Goal: Task Accomplishment & Management: Use online tool/utility

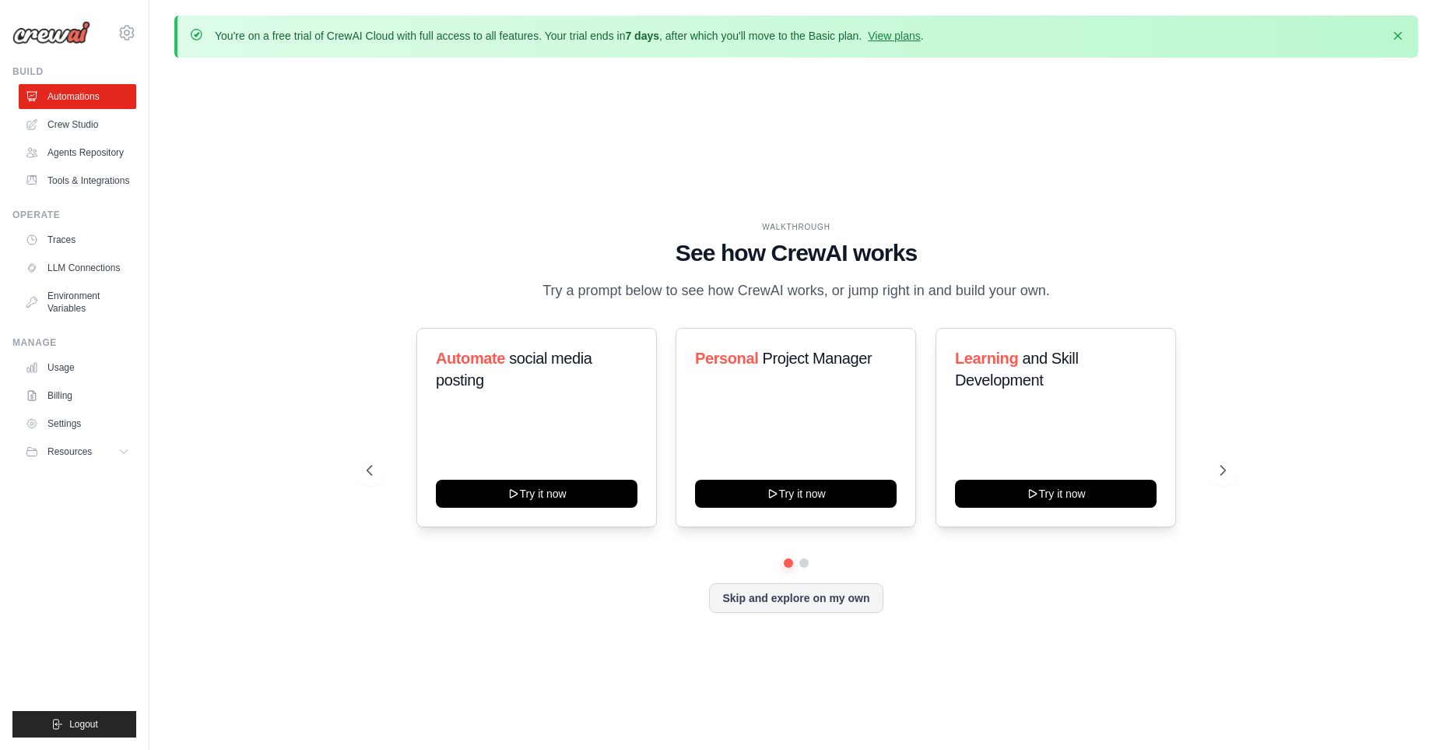
click at [76, 119] on link "Crew Studio" at bounding box center [78, 124] width 118 height 25
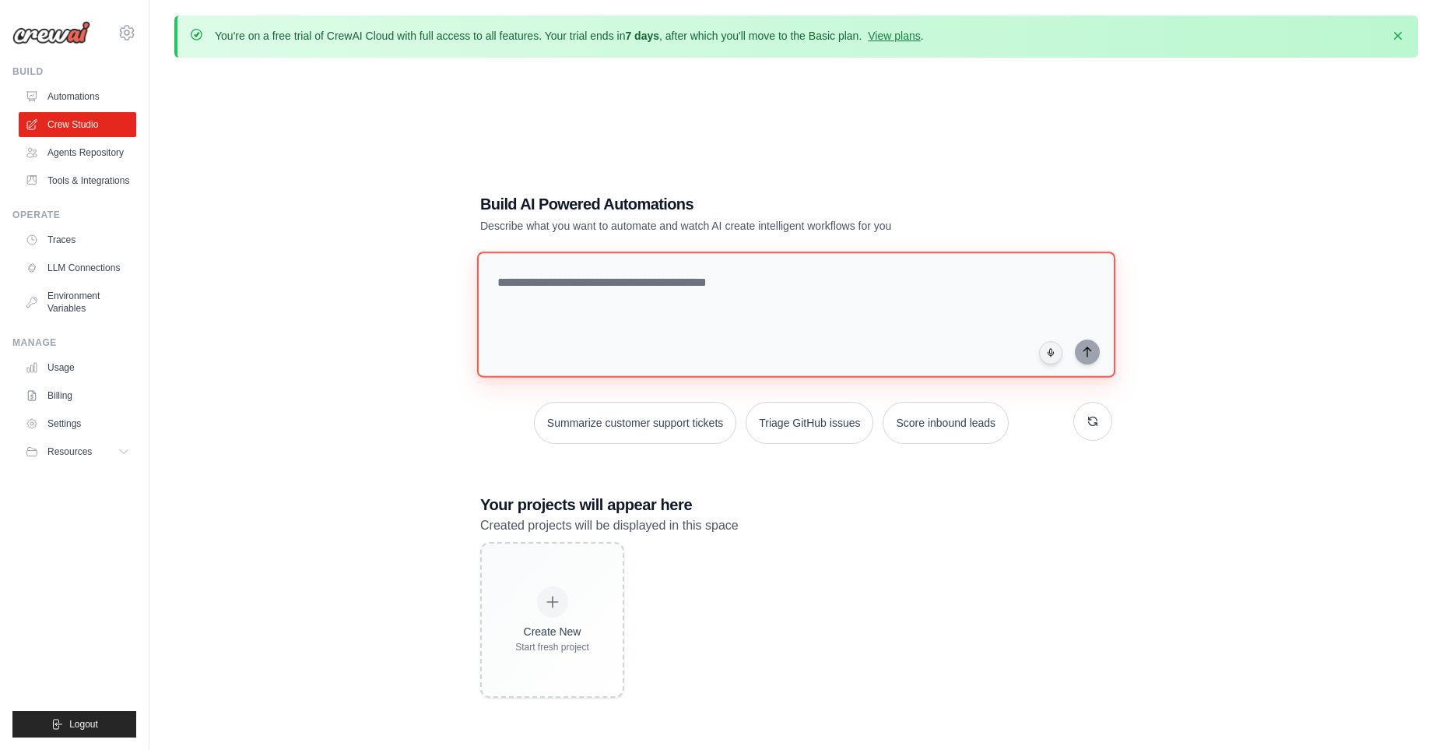
click at [642, 310] on textarea at bounding box center [796, 314] width 638 height 126
click at [569, 292] on textarea at bounding box center [796, 314] width 638 height 126
click at [96, 152] on link "Agents Repository" at bounding box center [79, 152] width 118 height 25
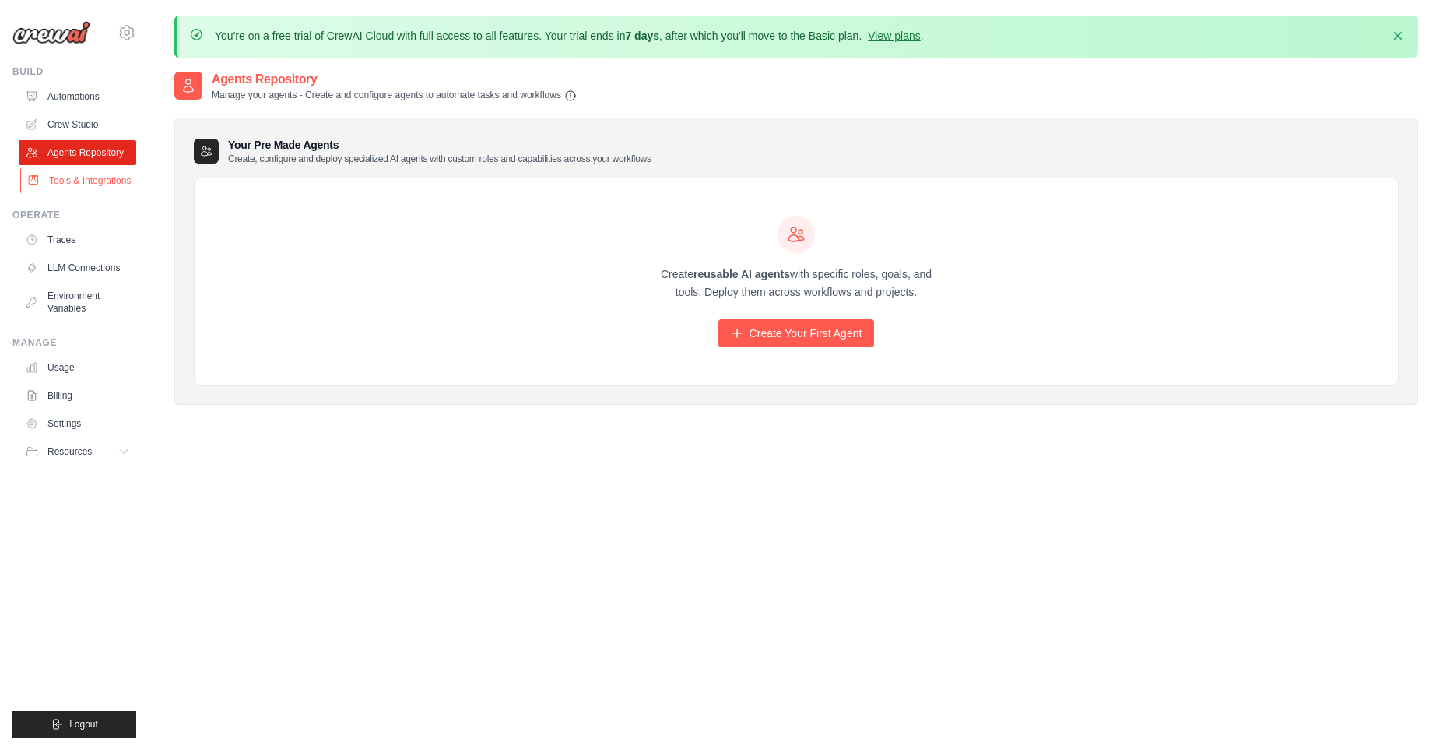
click at [76, 184] on link "Tools & Integrations" at bounding box center [79, 180] width 118 height 25
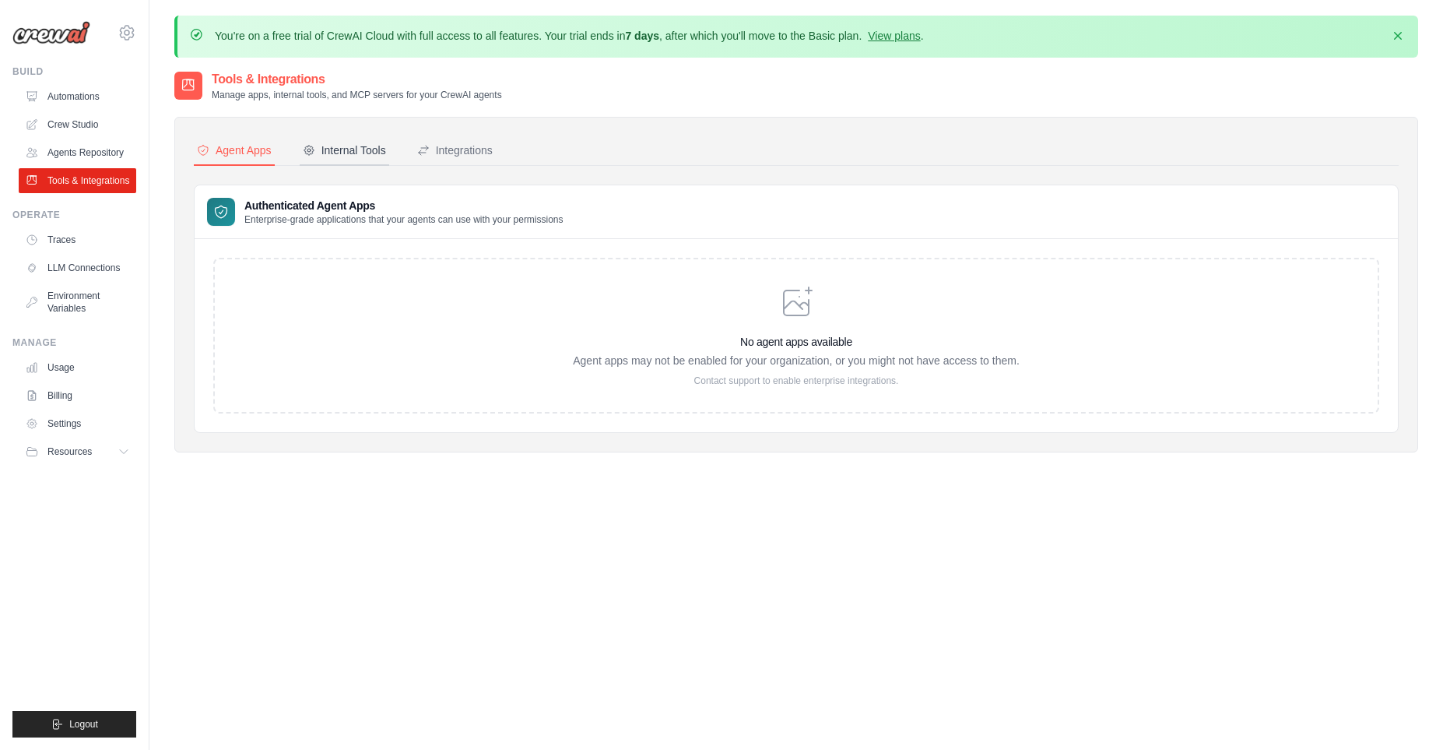
click at [359, 151] on div "Internal Tools" at bounding box center [344, 150] width 83 height 16
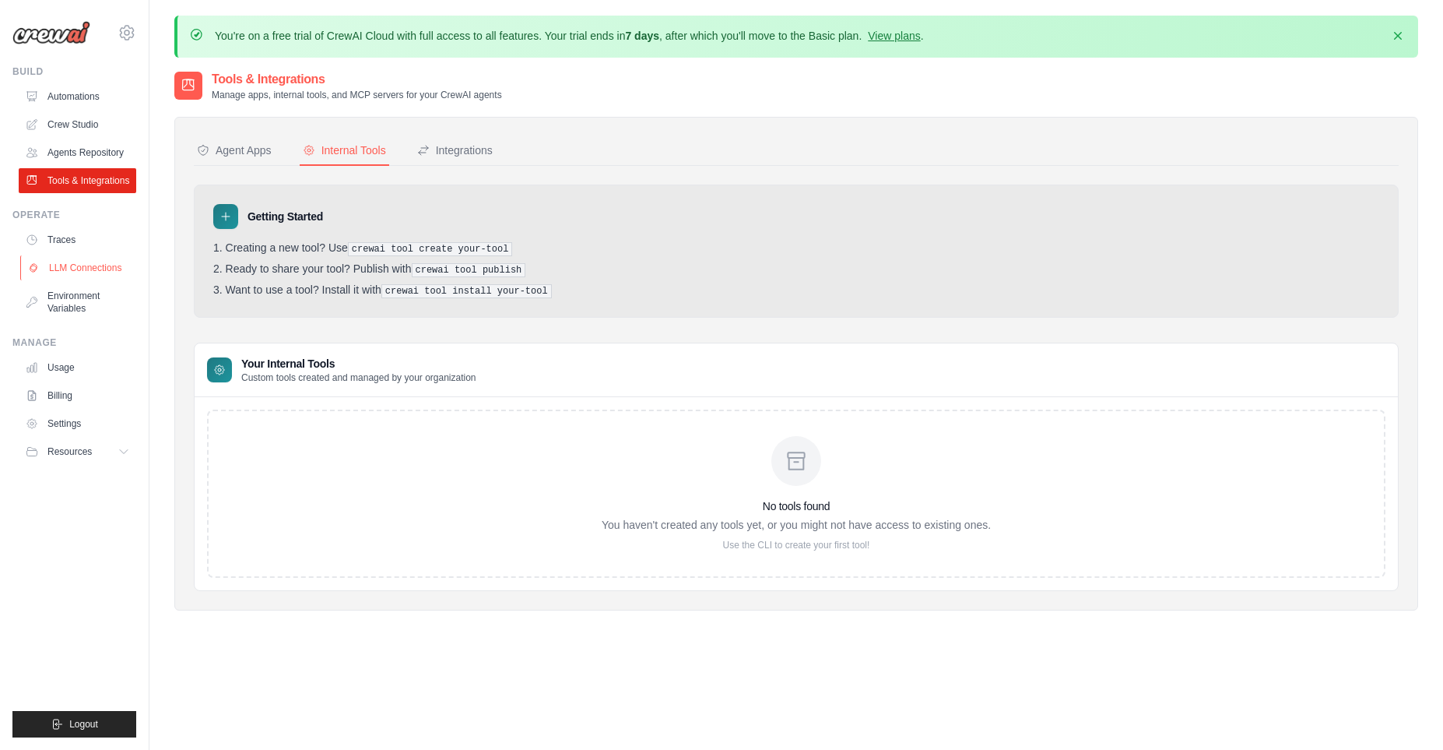
click at [73, 278] on link "LLM Connections" at bounding box center [79, 267] width 118 height 25
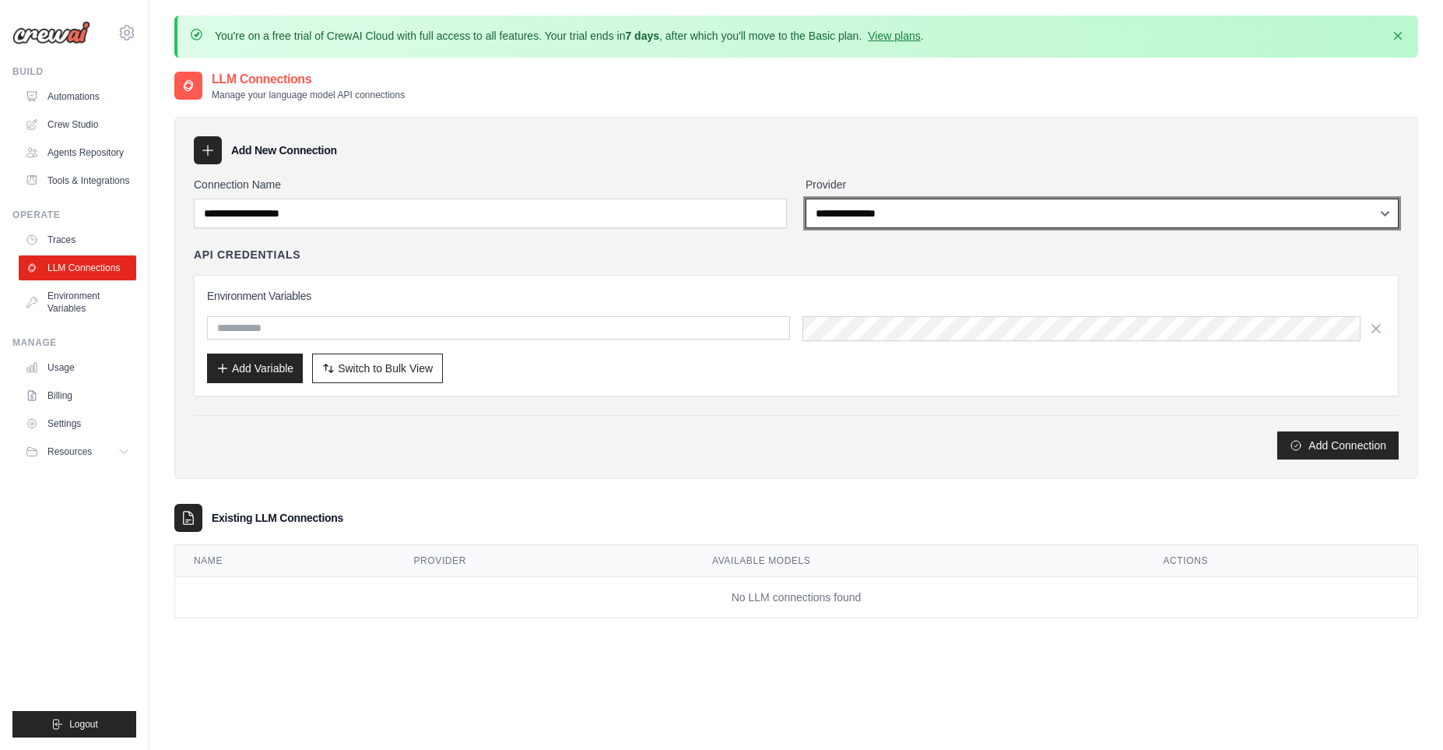
click at [806, 199] on select "**********" at bounding box center [1102, 214] width 593 height 30
click at [694, 420] on div "**********" at bounding box center [796, 318] width 1205 height 283
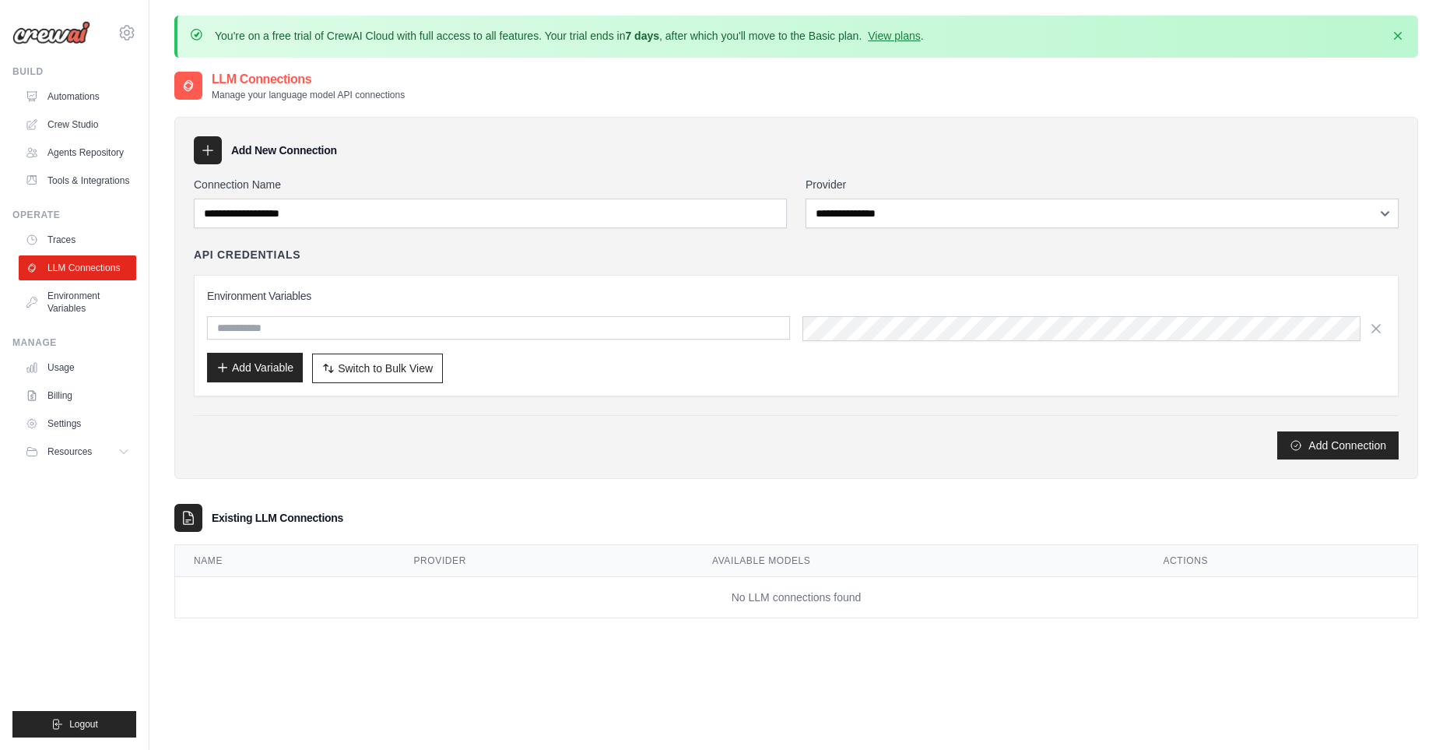
click at [288, 362] on button "Add Variable" at bounding box center [255, 368] width 96 height 30
click at [59, 315] on link "Environment Variables" at bounding box center [79, 301] width 118 height 37
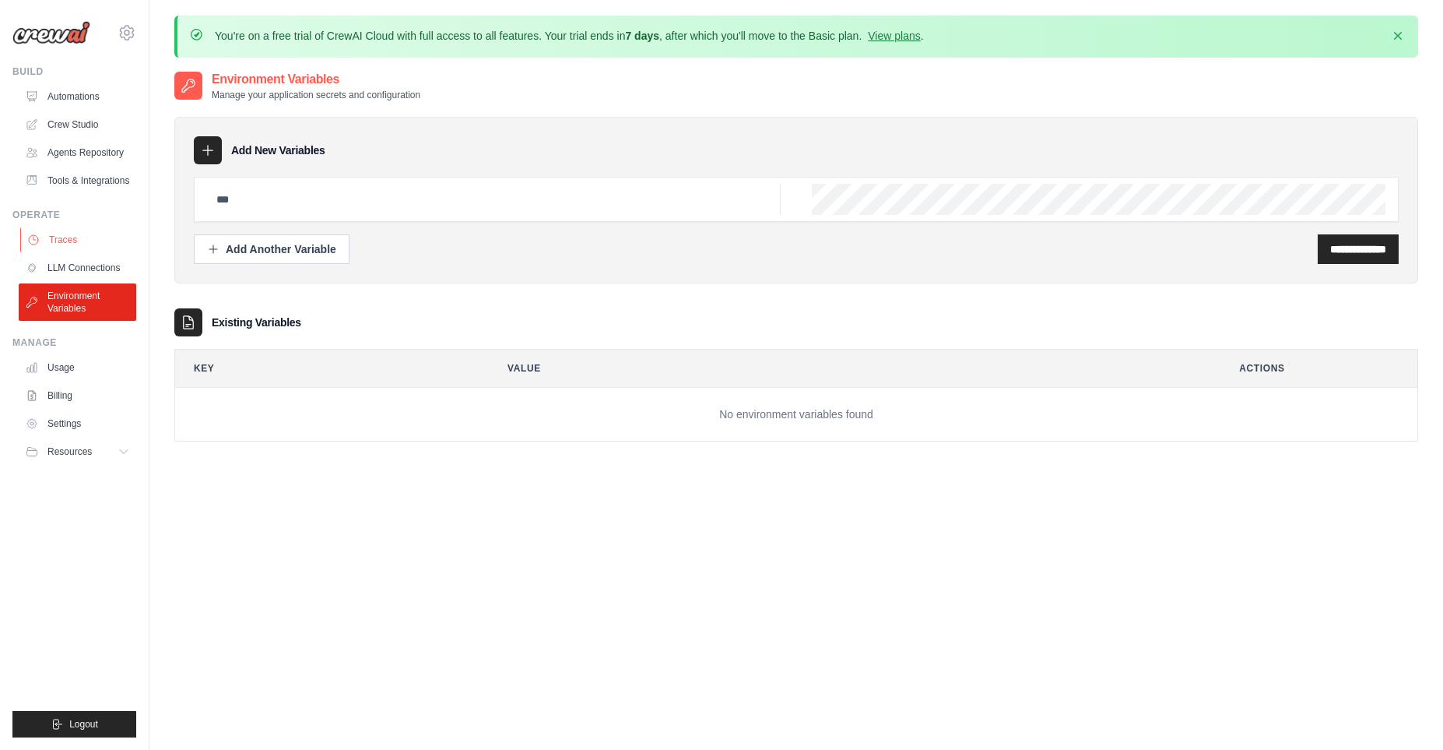
click at [65, 252] on link "Traces" at bounding box center [79, 239] width 118 height 25
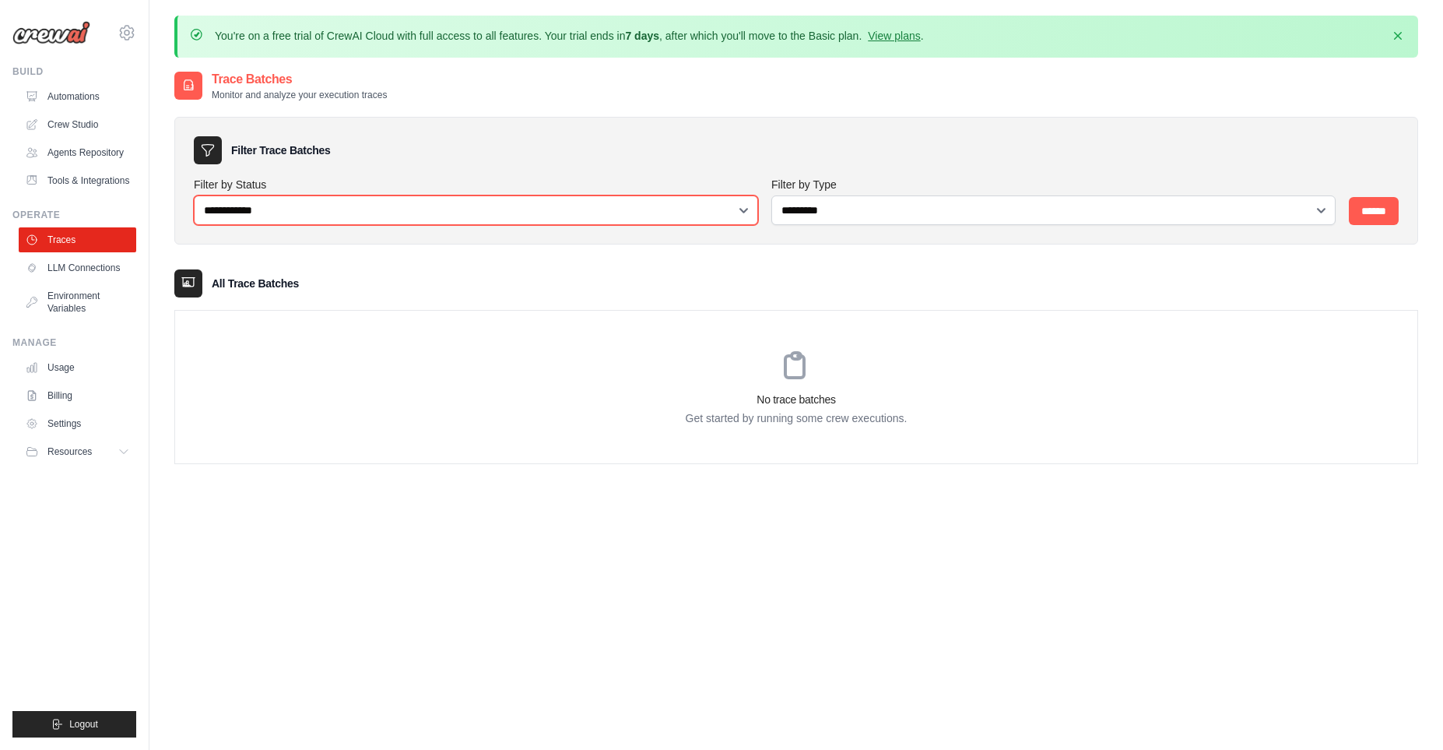
click at [194, 195] on select "**********" at bounding box center [476, 210] width 564 height 30
click at [290, 170] on div "**********" at bounding box center [796, 181] width 1244 height 128
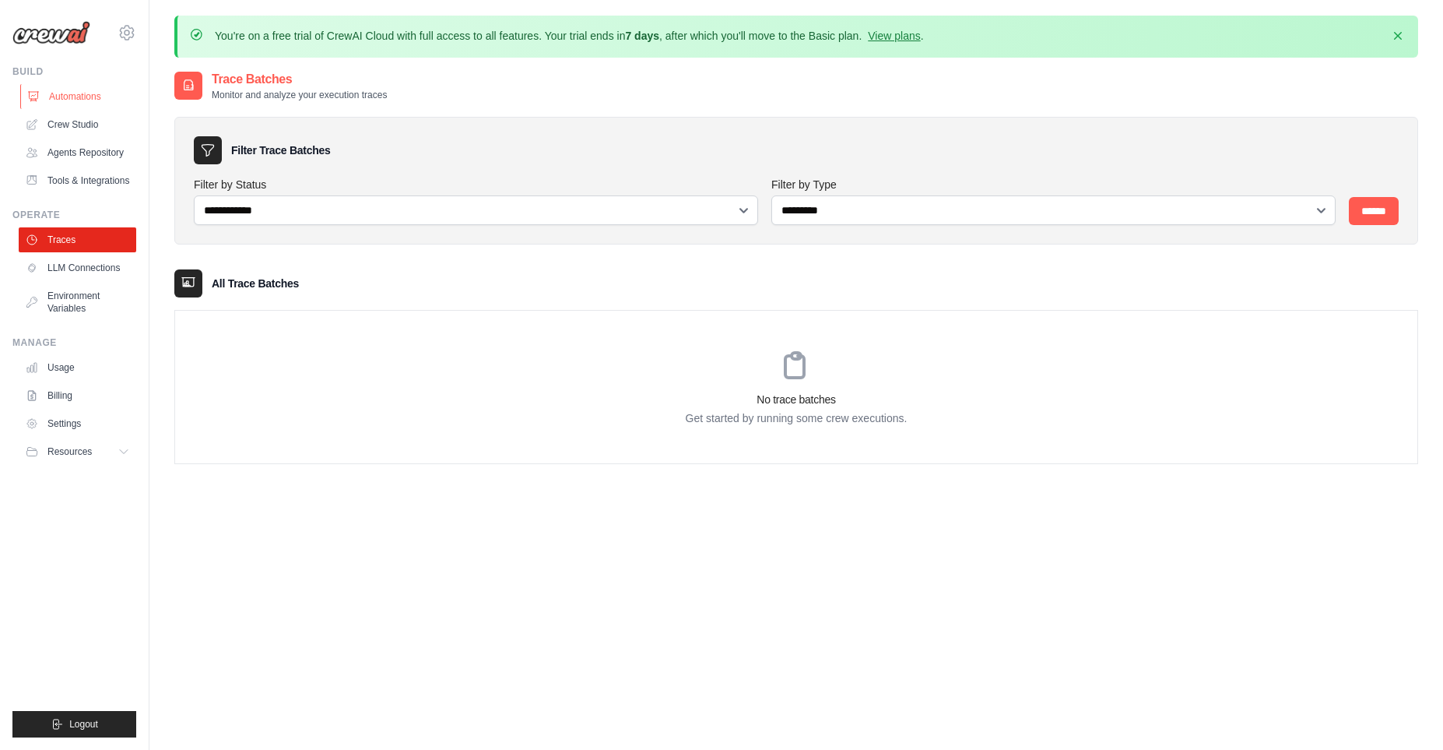
click at [93, 106] on link "Automations" at bounding box center [79, 96] width 118 height 25
click at [118, 460] on button "Resources" at bounding box center [79, 451] width 118 height 25
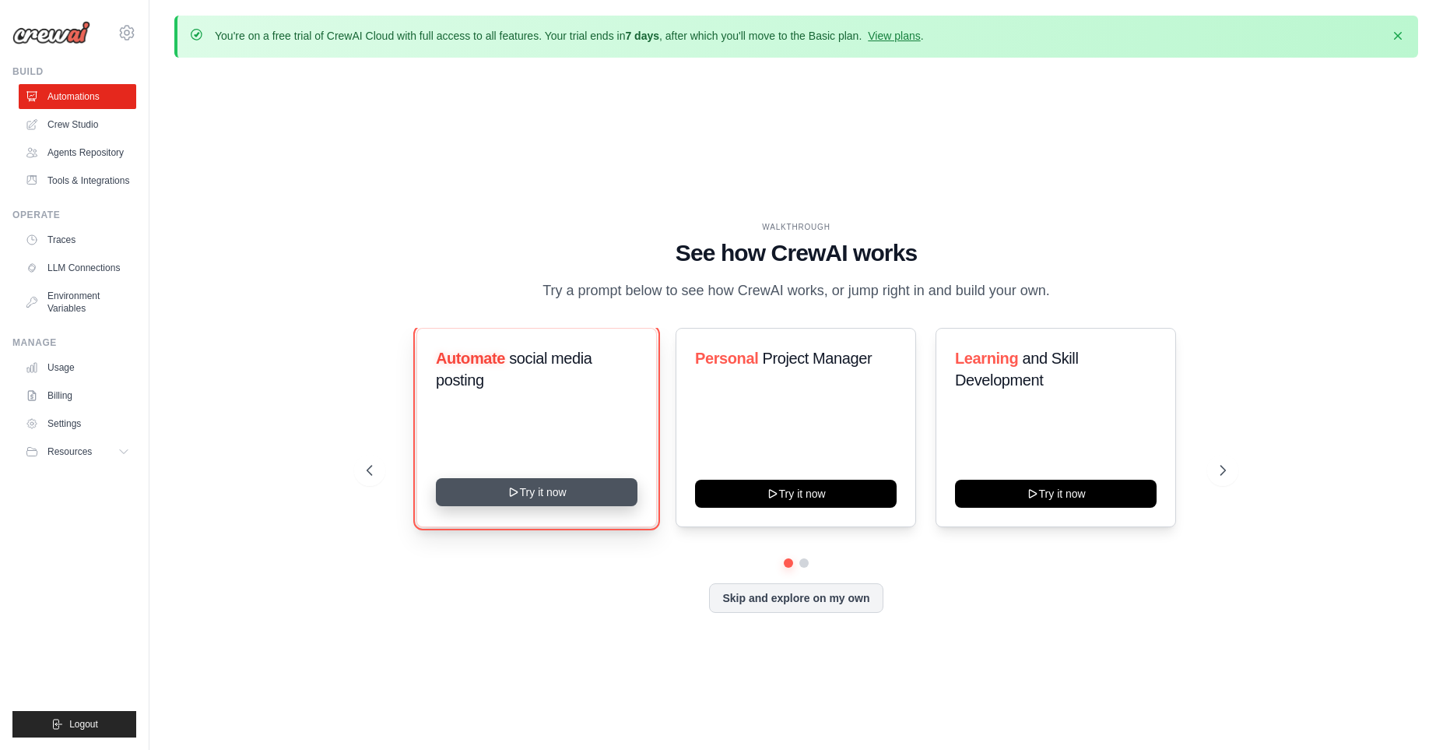
click at [548, 502] on button "Try it now" at bounding box center [537, 492] width 202 height 28
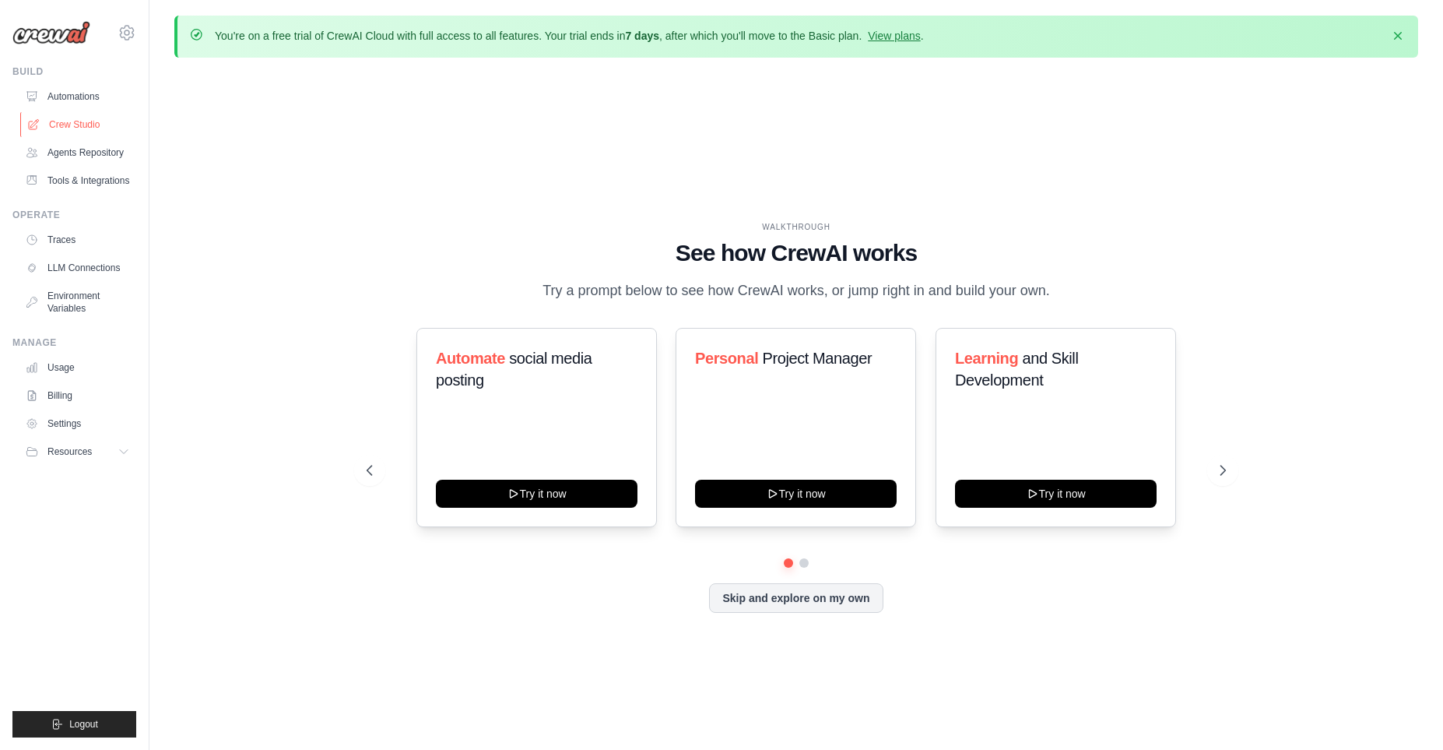
click at [81, 125] on link "Crew Studio" at bounding box center [79, 124] width 118 height 25
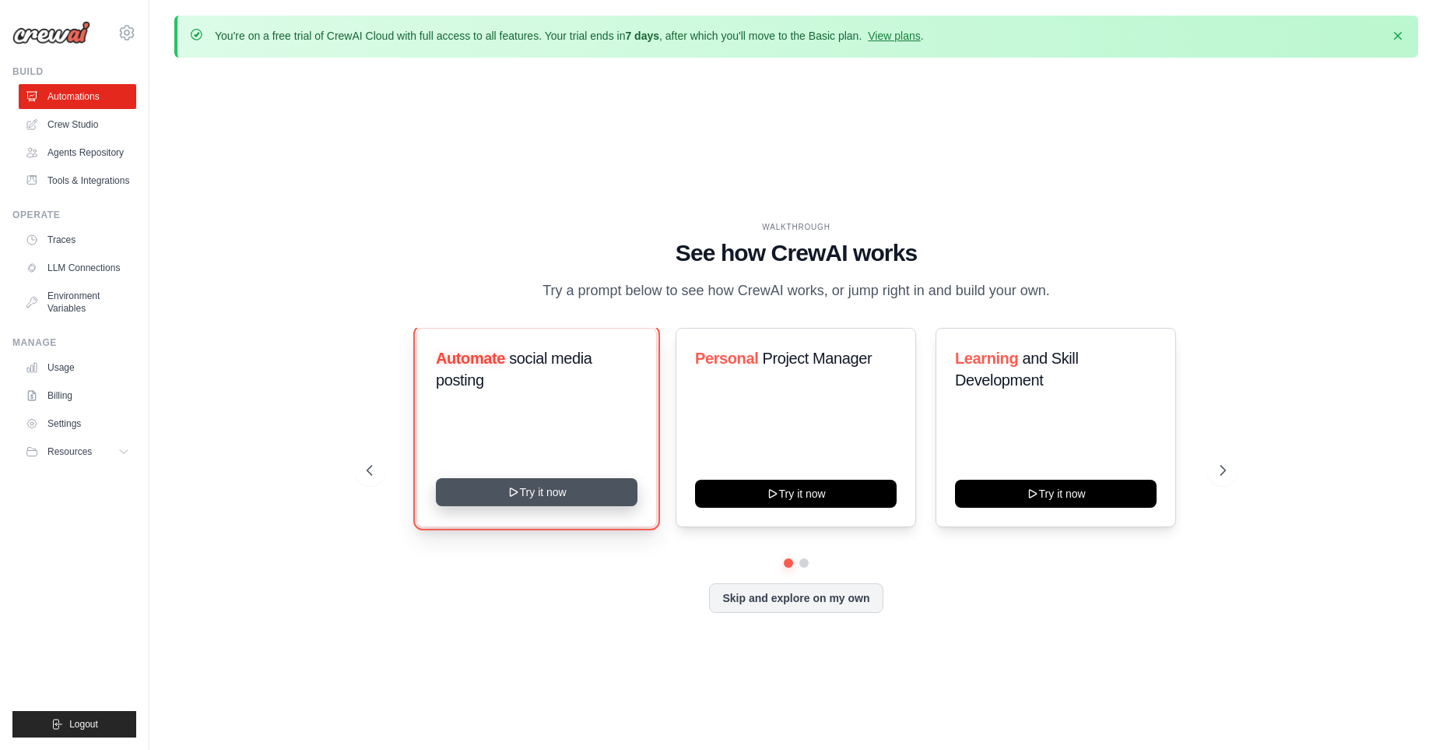
click at [575, 494] on button "Try it now" at bounding box center [537, 492] width 202 height 28
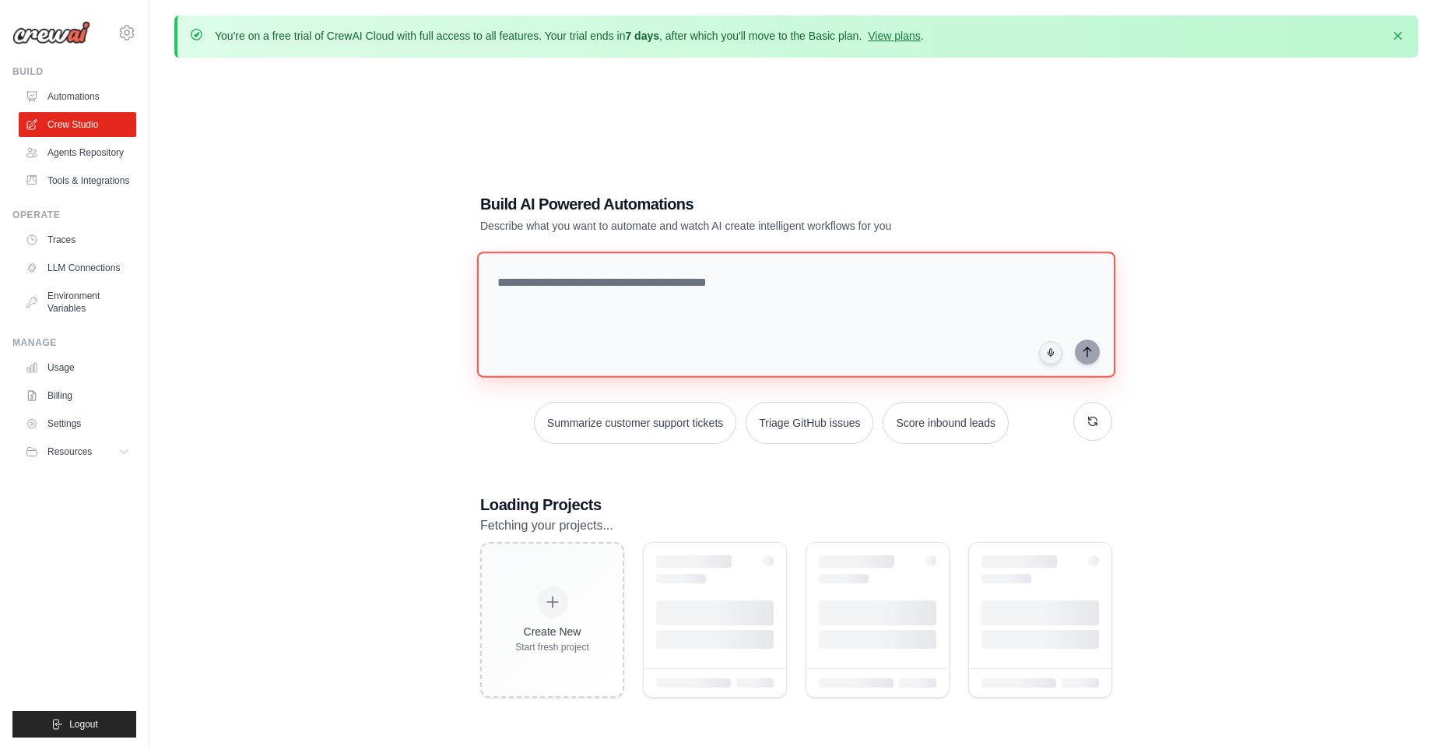
click at [562, 315] on textarea at bounding box center [796, 314] width 638 height 126
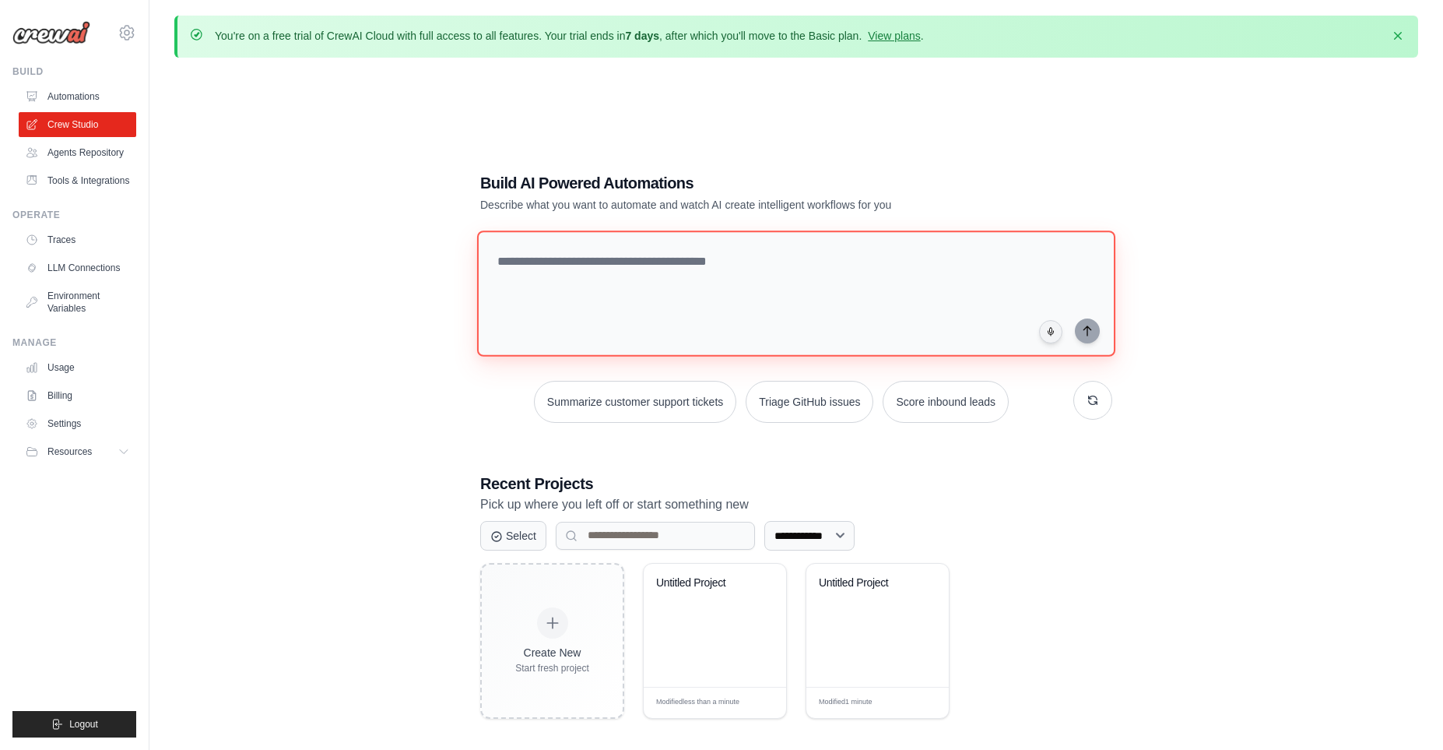
click at [588, 317] on textarea at bounding box center [796, 293] width 638 height 126
paste textarea "**********"
type textarea "**********"
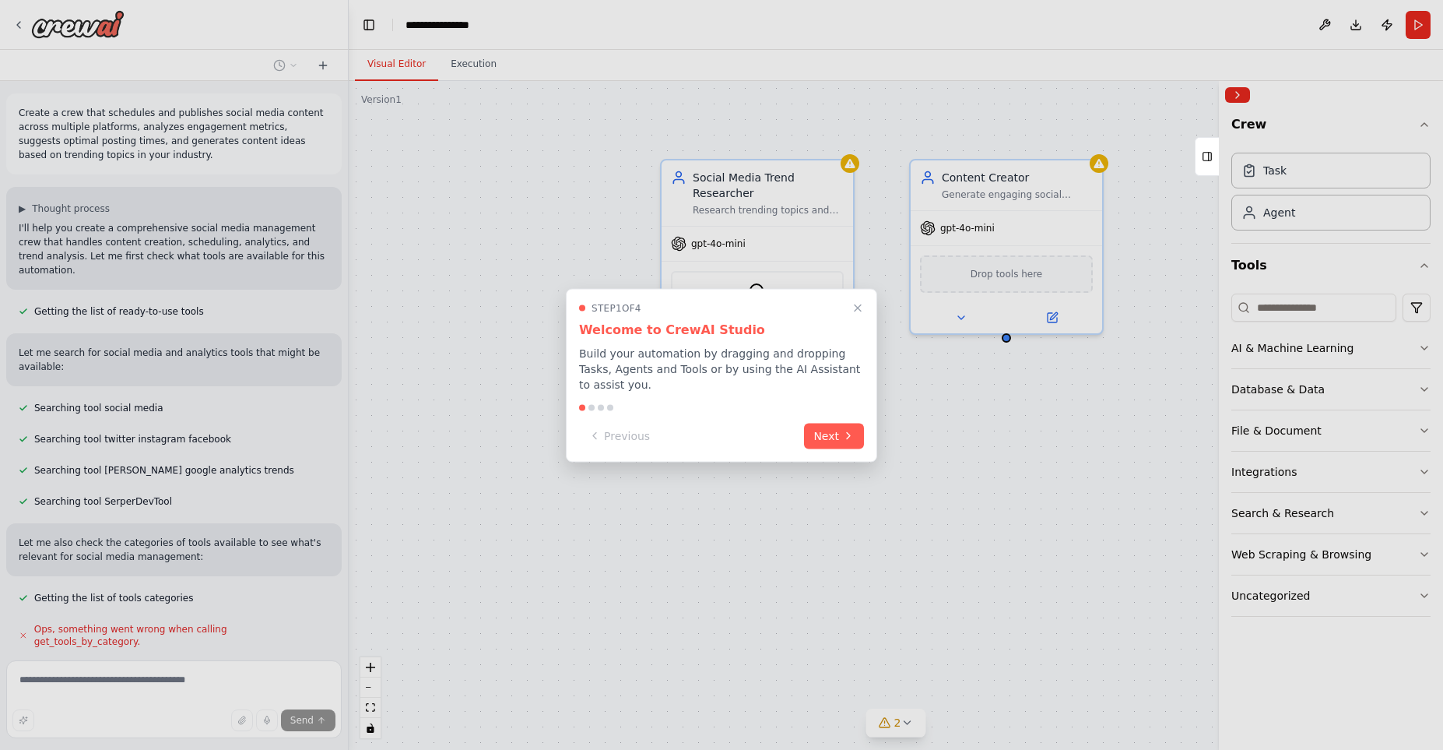
scroll to position [220, 0]
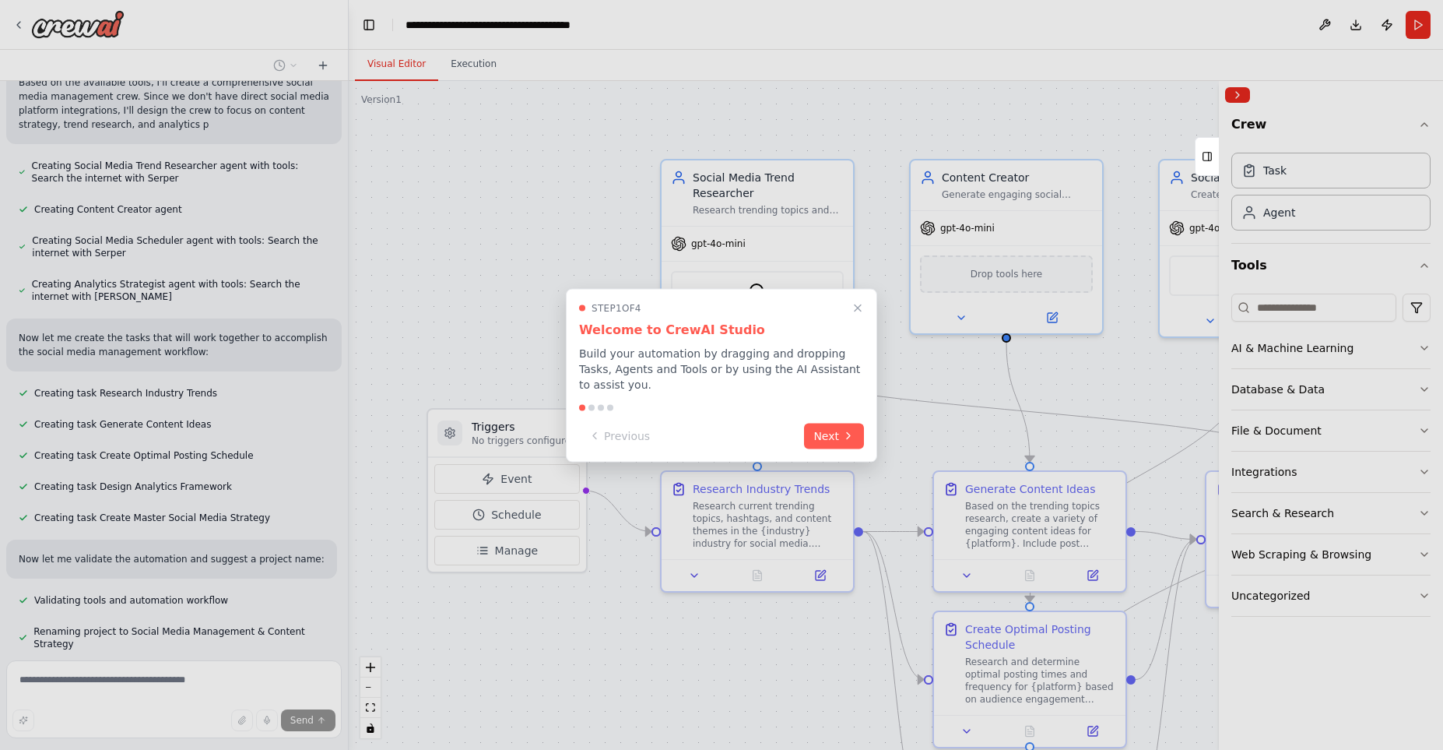
click at [848, 309] on div "Step 1 of 4 Welcome to CrewAI Studio Build your automation by dragging and drop…" at bounding box center [721, 375] width 311 height 174
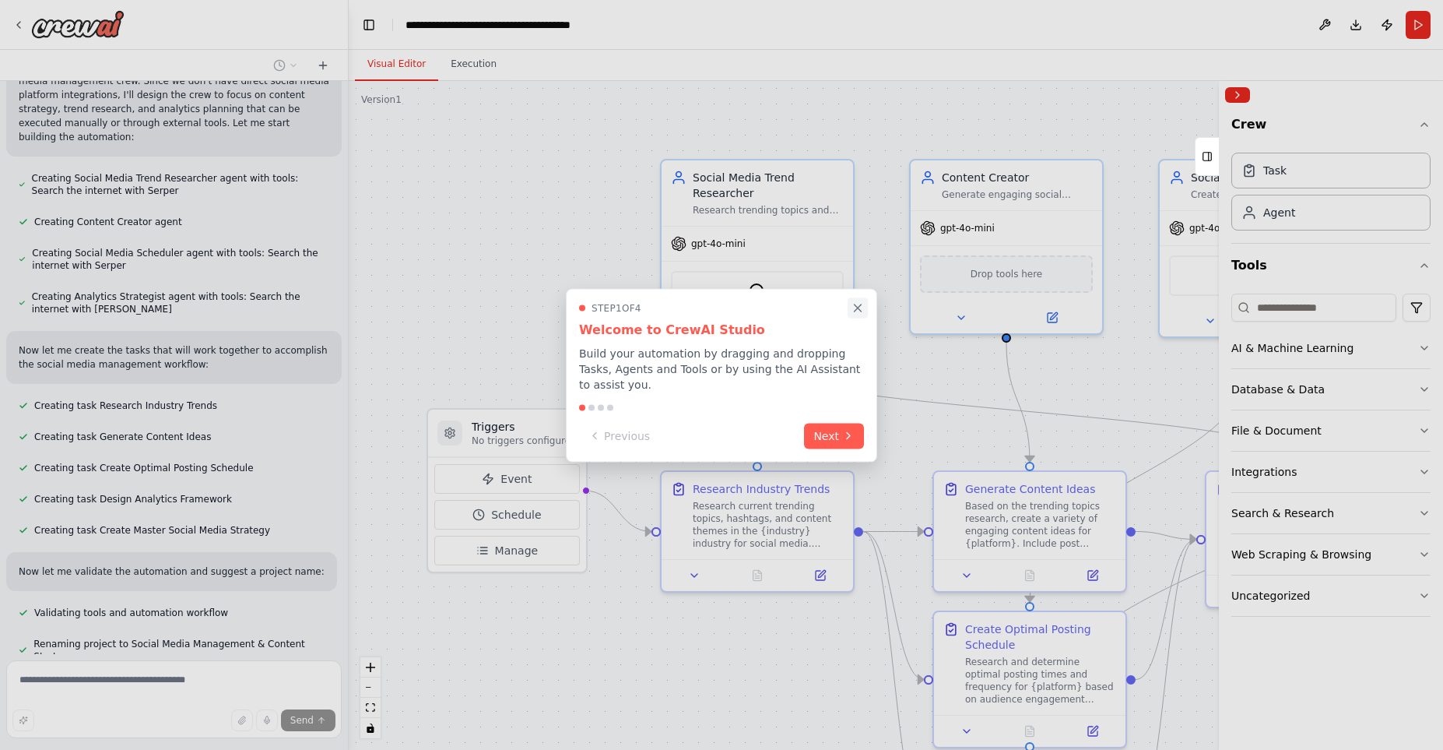
click at [856, 311] on icon "Close walkthrough" at bounding box center [858, 307] width 7 height 7
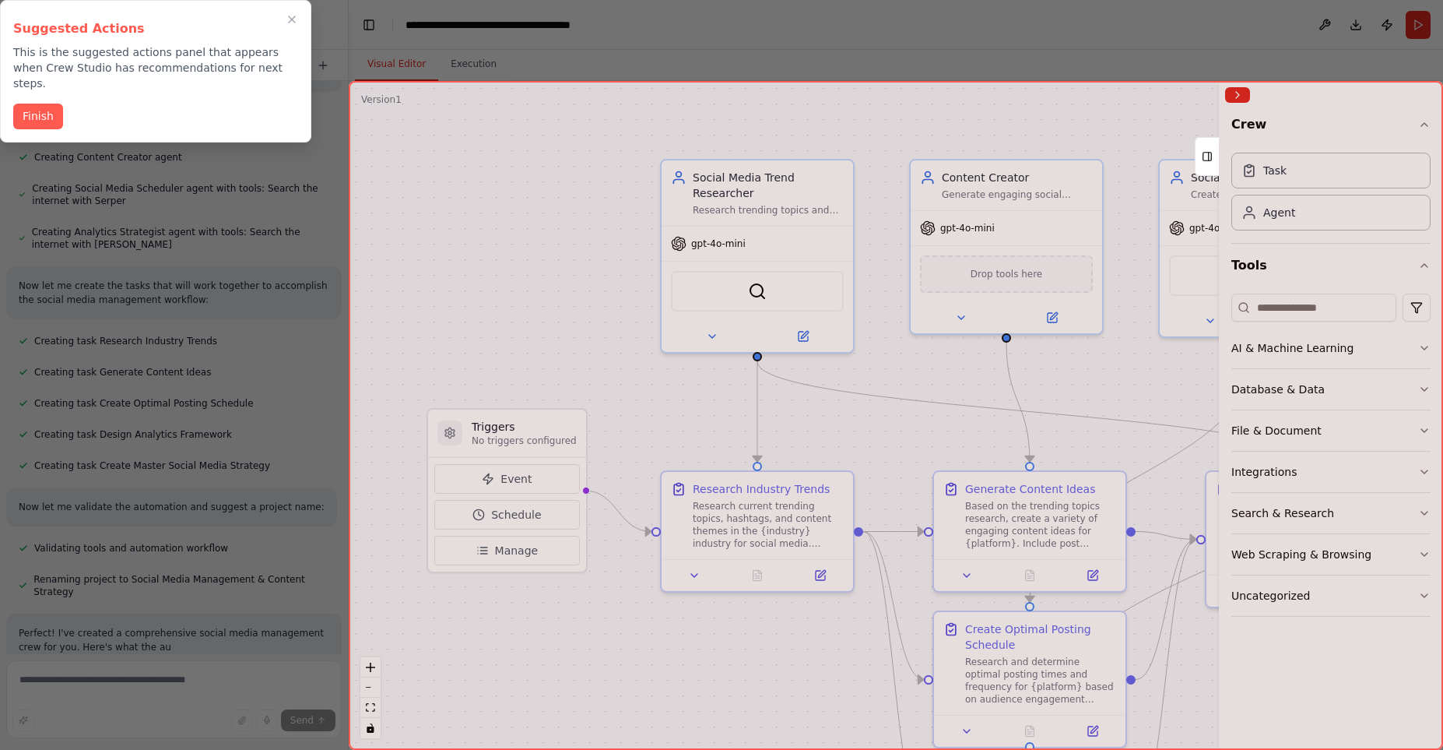
scroll to position [778, 0]
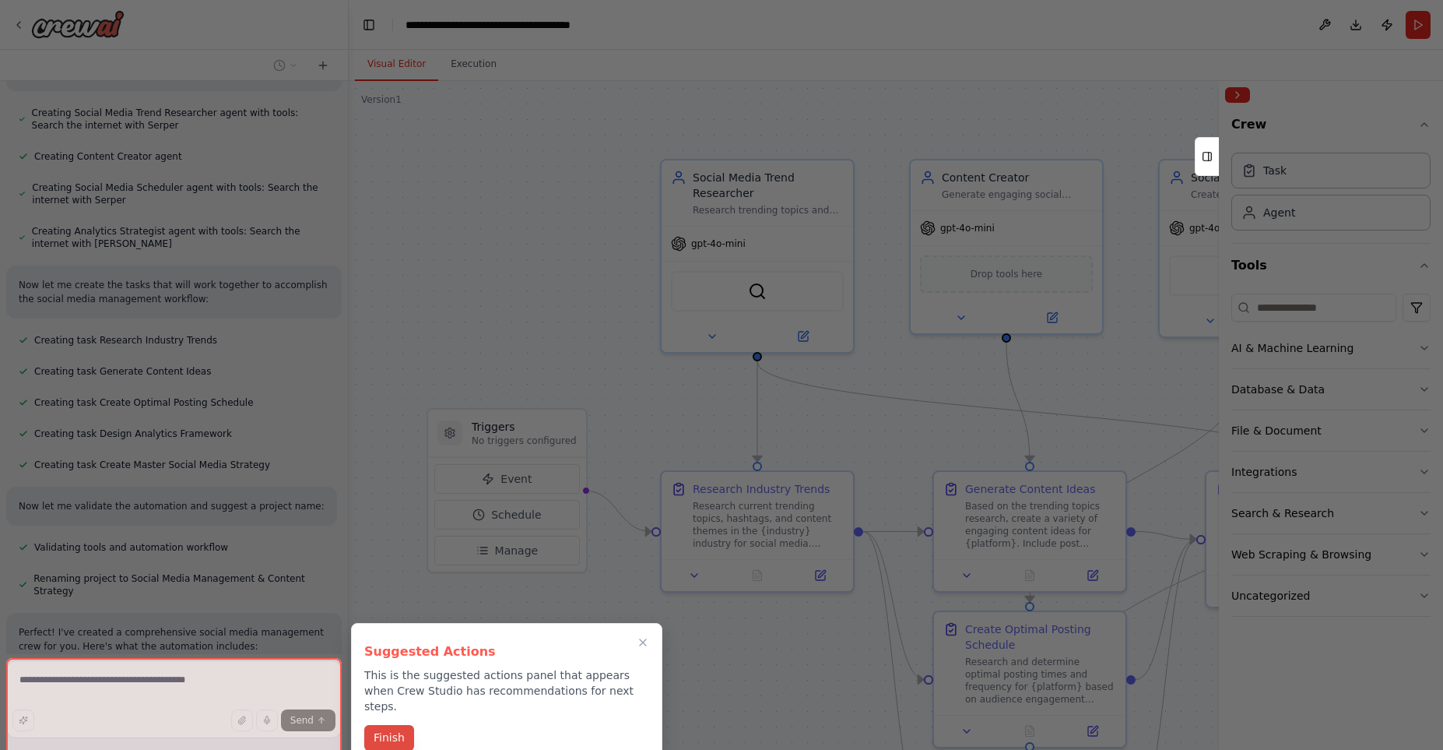
click at [392, 725] on button "Finish" at bounding box center [389, 738] width 50 height 26
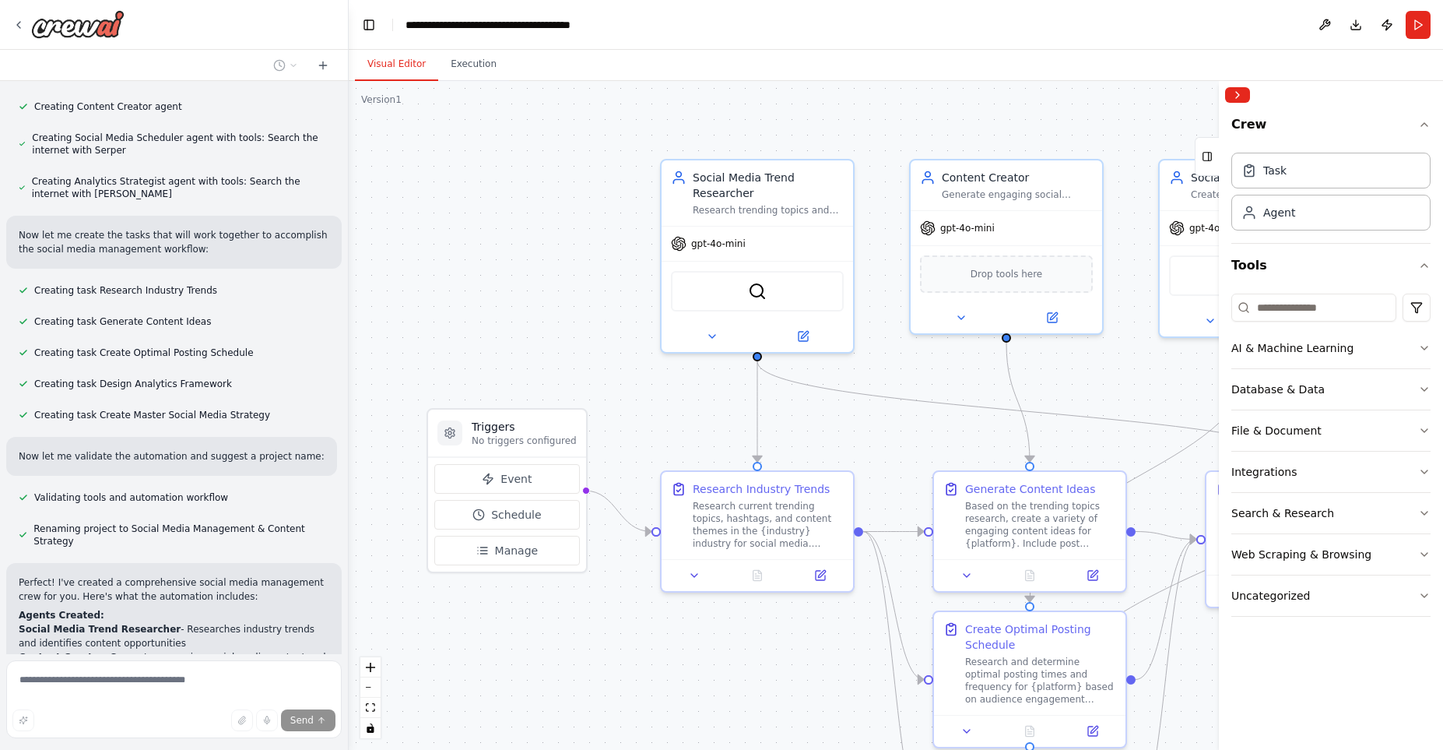
scroll to position [867, 0]
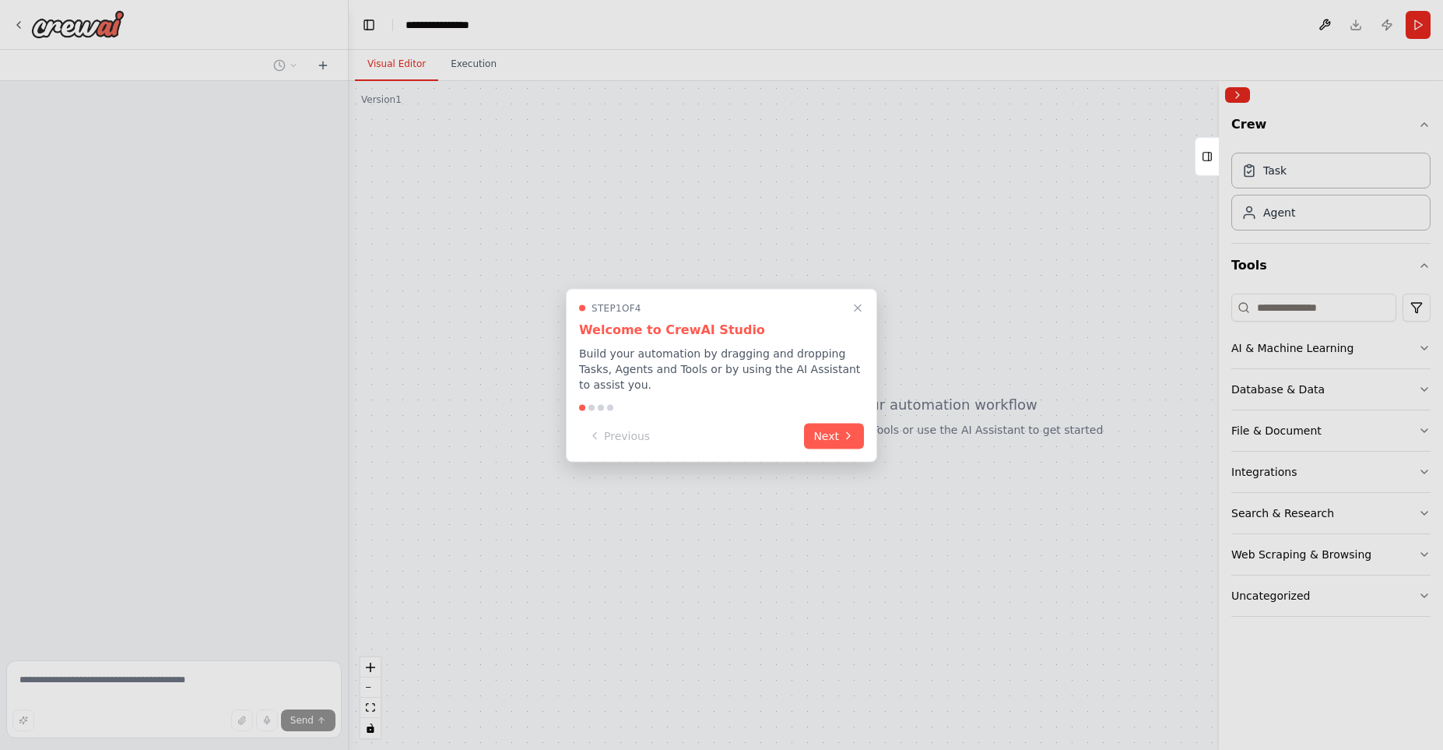
click at [851, 430] on icon at bounding box center [848, 436] width 12 height 12
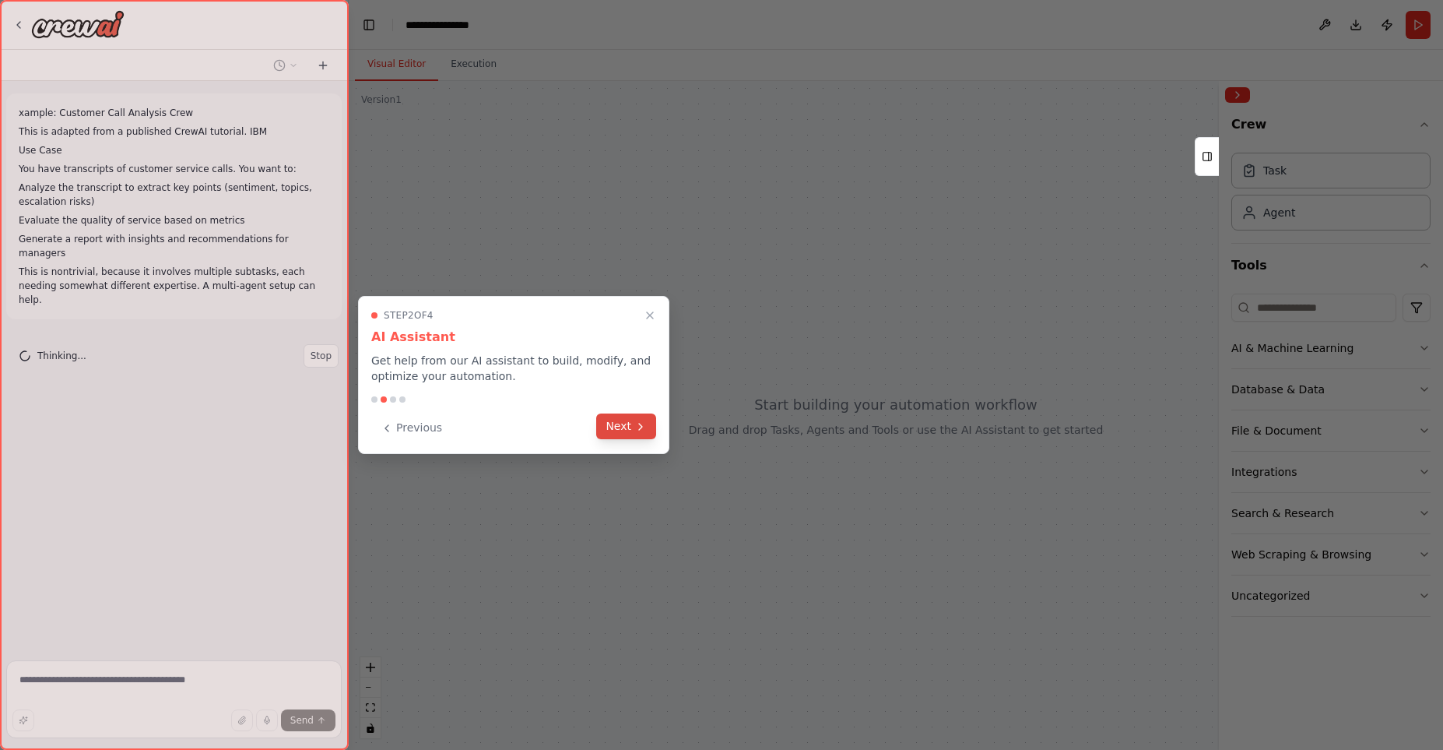
click at [632, 430] on button "Next" at bounding box center [626, 426] width 60 height 26
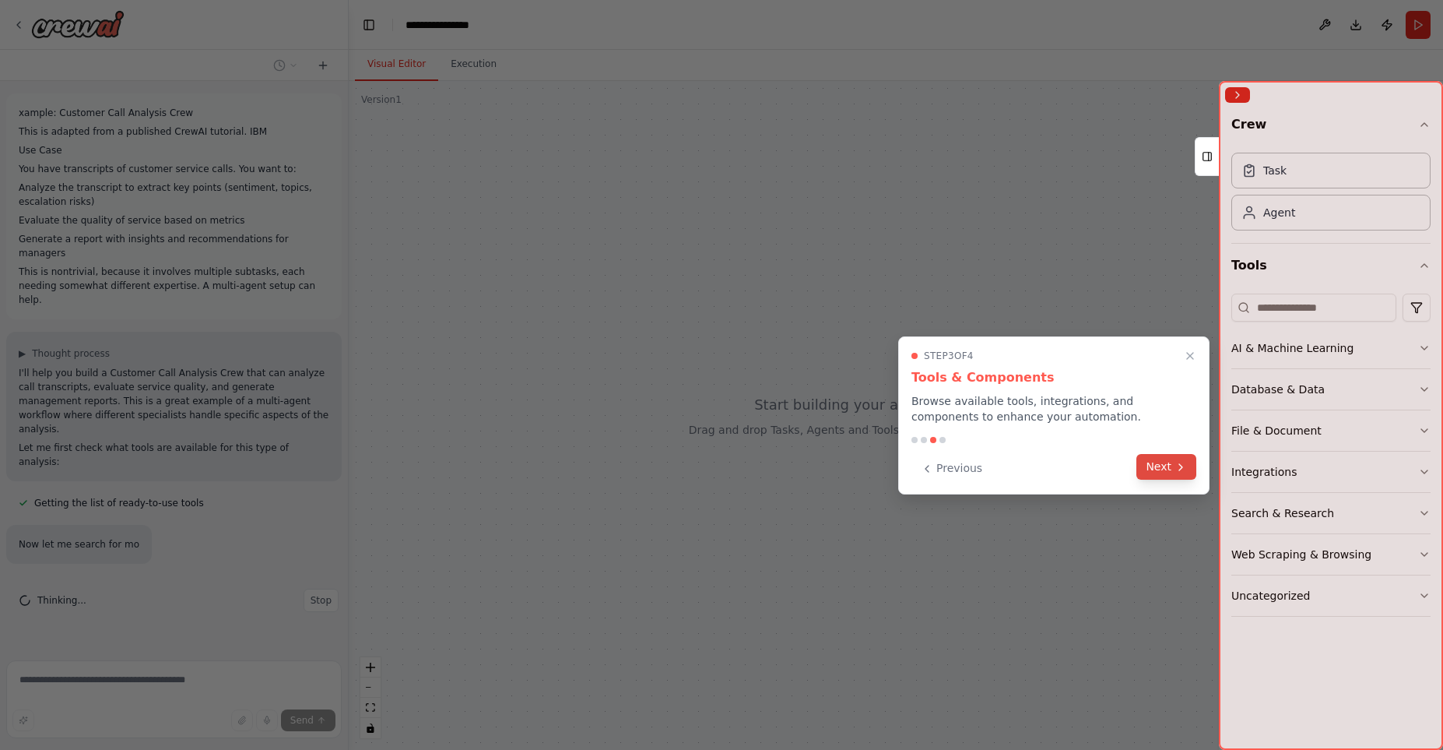
click at [1169, 466] on button "Next" at bounding box center [1167, 467] width 60 height 26
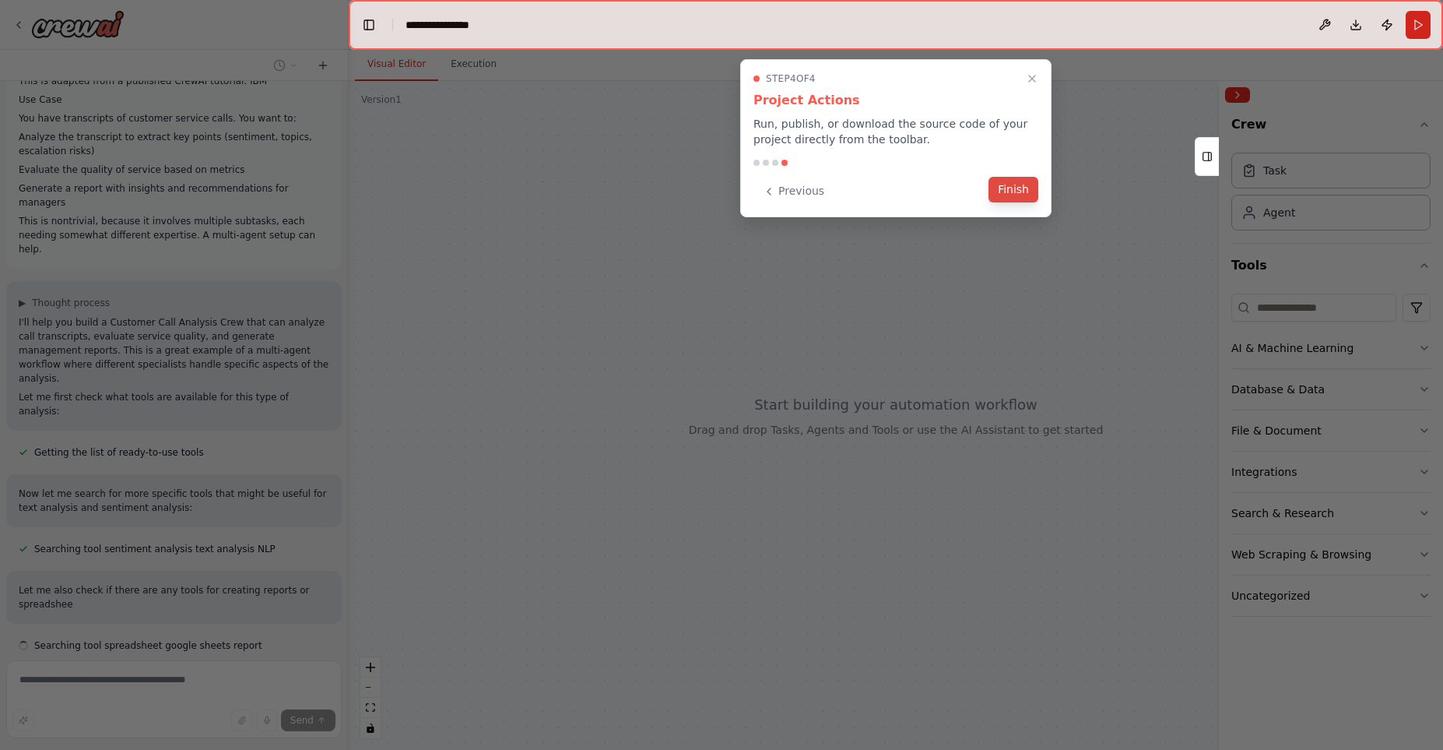
click at [1008, 190] on button "Finish" at bounding box center [1014, 190] width 50 height 26
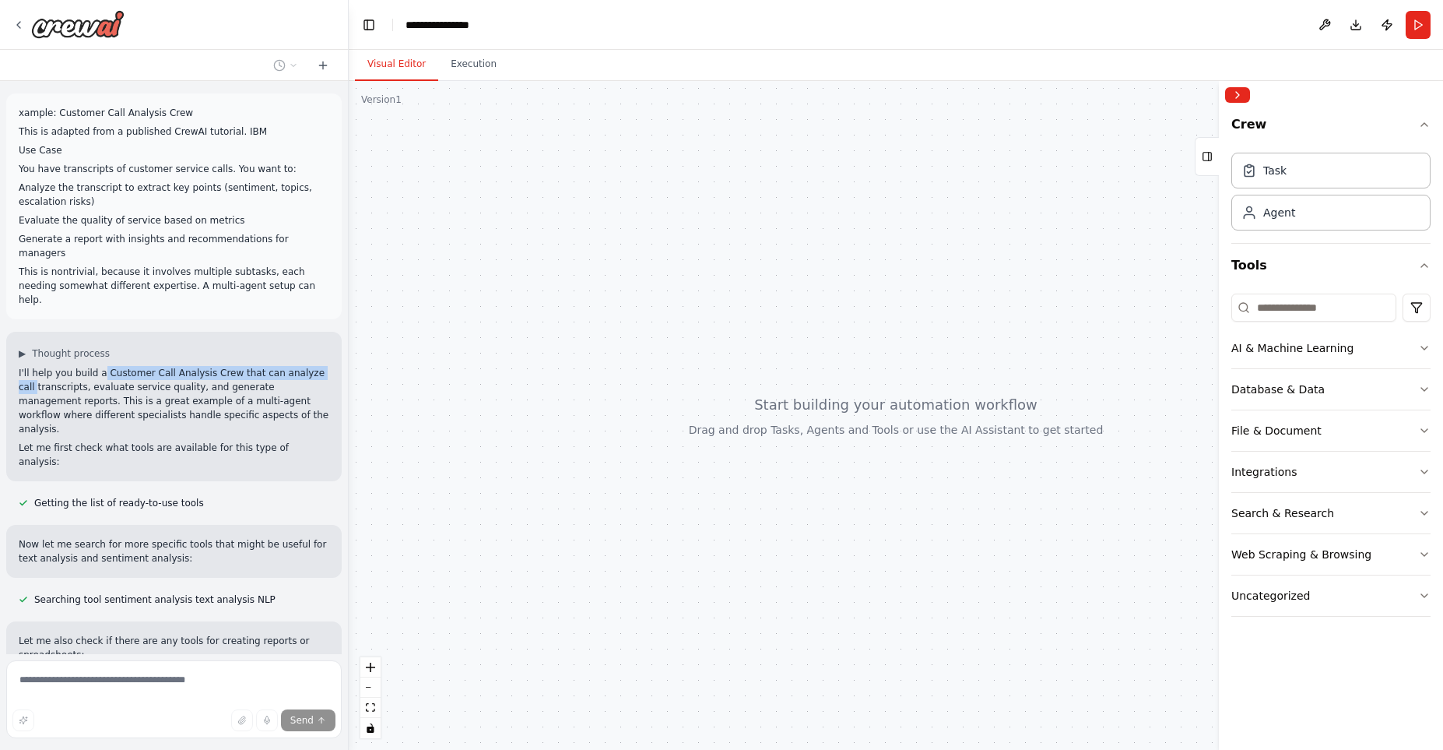
drag, startPoint x: 95, startPoint y: 345, endPoint x: 336, endPoint y: 351, distance: 240.6
click at [329, 366] on div "I'll help you build a Customer Call Analysis Crew that can analyze call transcr…" at bounding box center [174, 417] width 311 height 103
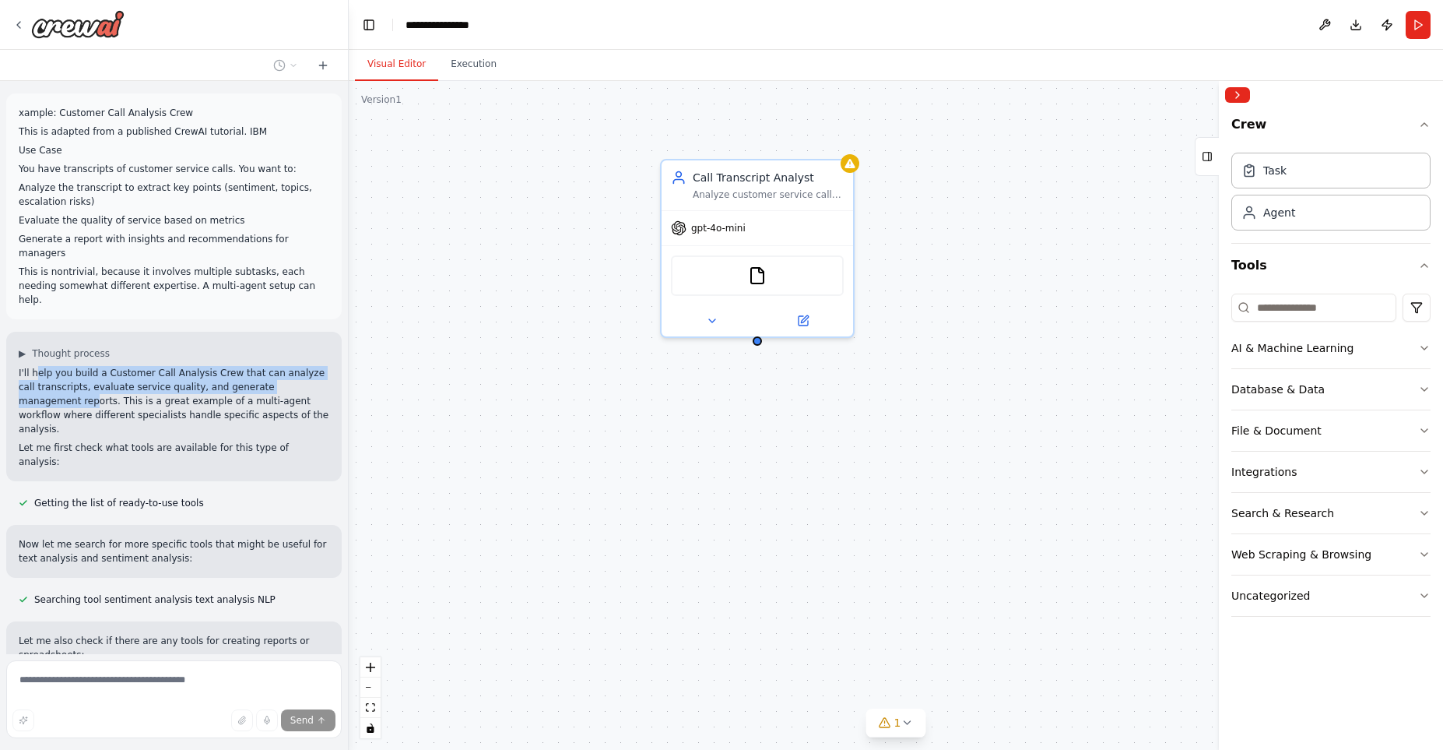
drag, startPoint x: 38, startPoint y: 351, endPoint x: 301, endPoint y: 365, distance: 263.5
click at [301, 366] on p "I'll help you build a Customer Call Analysis Crew that can analyze call transcr…" at bounding box center [174, 401] width 311 height 70
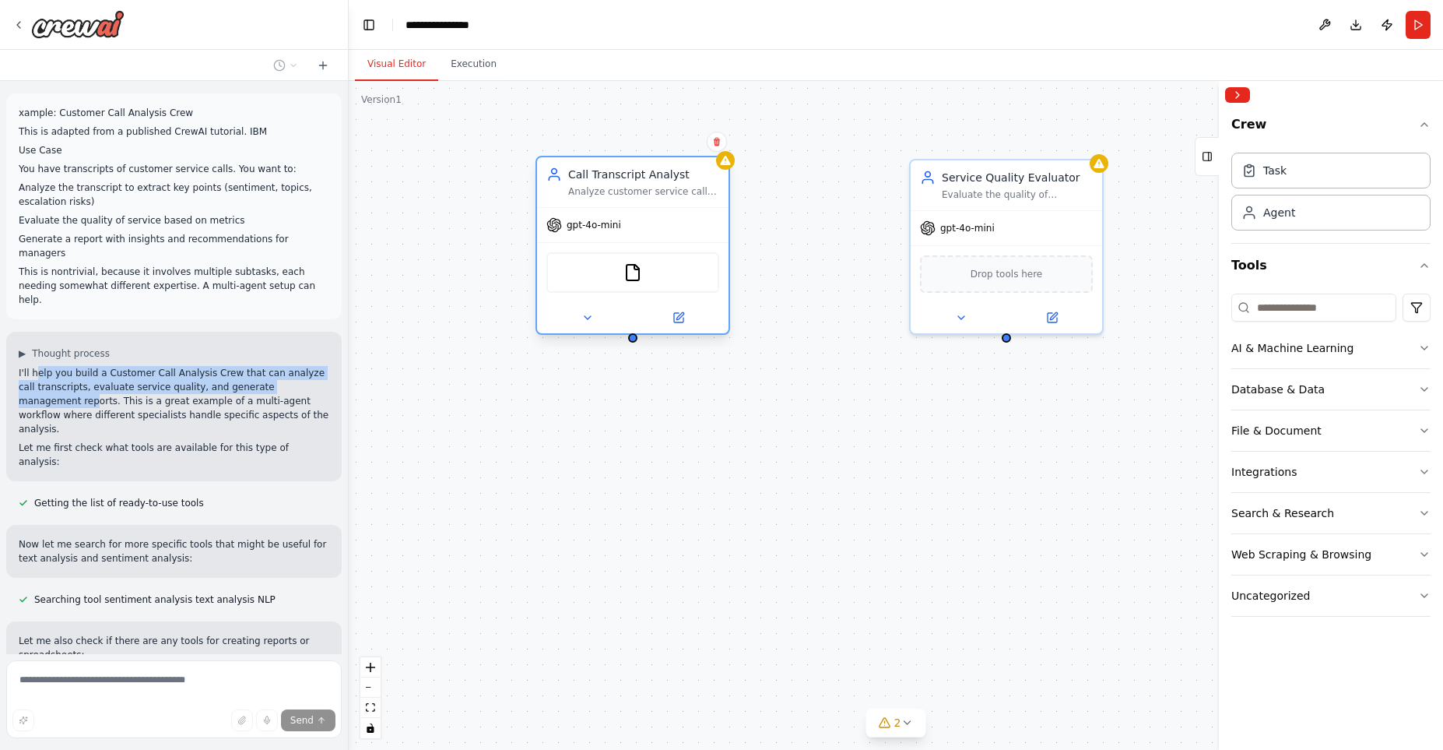
drag, startPoint x: 726, startPoint y: 199, endPoint x: 589, endPoint y: 197, distance: 137.8
click at [589, 197] on div "Call Transcript Analyst Analyze customer service call transcripts to extract ke…" at bounding box center [633, 182] width 192 height 50
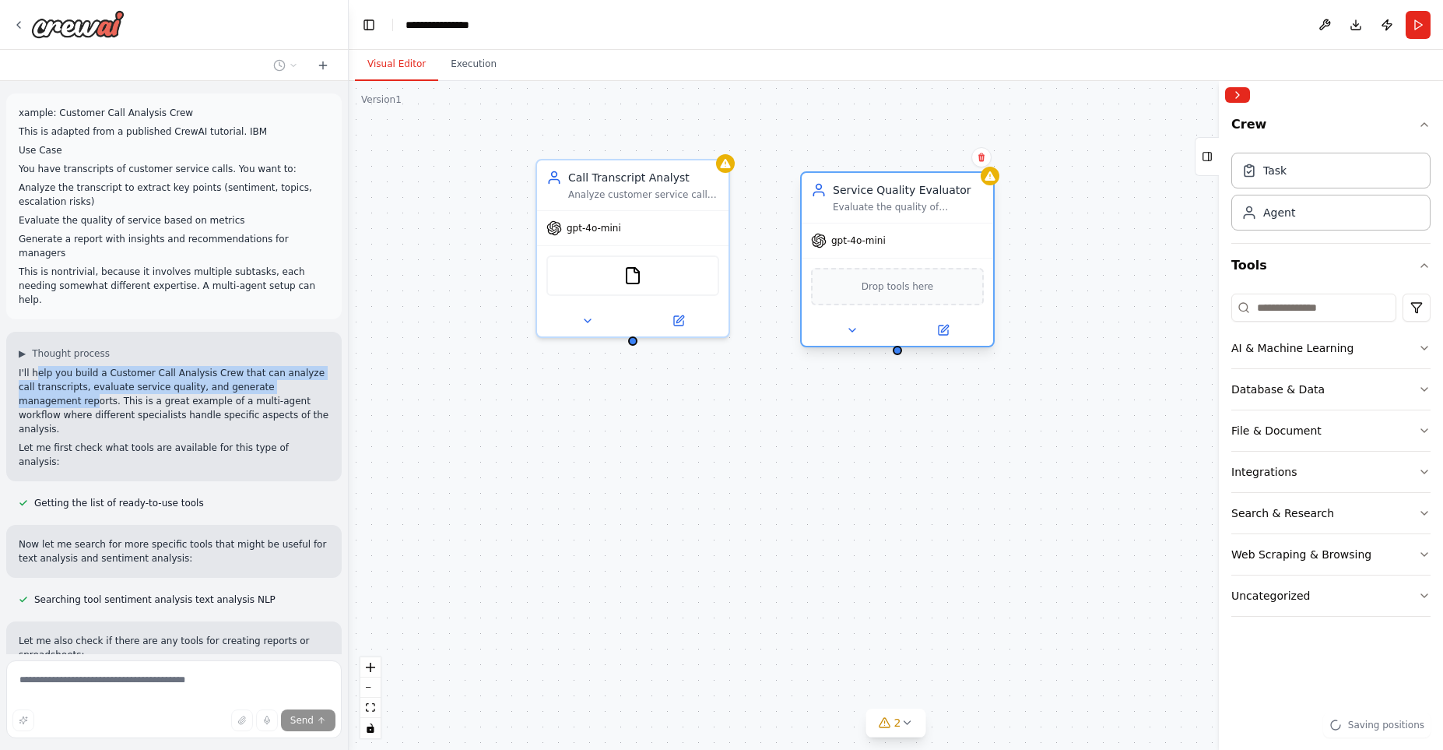
drag, startPoint x: 969, startPoint y: 188, endPoint x: 857, endPoint y: 206, distance: 112.6
click at [857, 206] on div "Evaluate the quality of customer service interactions based on established metr…" at bounding box center [908, 207] width 151 height 12
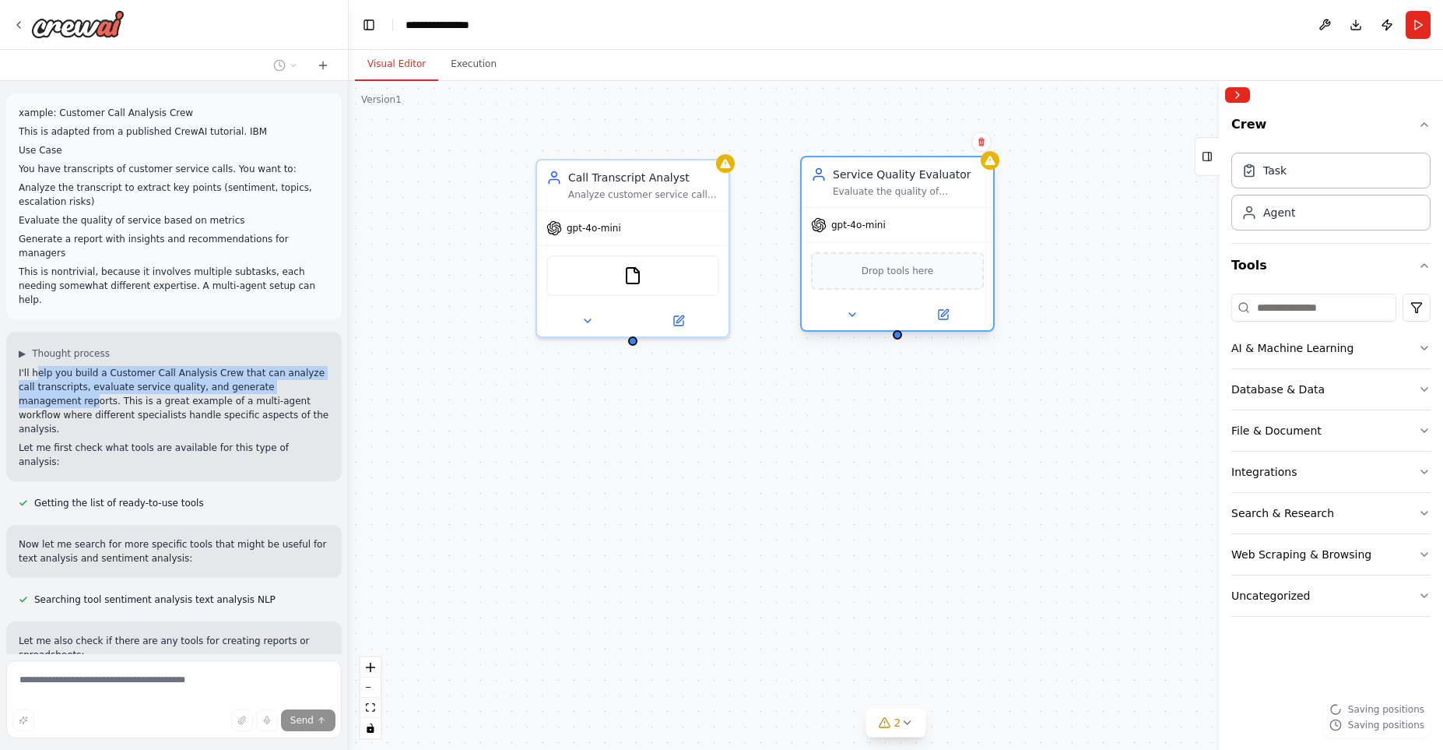
drag, startPoint x: 867, startPoint y: 202, endPoint x: 864, endPoint y: 185, distance: 16.6
click at [864, 185] on div "Evaluate the quality of customer service interactions based on established metr…" at bounding box center [908, 191] width 151 height 12
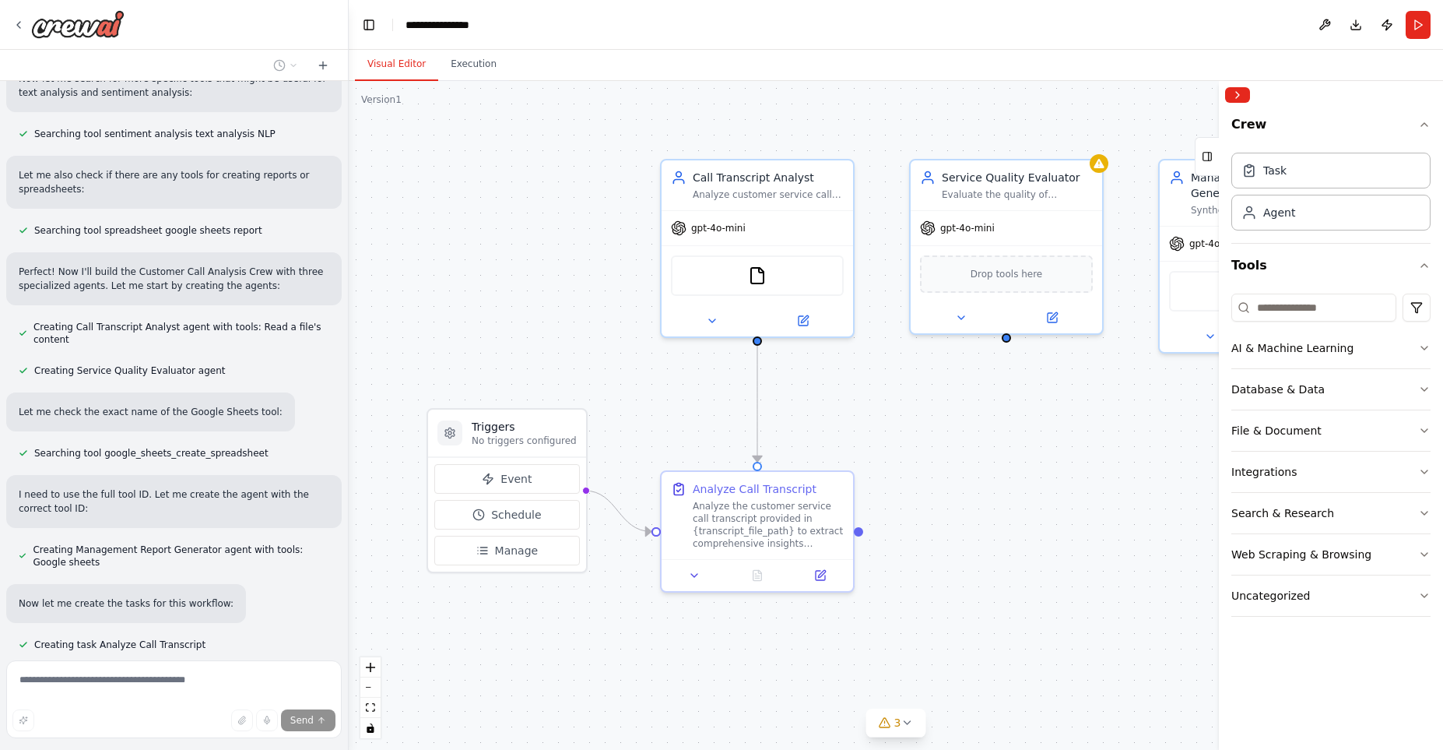
scroll to position [466, 0]
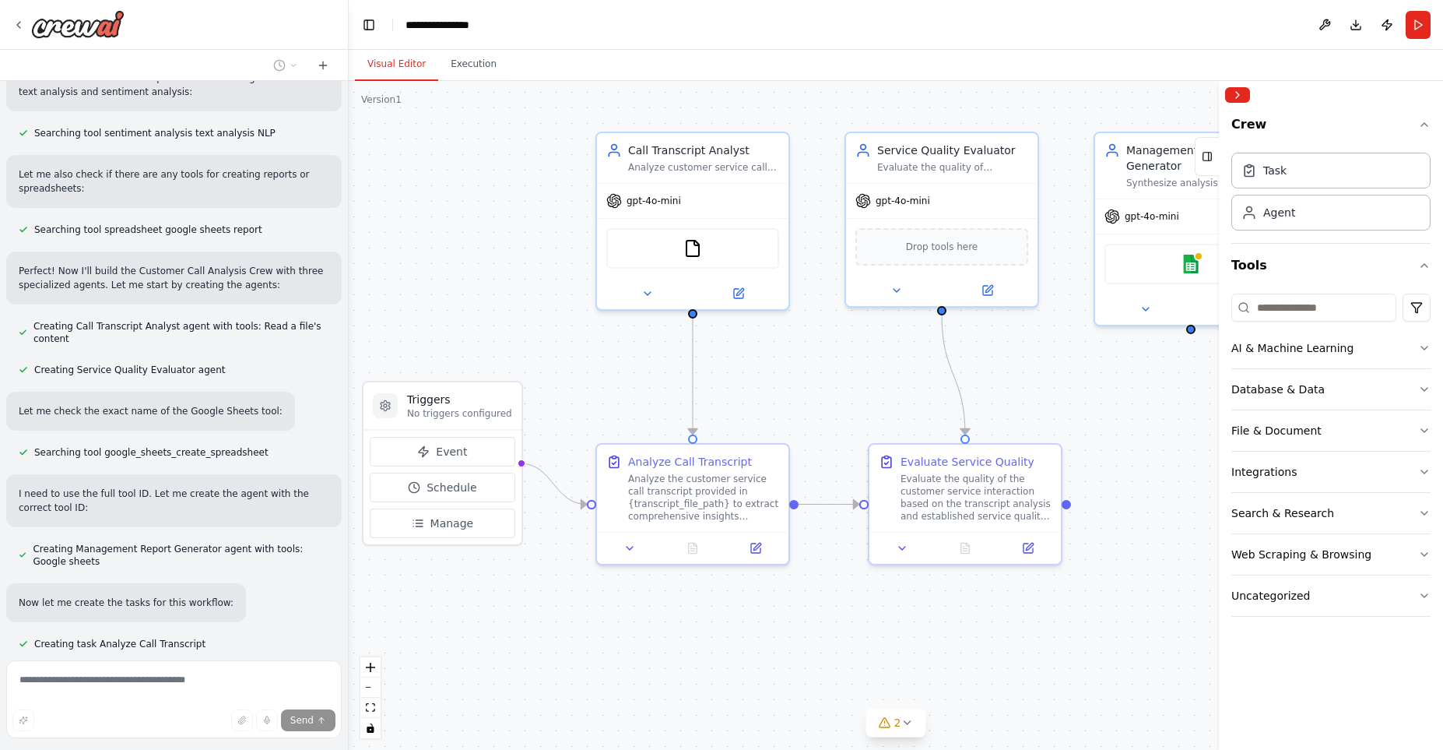
drag, startPoint x: 684, startPoint y: 403, endPoint x: 620, endPoint y: 376, distance: 70.1
click at [620, 376] on div ".deletable-edge-delete-btn { width: 20px; height: 20px; border: 0px solid #ffff…" at bounding box center [896, 415] width 1095 height 669
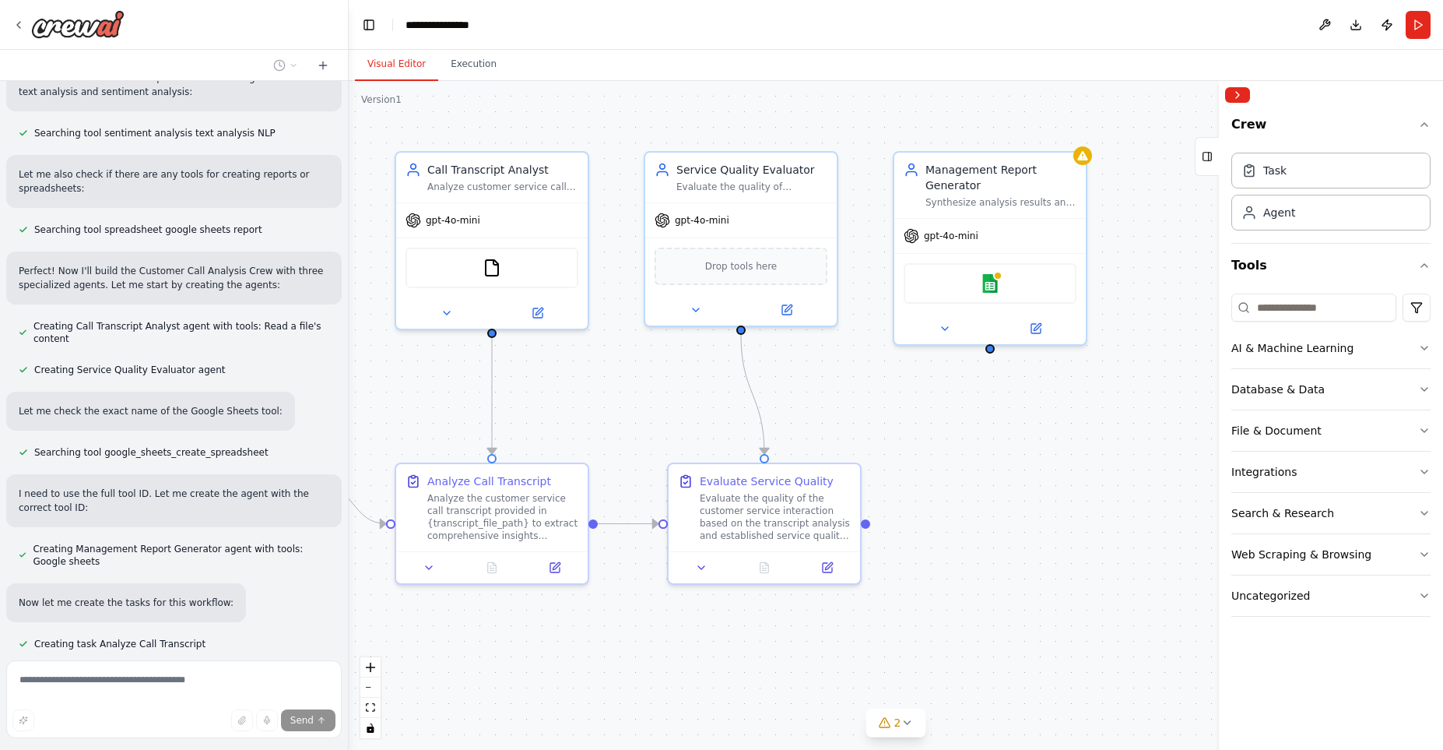
drag, startPoint x: 800, startPoint y: 391, endPoint x: 595, endPoint y: 413, distance: 205.9
click at [595, 413] on div ".deletable-edge-delete-btn { width: 20px; height: 20px; border: 0px solid #ffff…" at bounding box center [896, 415] width 1095 height 669
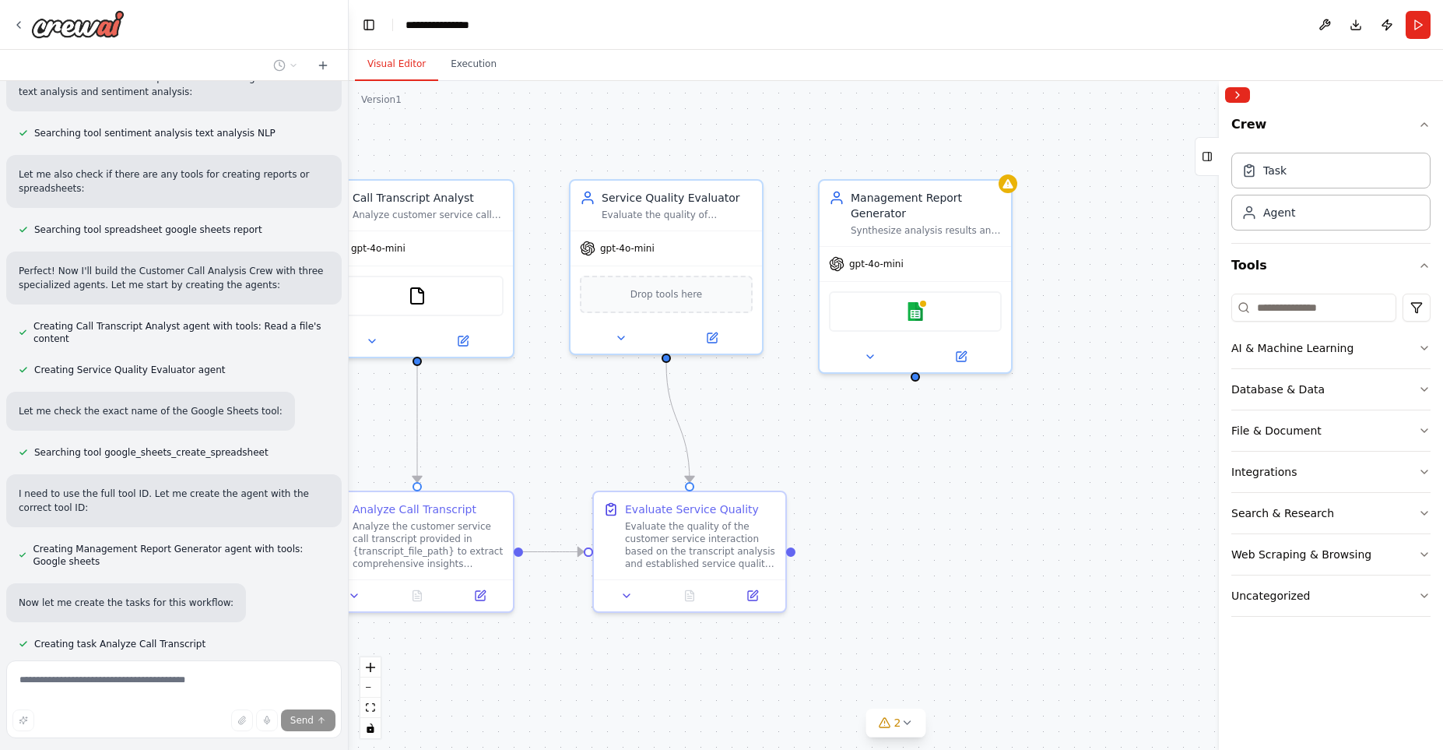
drag, startPoint x: 1035, startPoint y: 381, endPoint x: 965, endPoint y: 407, distance: 75.4
click at [965, 407] on div ".deletable-edge-delete-btn { width: 20px; height: 20px; border: 0px solid #ffff…" at bounding box center [896, 415] width 1095 height 669
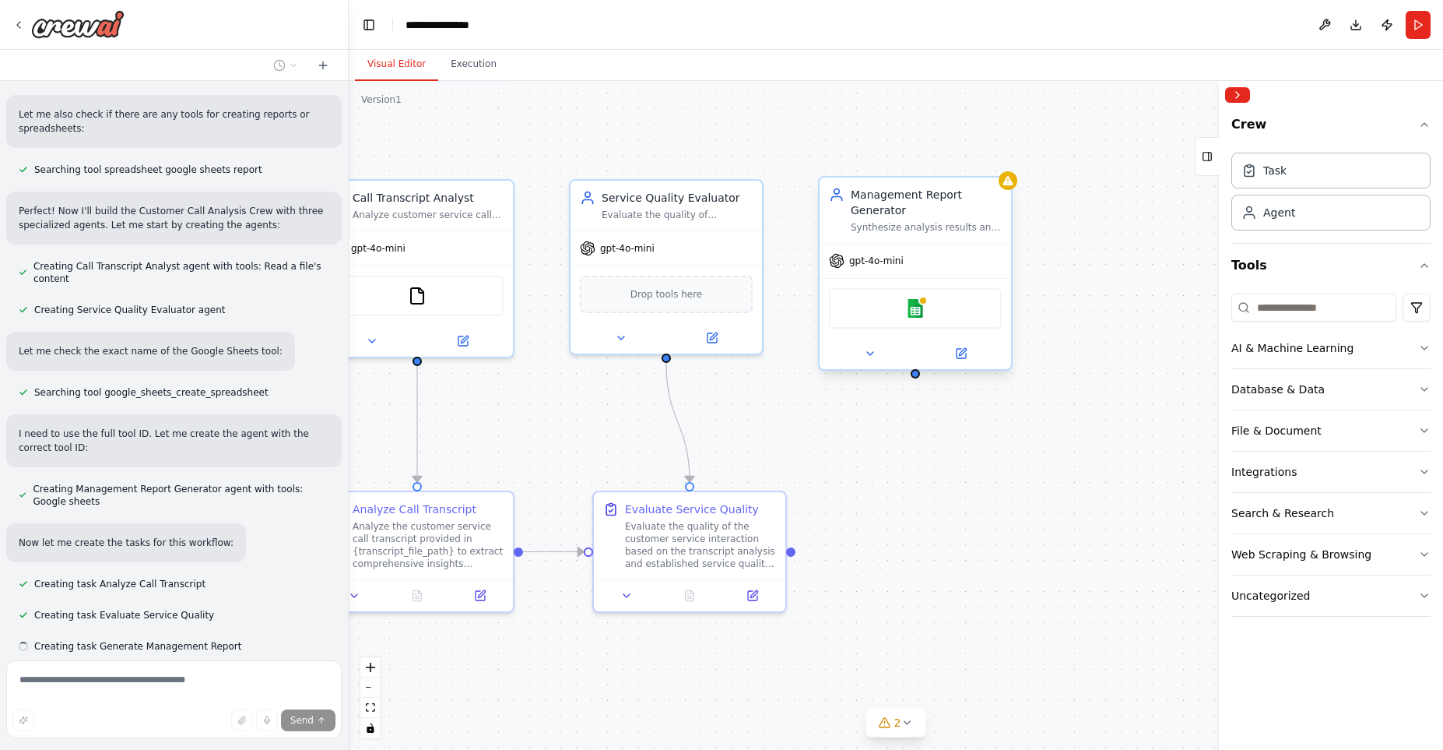
scroll to position [529, 0]
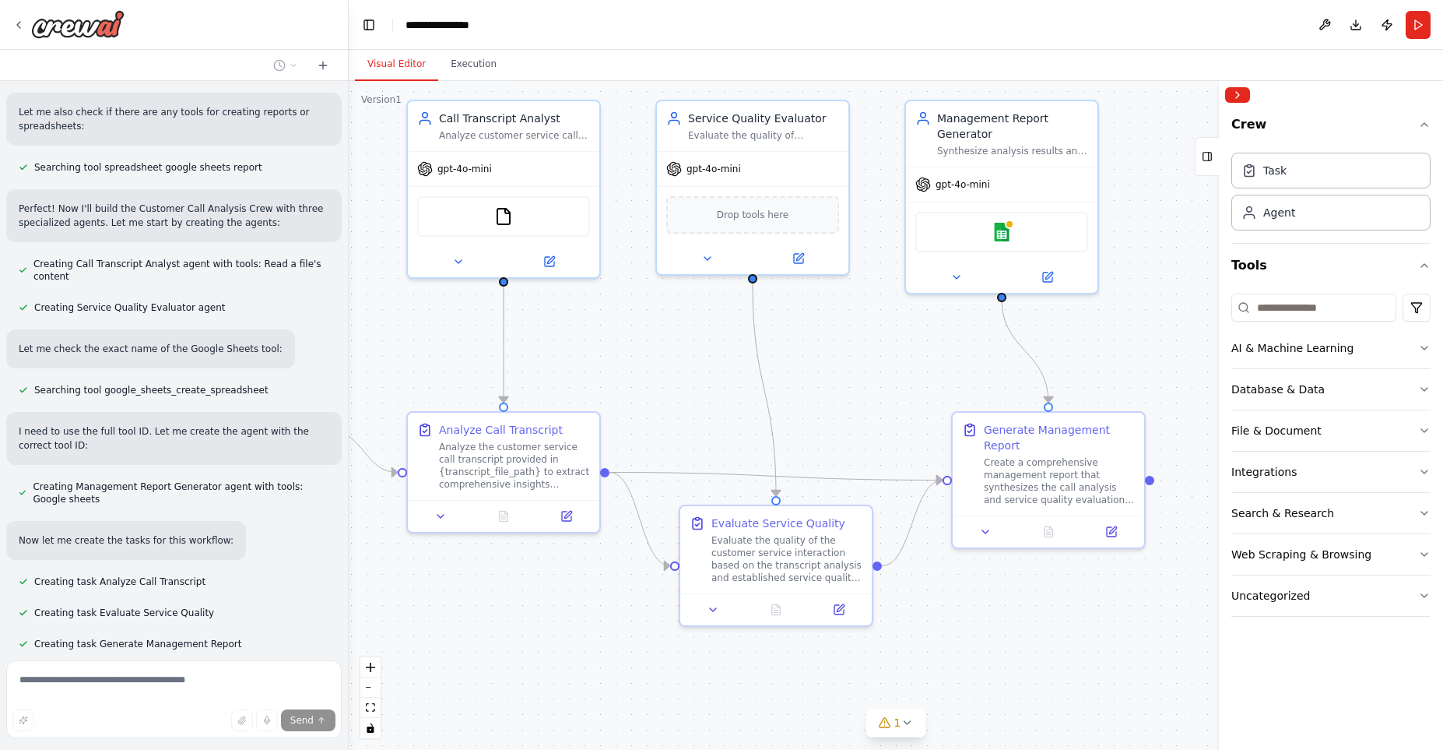
drag, startPoint x: 1048, startPoint y: 471, endPoint x: 1135, endPoint y: 392, distance: 117.9
click at [1135, 392] on div ".deletable-edge-delete-btn { width: 20px; height: 20px; border: 0px solid #ffff…" at bounding box center [896, 415] width 1095 height 669
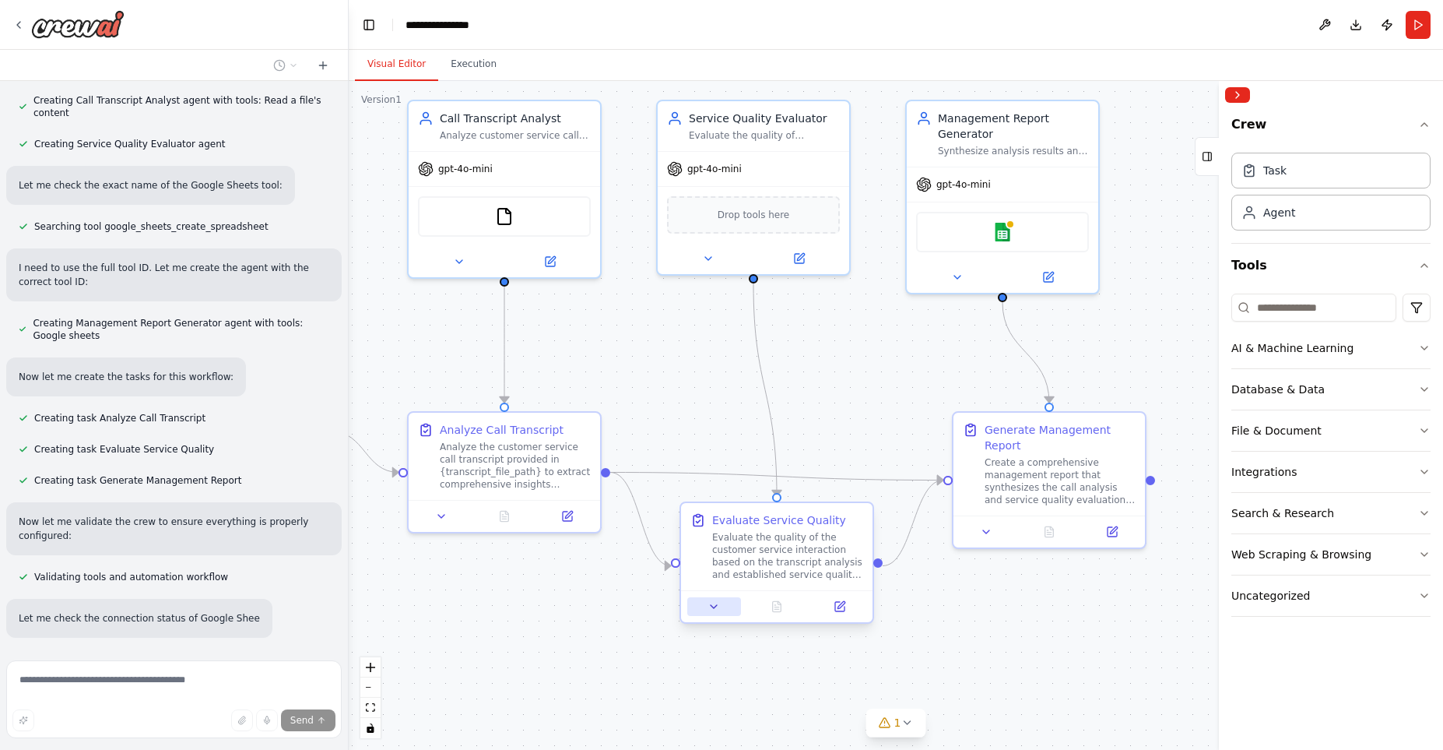
scroll to position [694, 0]
click at [704, 610] on button at bounding box center [714, 606] width 54 height 19
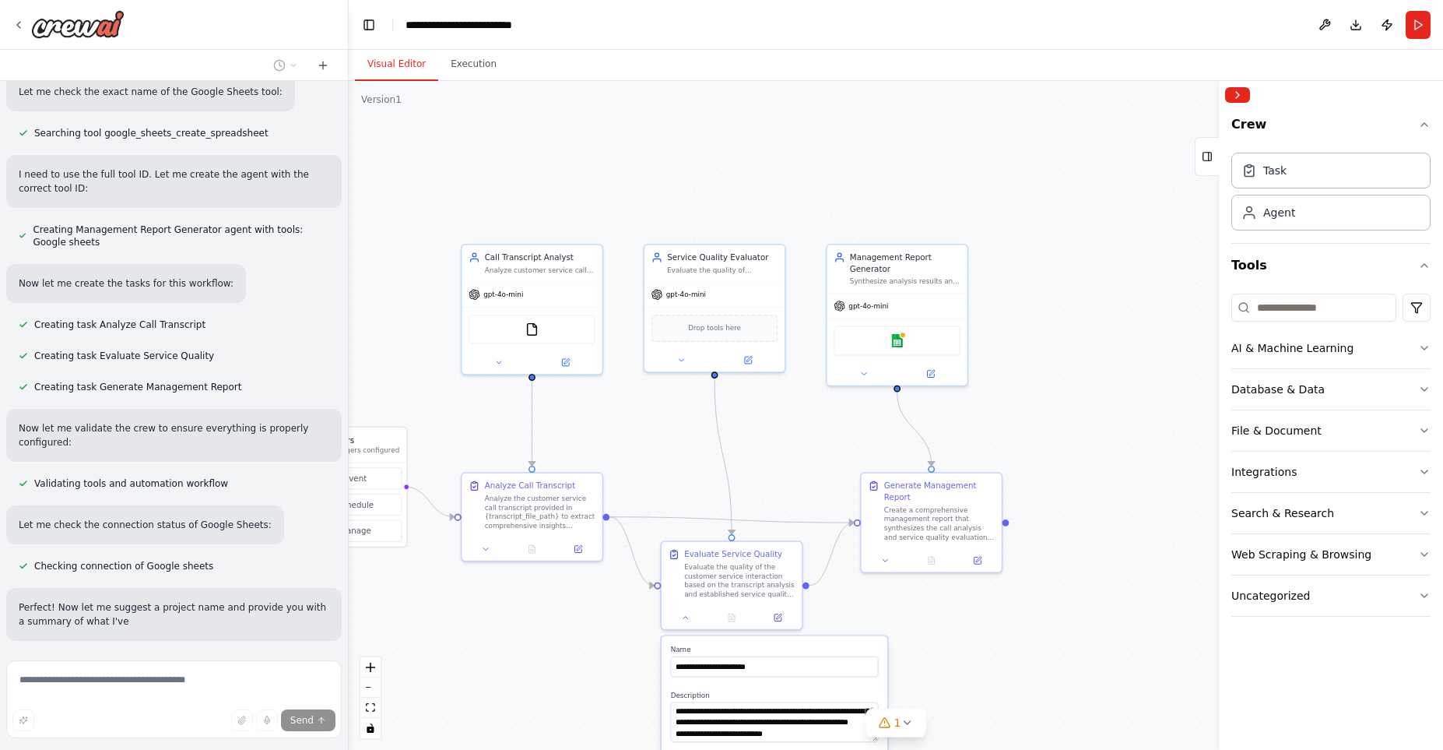
click at [608, 639] on div ".deletable-edge-delete-btn { width: 20px; height: 20px; border: 0px solid #ffff…" at bounding box center [896, 415] width 1095 height 669
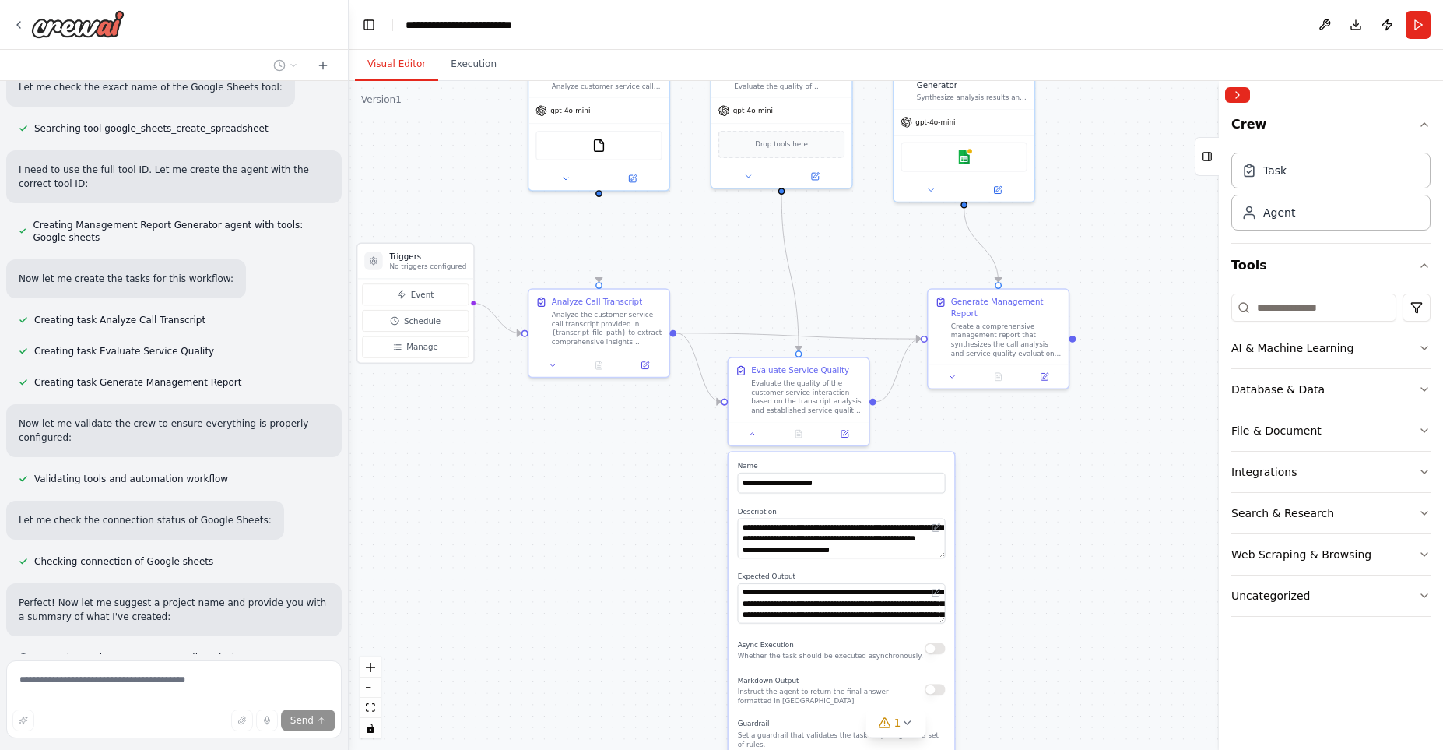
drag, startPoint x: 608, startPoint y: 639, endPoint x: 676, endPoint y: 453, distance: 198.0
click at [676, 453] on div ".deletable-edge-delete-btn { width: 20px; height: 20px; border: 0px solid #ffff…" at bounding box center [896, 415] width 1095 height 669
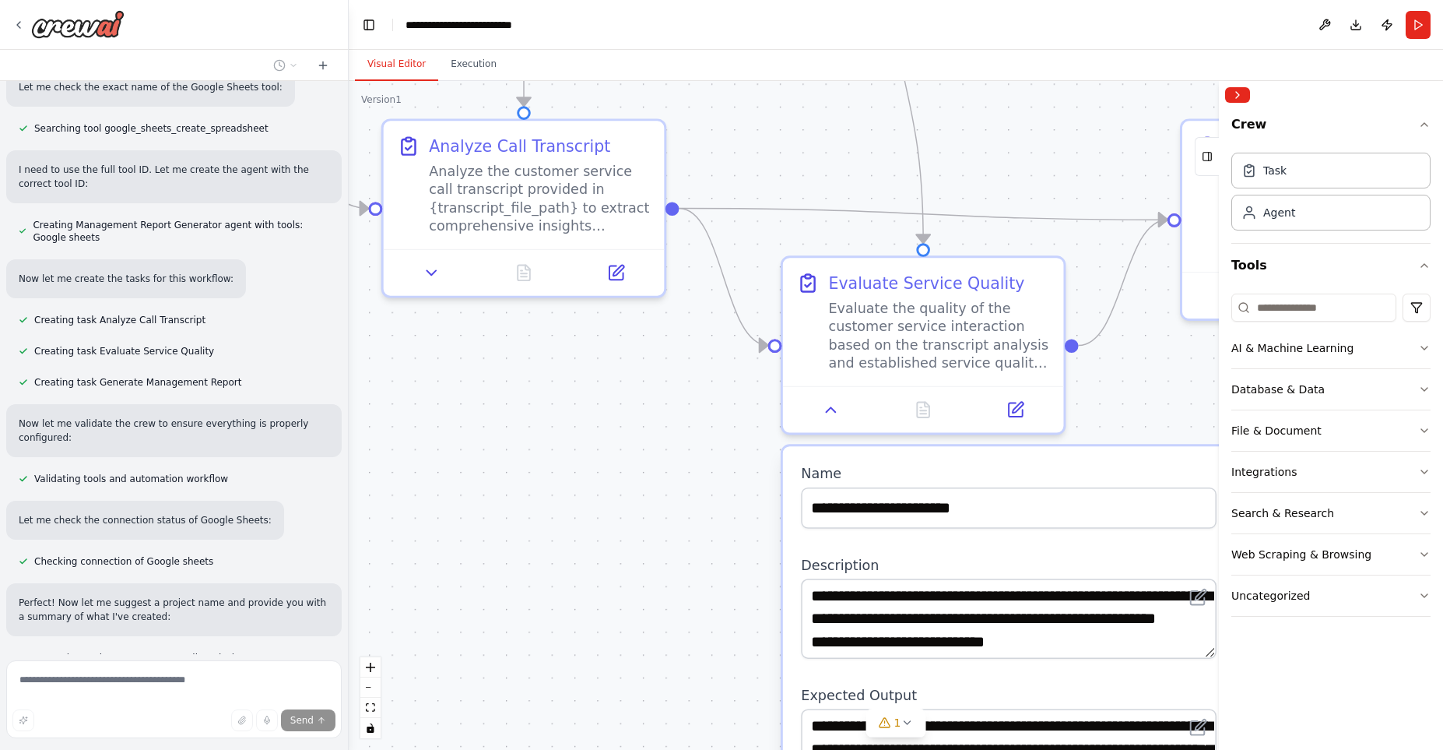
click at [658, 501] on div ".deletable-edge-delete-btn { width: 20px; height: 20px; border: 0px solid #ffff…" at bounding box center [896, 415] width 1095 height 669
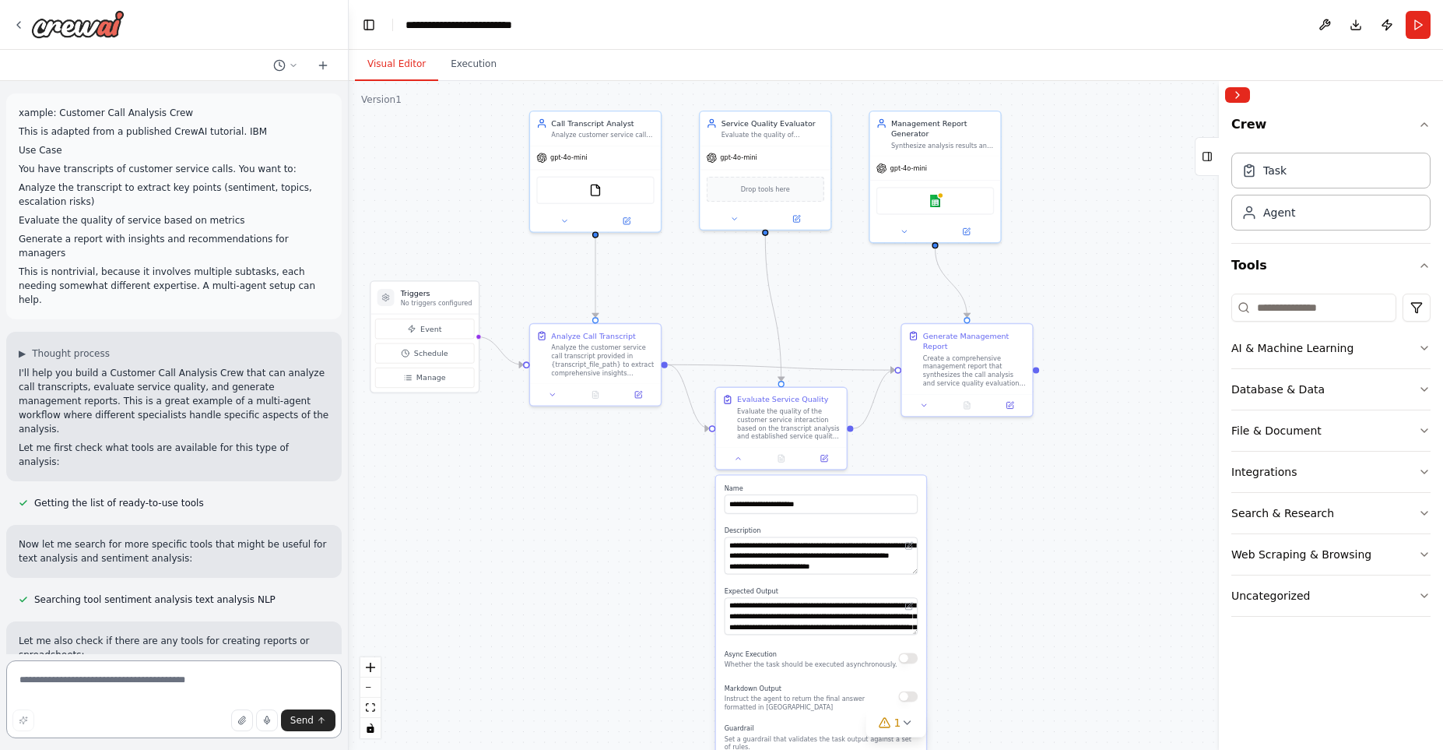
scroll to position [178, 0]
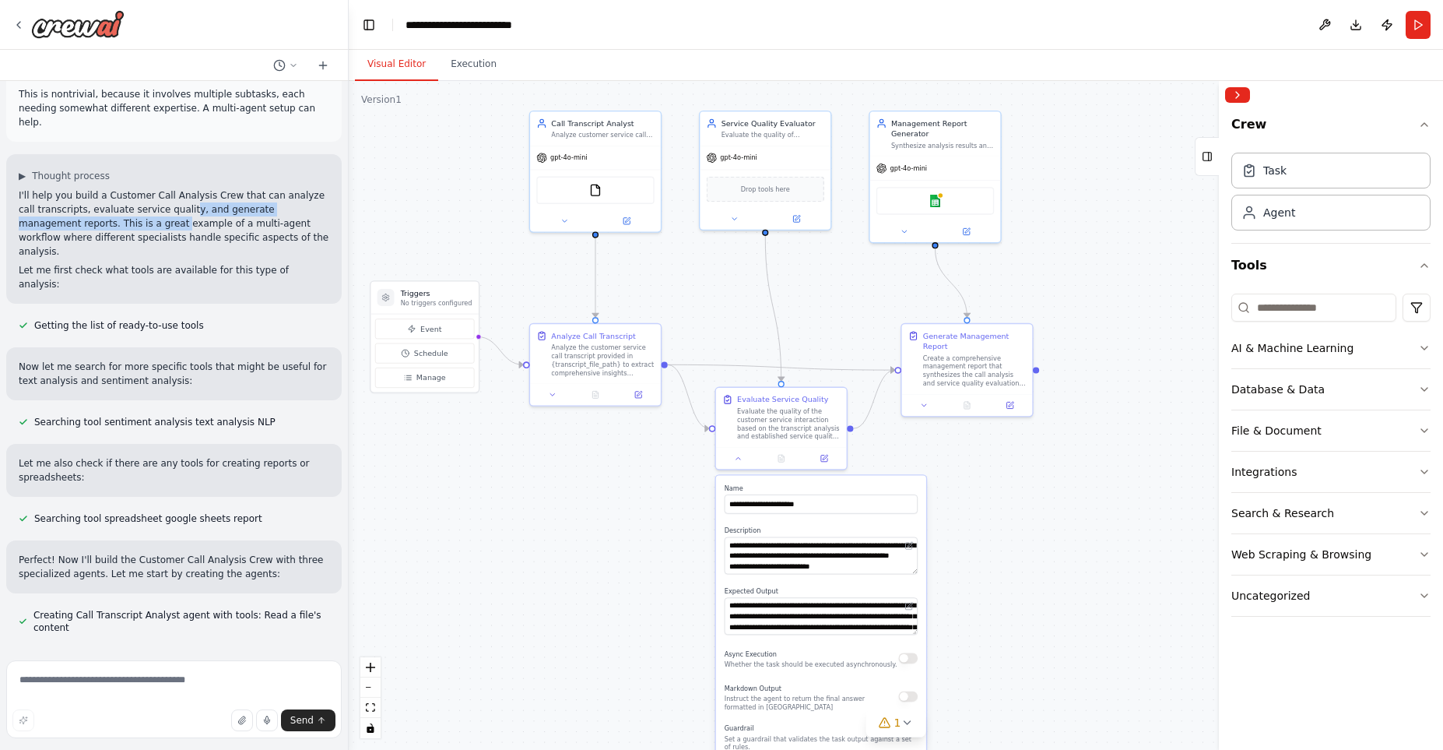
drag, startPoint x: 79, startPoint y: 189, endPoint x: 160, endPoint y: 182, distance: 80.5
click at [160, 188] on p "I'll help you build a Customer Call Analysis Crew that can analyze call transcr…" at bounding box center [174, 223] width 311 height 70
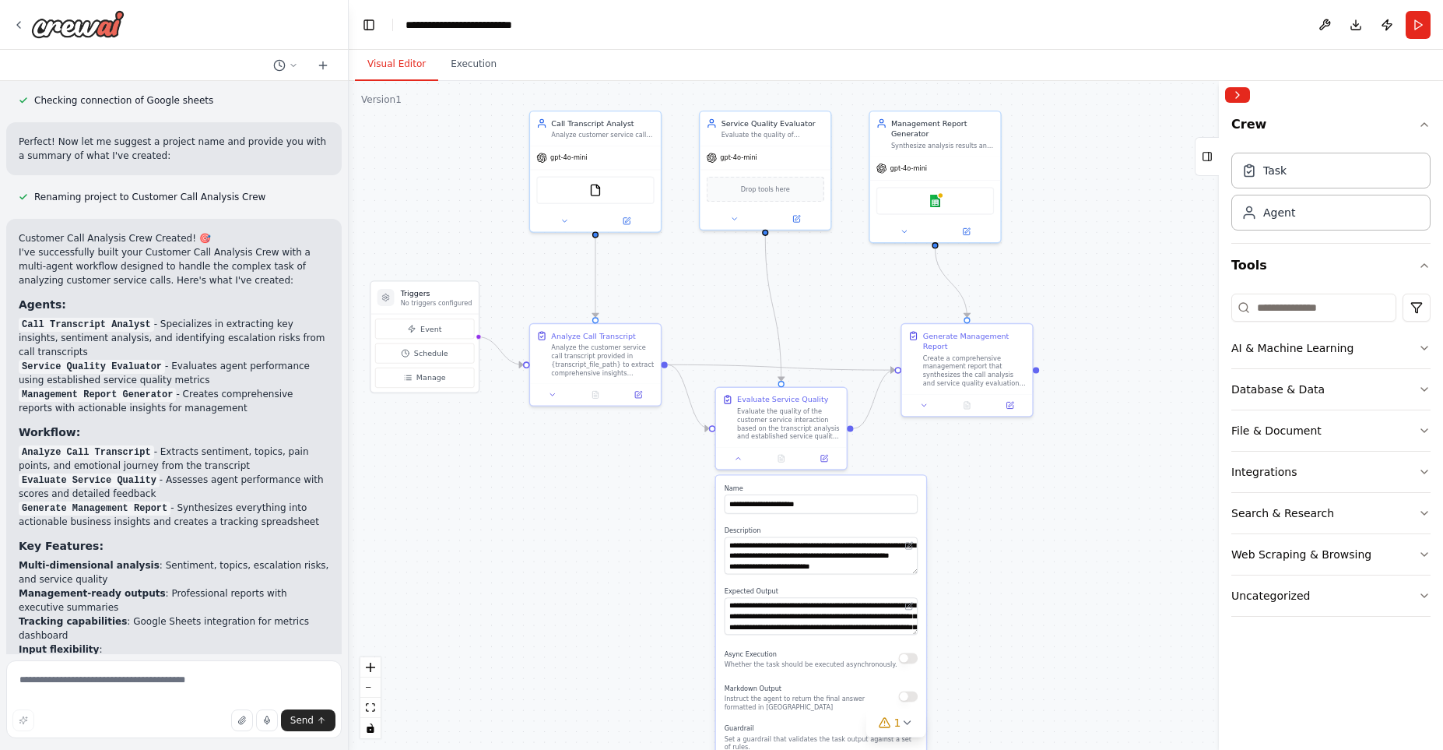
scroll to position [1162, 0]
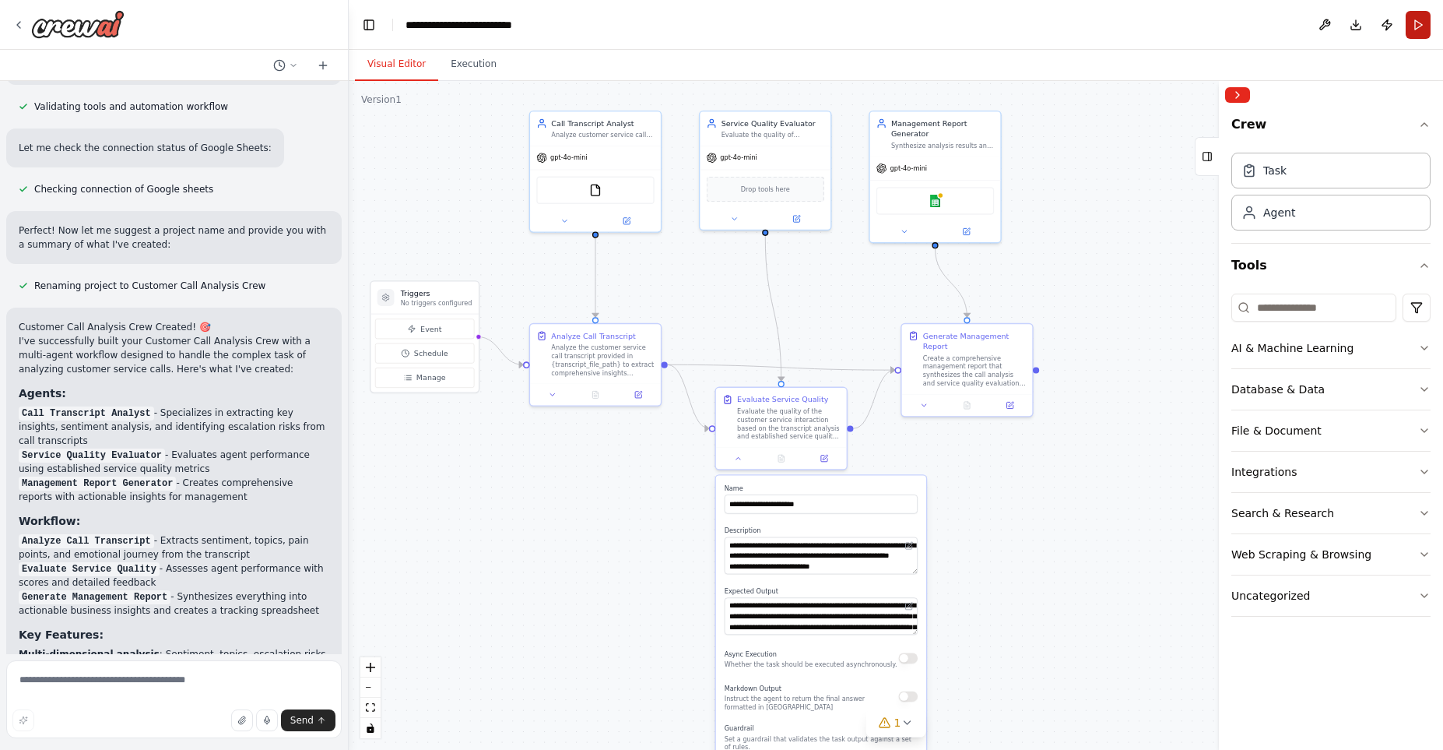
click at [1420, 24] on button "Run" at bounding box center [1418, 25] width 25 height 28
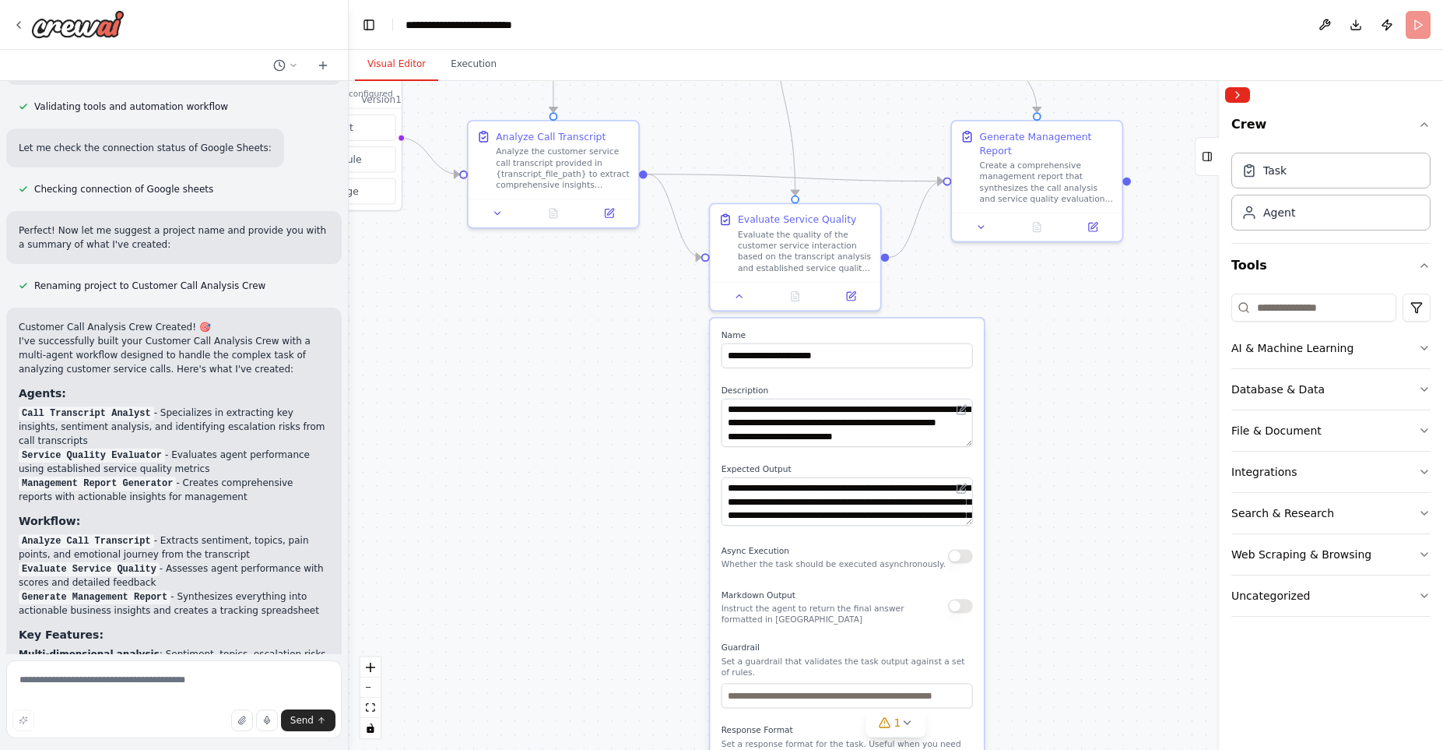
drag, startPoint x: 1024, startPoint y: 502, endPoint x: 1108, endPoint y: 274, distance: 243.1
click at [1108, 274] on div ".deletable-edge-delete-btn { width: 20px; height: 20px; border: 0px solid #ffff…" at bounding box center [896, 415] width 1095 height 669
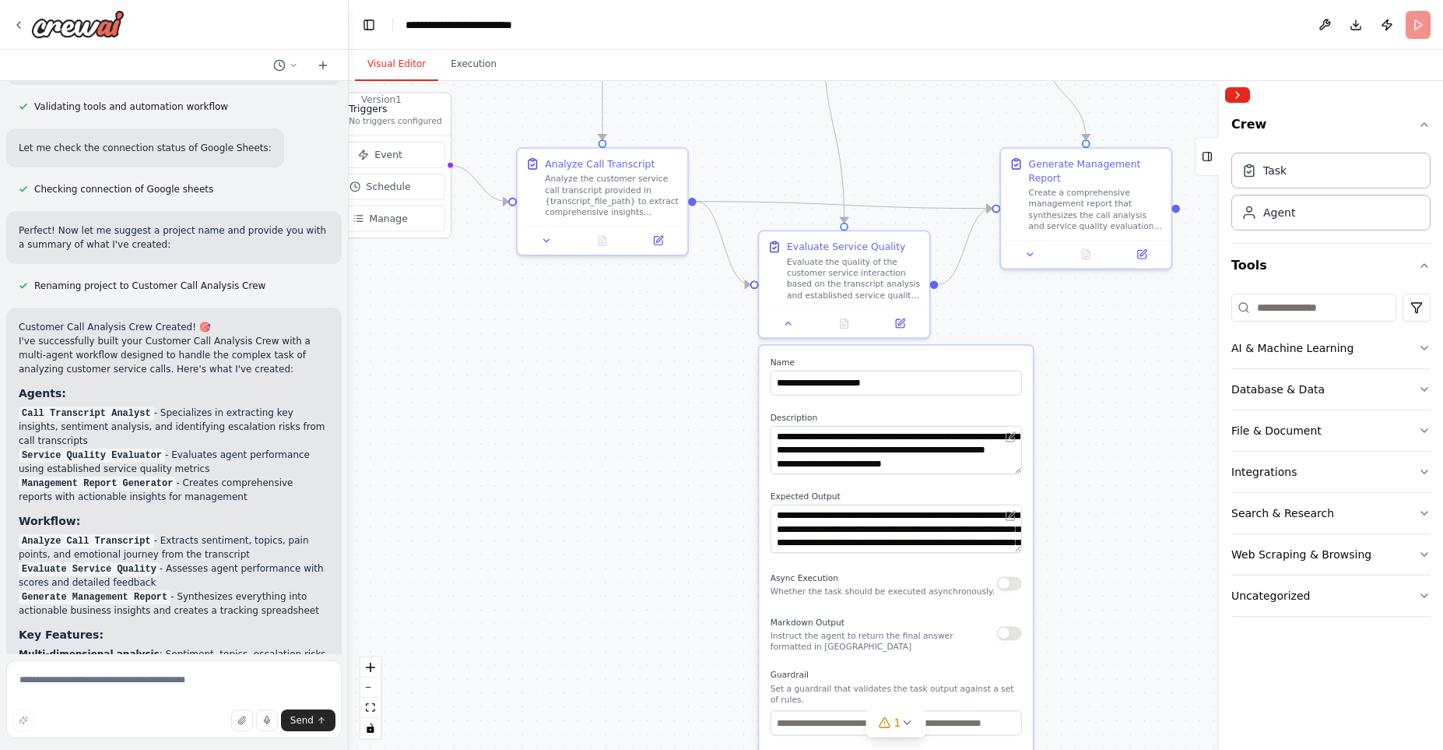
drag, startPoint x: 1105, startPoint y: 298, endPoint x: 1112, endPoint y: 607, distance: 309.2
click at [1112, 607] on div ".deletable-edge-delete-btn { width: 20px; height: 20px; border: 0px solid #ffff…" at bounding box center [896, 415] width 1095 height 669
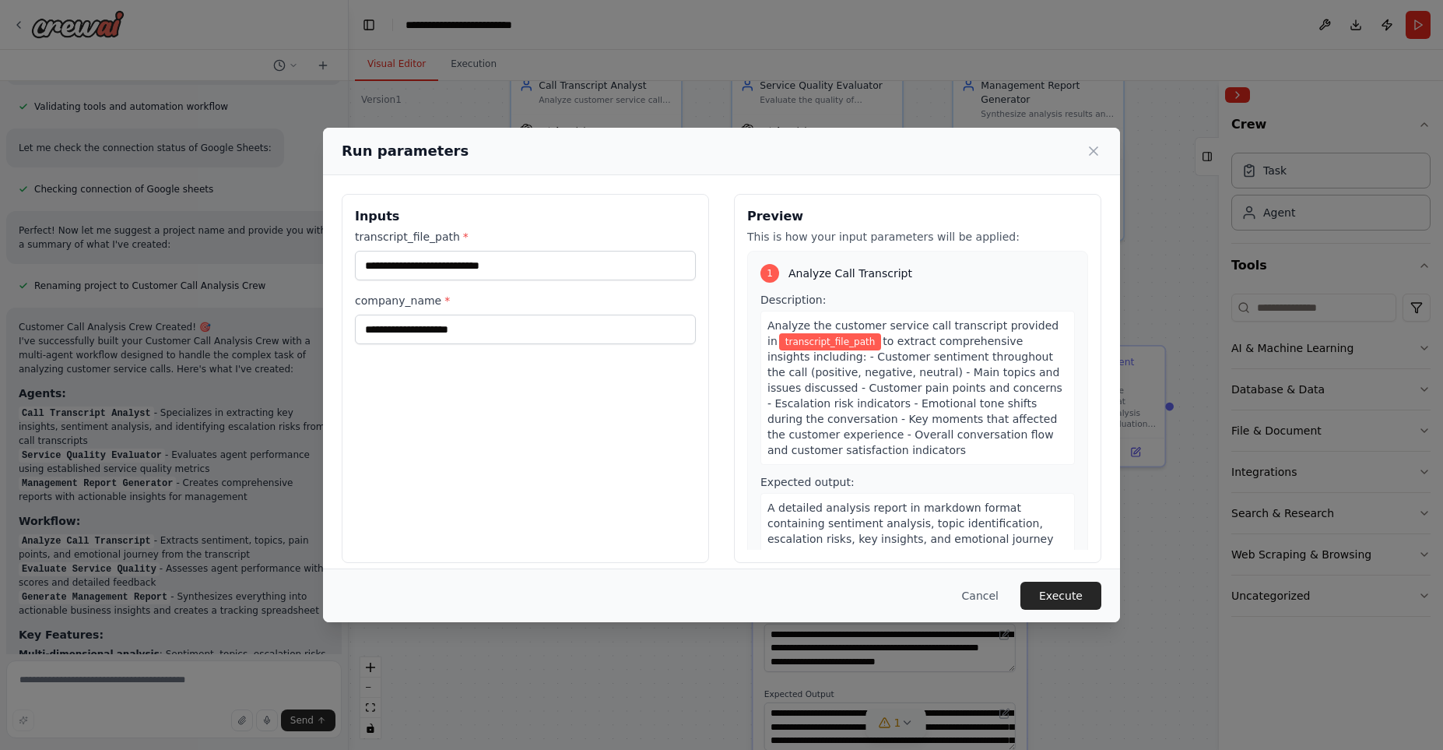
click at [899, 718] on body "xample: Customer Call Analysis Crew This is adapted from a published CrewAI tut…" at bounding box center [721, 375] width 1443 height 750
click at [782, 266] on div "1 Analyze Call Transcript" at bounding box center [918, 273] width 315 height 19
click at [508, 264] on input "transcript_file_path *" at bounding box center [525, 266] width 341 height 30
click at [493, 336] on input "company_name *" at bounding box center [525, 330] width 341 height 30
type input "*"
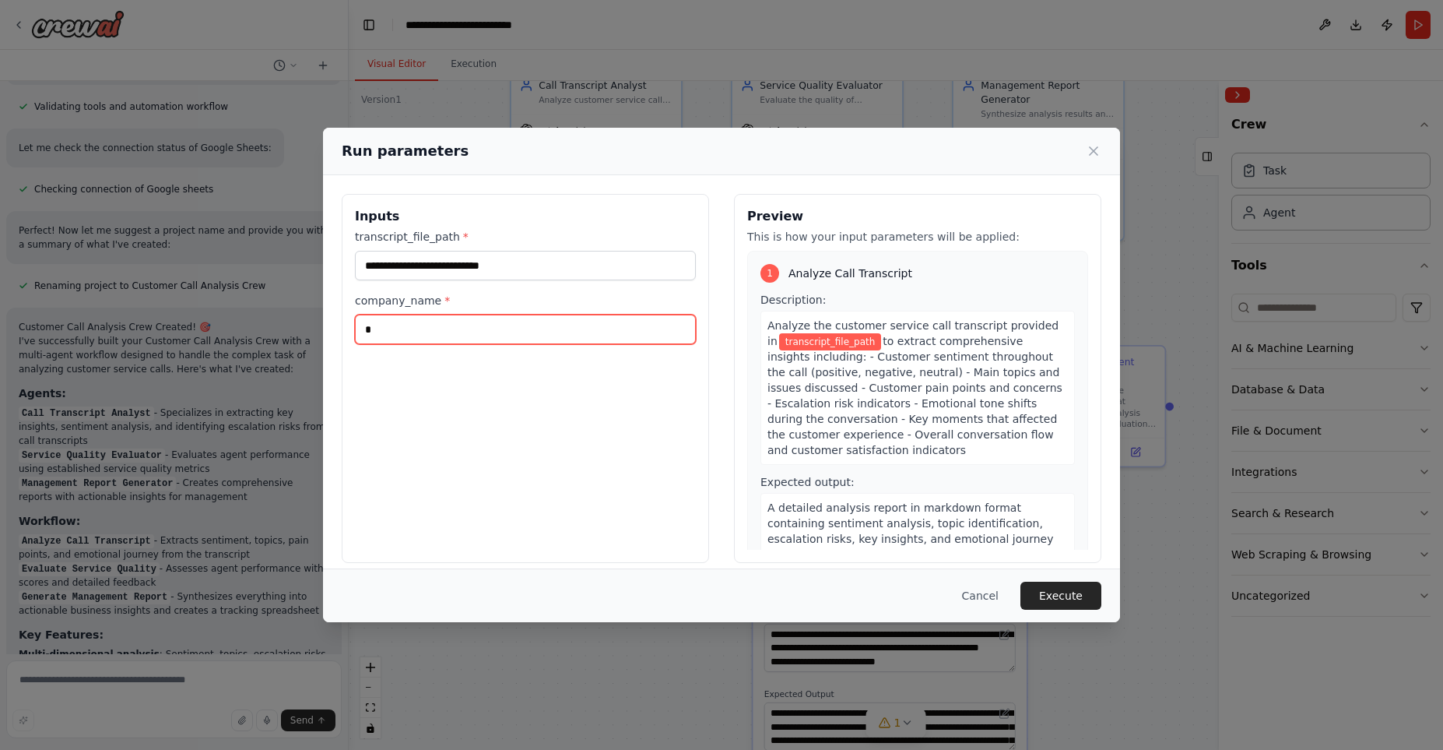
type input "*"
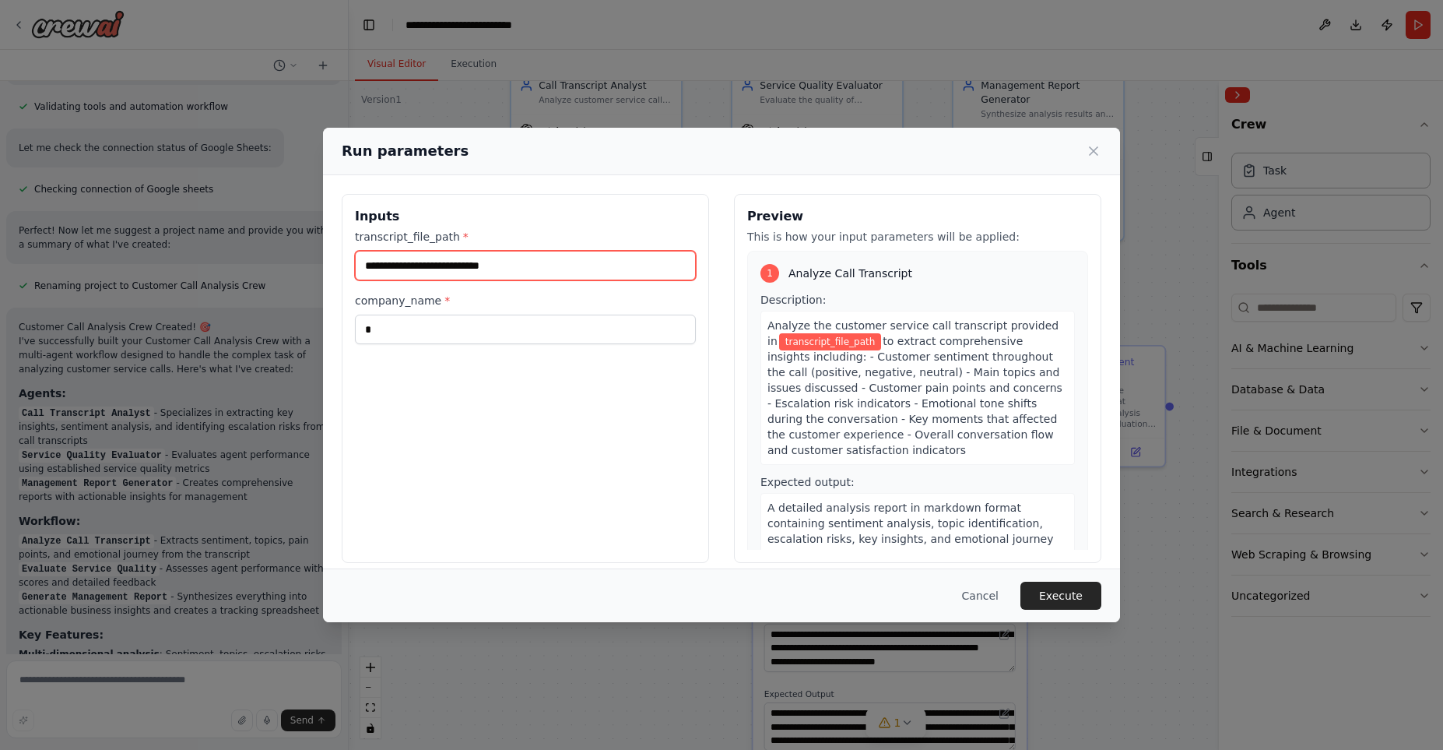
click at [481, 262] on input "transcript_file_path *" at bounding box center [525, 266] width 341 height 30
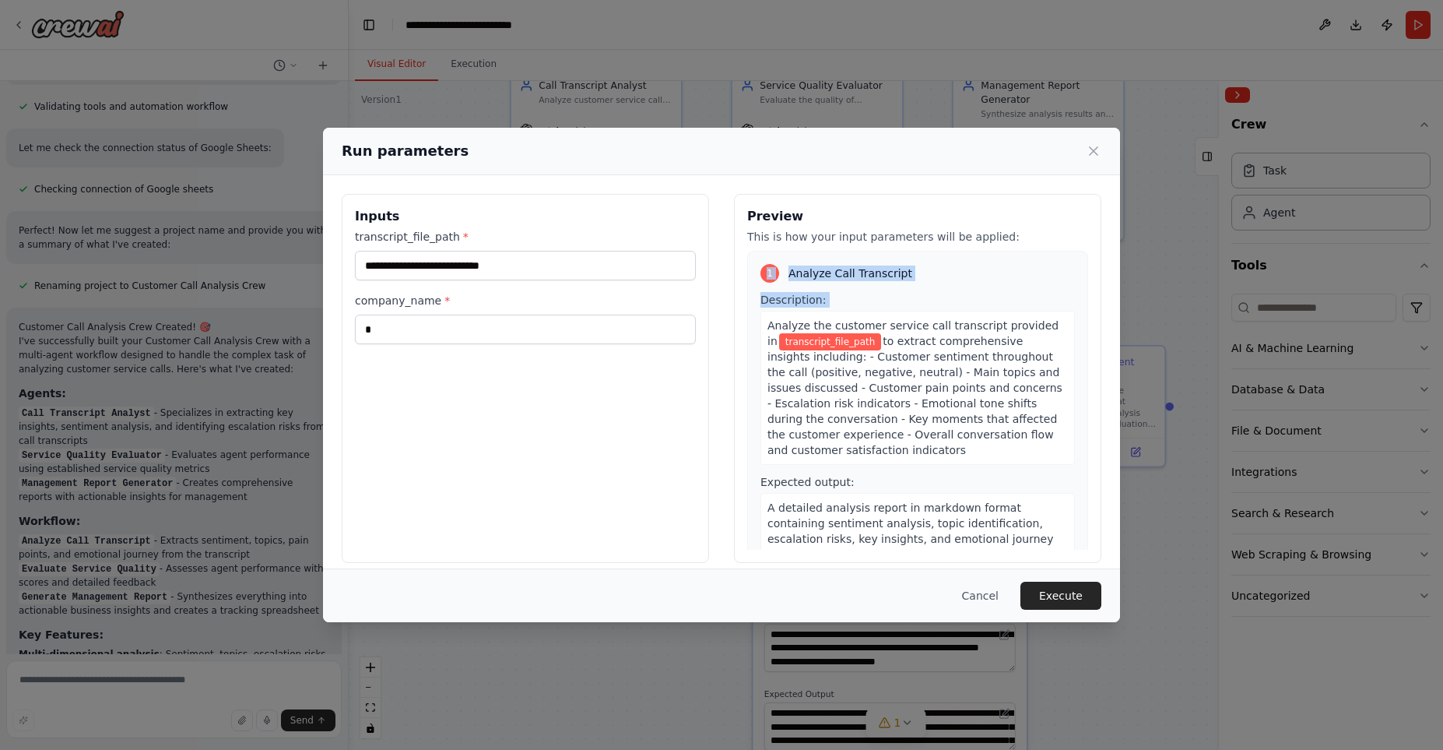
drag, startPoint x: 808, startPoint y: 315, endPoint x: 973, endPoint y: 253, distance: 176.4
click at [973, 253] on div "1 Analyze Call Transcript Description: Analyze the customer service call transc…" at bounding box center [917, 417] width 341 height 332
click at [1090, 153] on icon at bounding box center [1094, 151] width 16 height 16
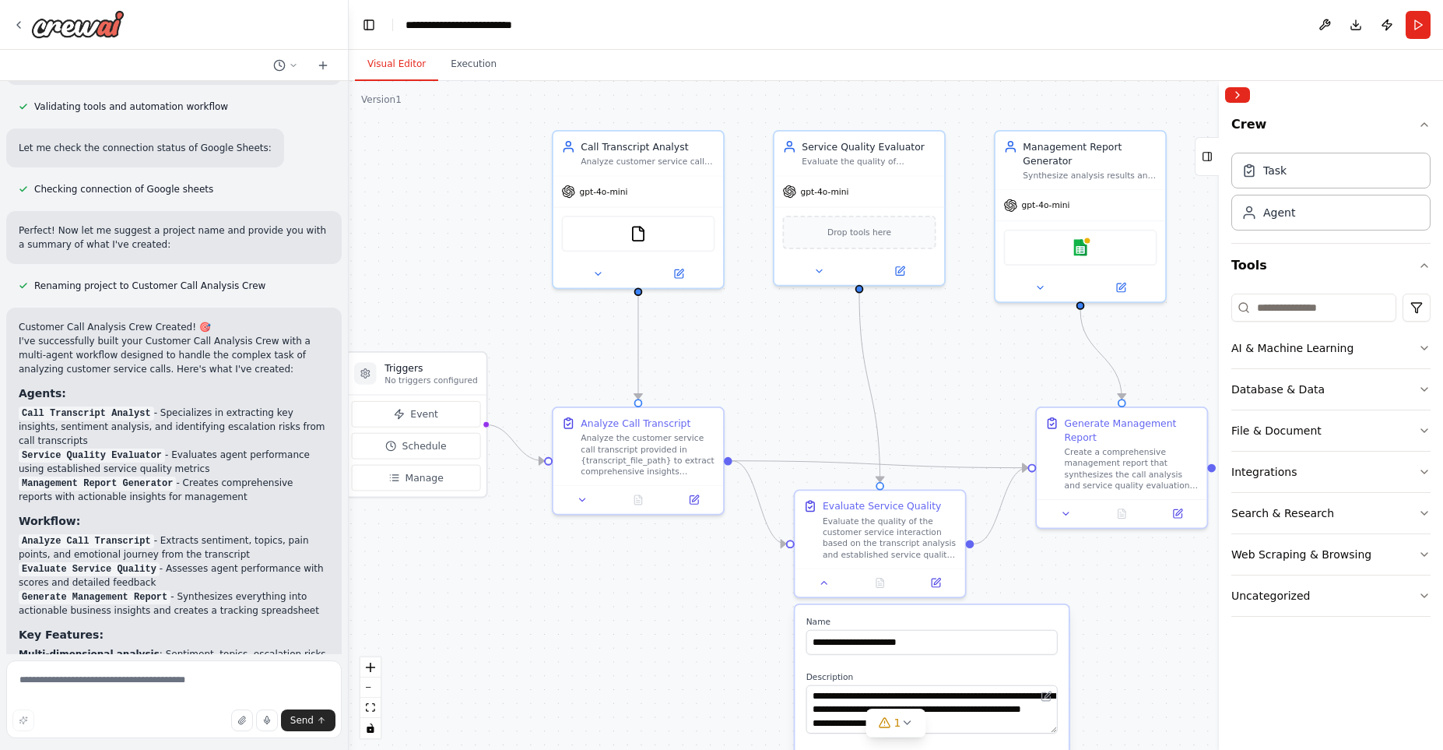
drag, startPoint x: 727, startPoint y: 299, endPoint x: 786, endPoint y: 381, distance: 100.5
click at [786, 381] on div ".deletable-edge-delete-btn { width: 20px; height: 20px; border: 0px solid #ffff…" at bounding box center [896, 415] width 1095 height 669
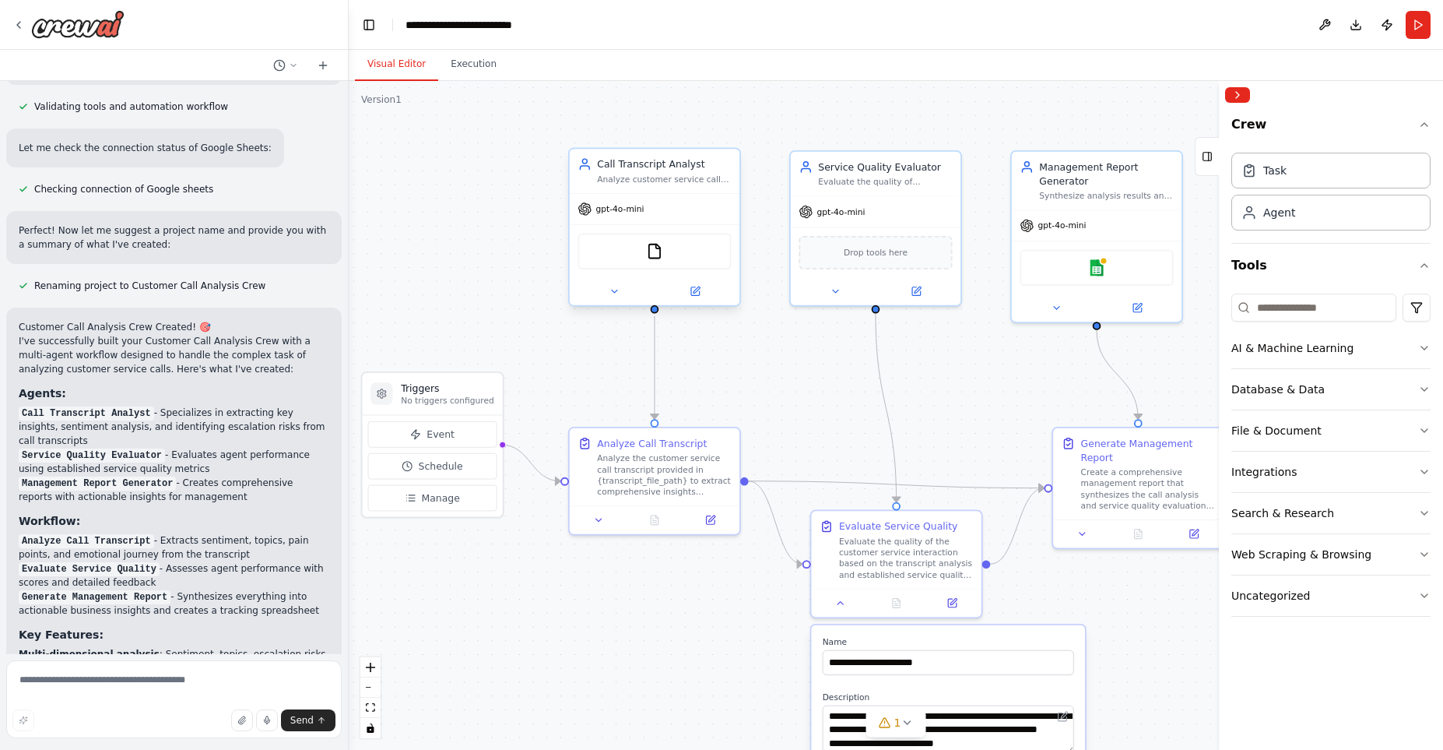
click at [653, 216] on div "gpt-4o-mini" at bounding box center [655, 209] width 170 height 30
click at [641, 249] on div "FileReadTool" at bounding box center [654, 252] width 153 height 36
click at [604, 298] on button at bounding box center [614, 291] width 78 height 16
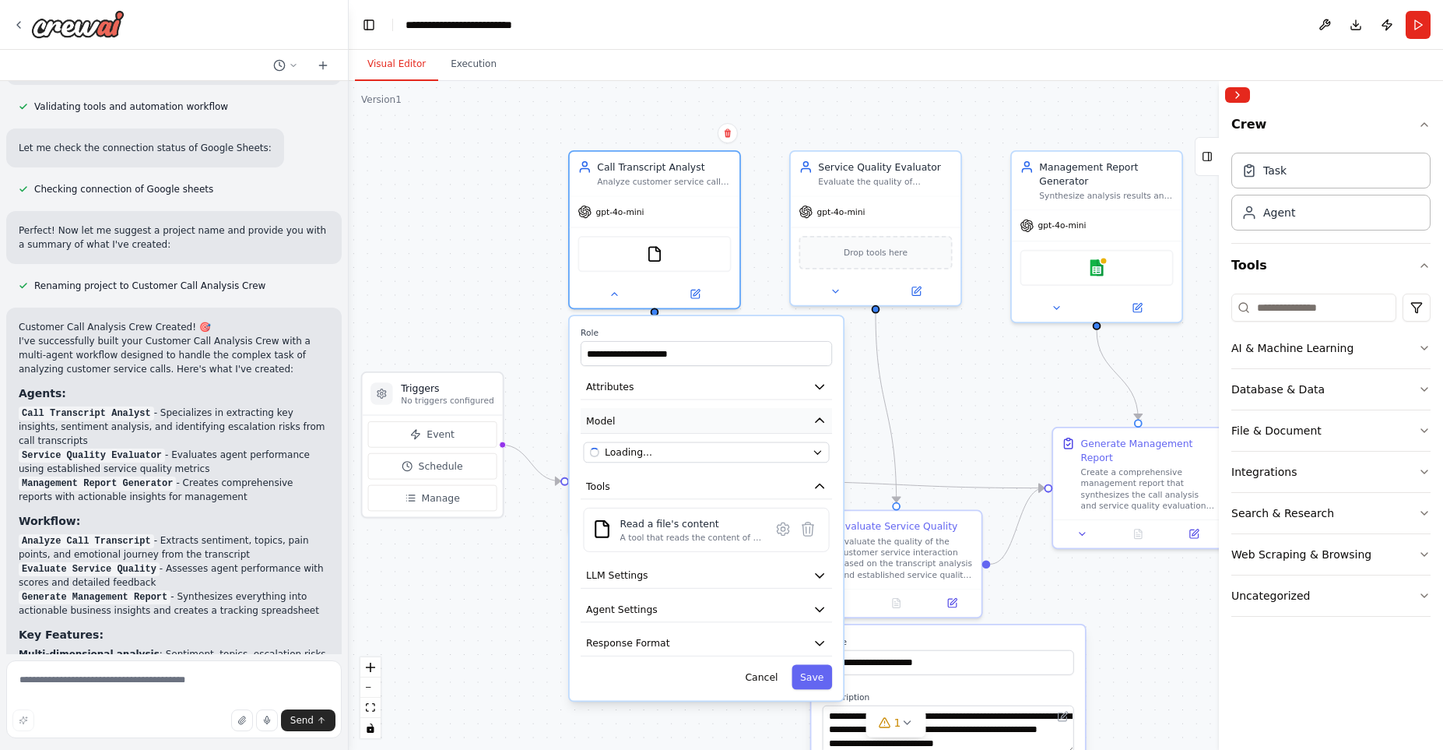
click at [803, 422] on button "Model" at bounding box center [706, 421] width 251 height 26
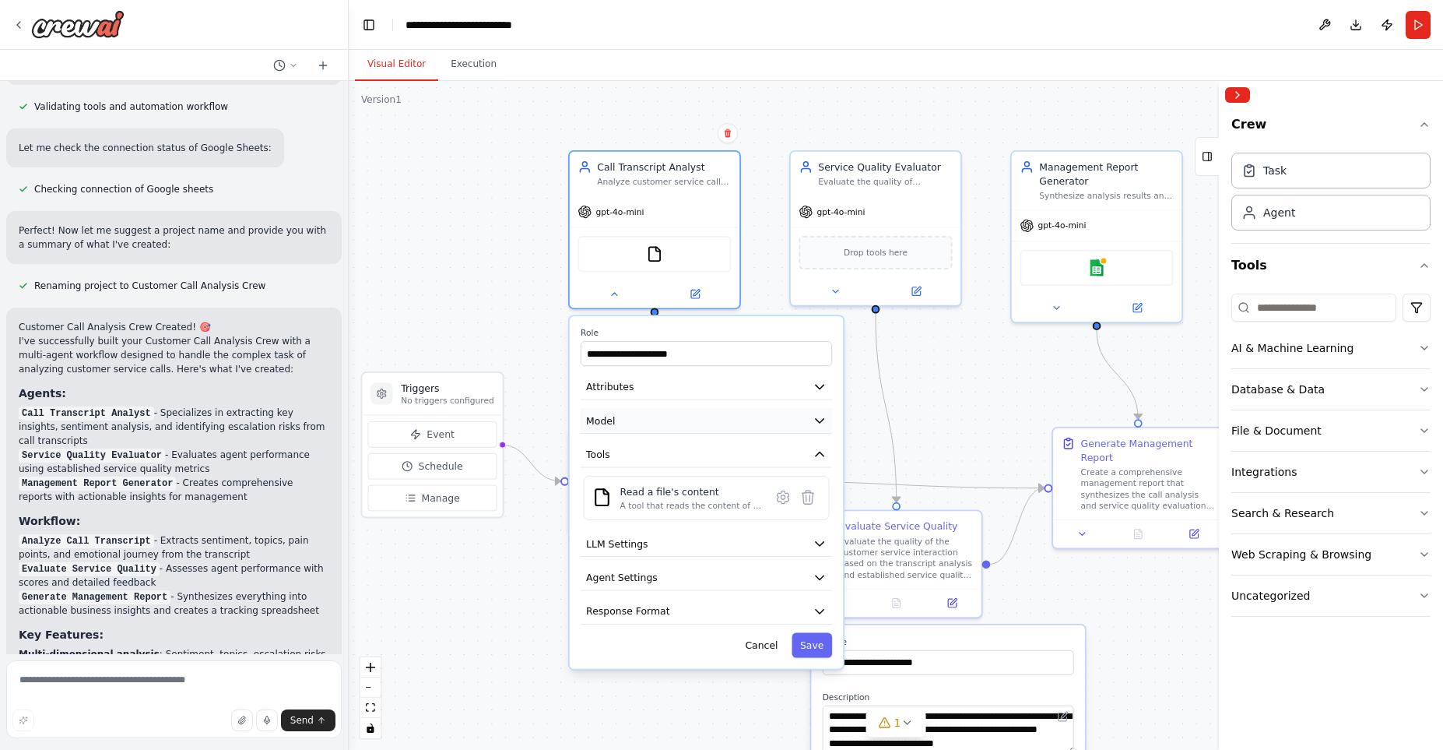
click at [803, 422] on button "Model" at bounding box center [706, 421] width 251 height 26
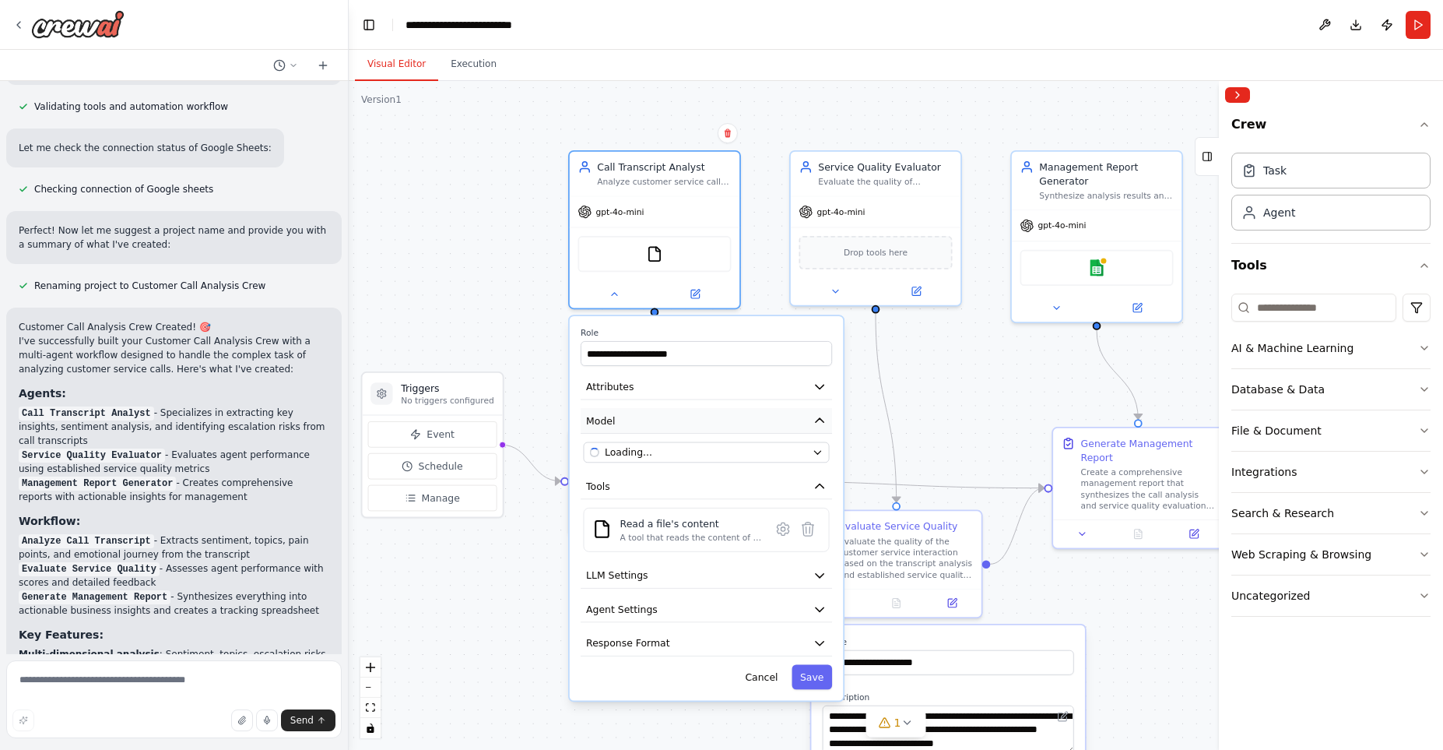
click at [803, 422] on button "Model" at bounding box center [706, 421] width 251 height 26
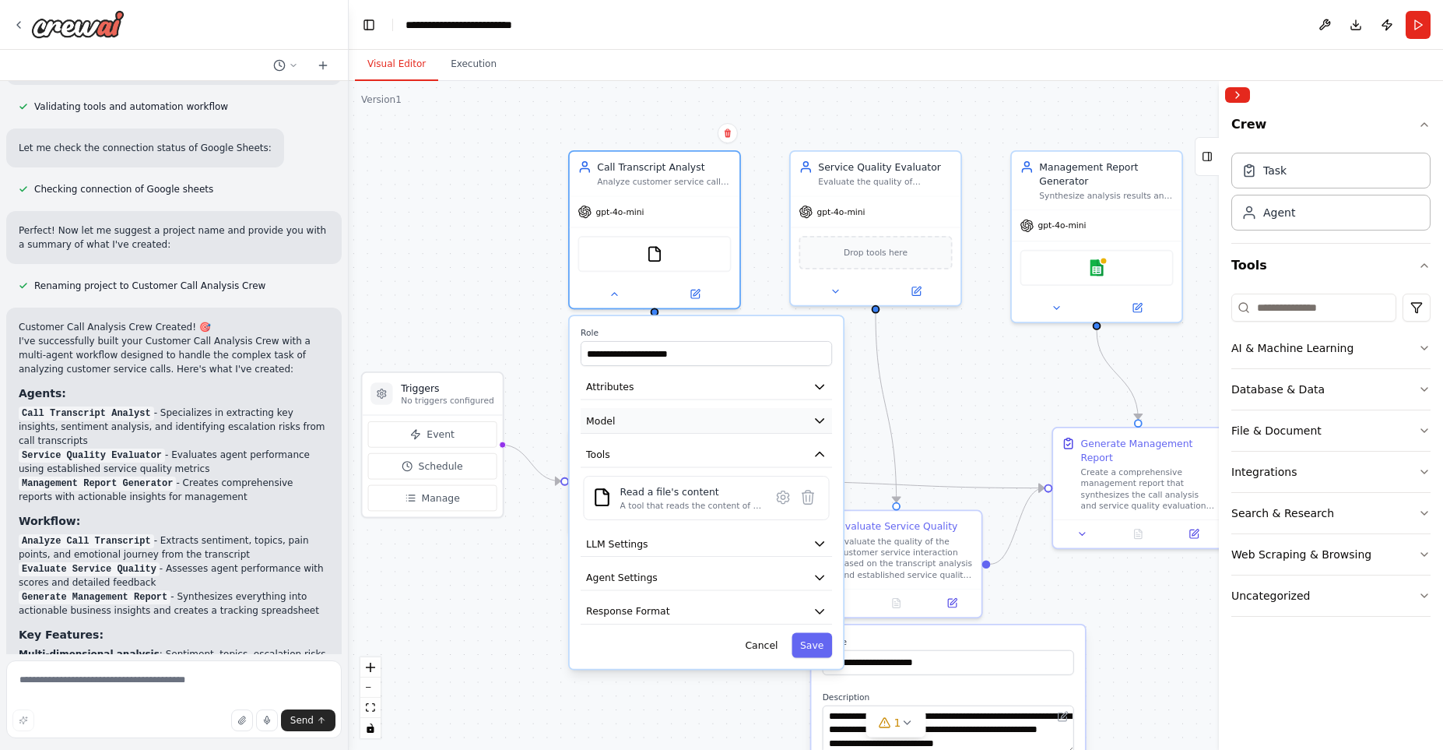
click at [821, 423] on icon "button" at bounding box center [820, 421] width 8 height 4
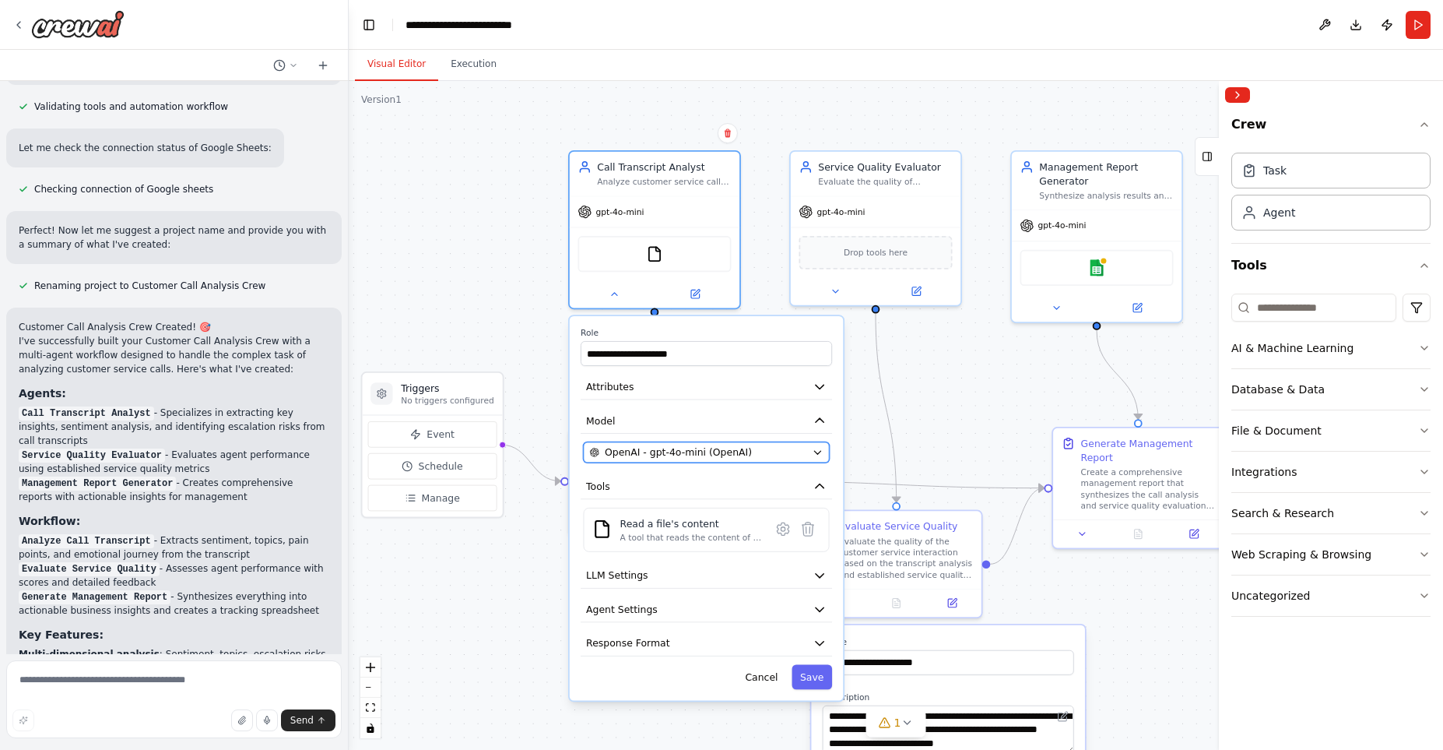
click at [814, 454] on icon "button" at bounding box center [817, 452] width 11 height 11
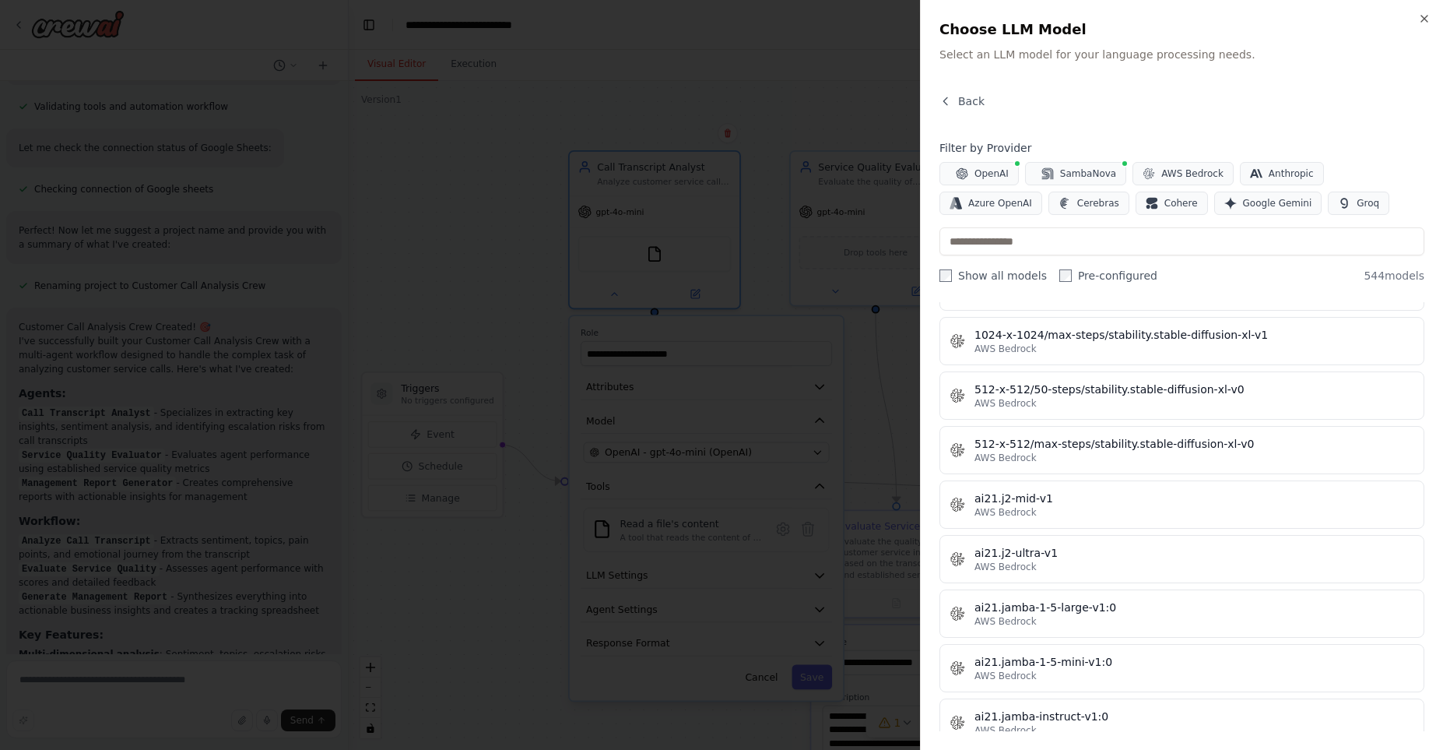
scroll to position [1331, 0]
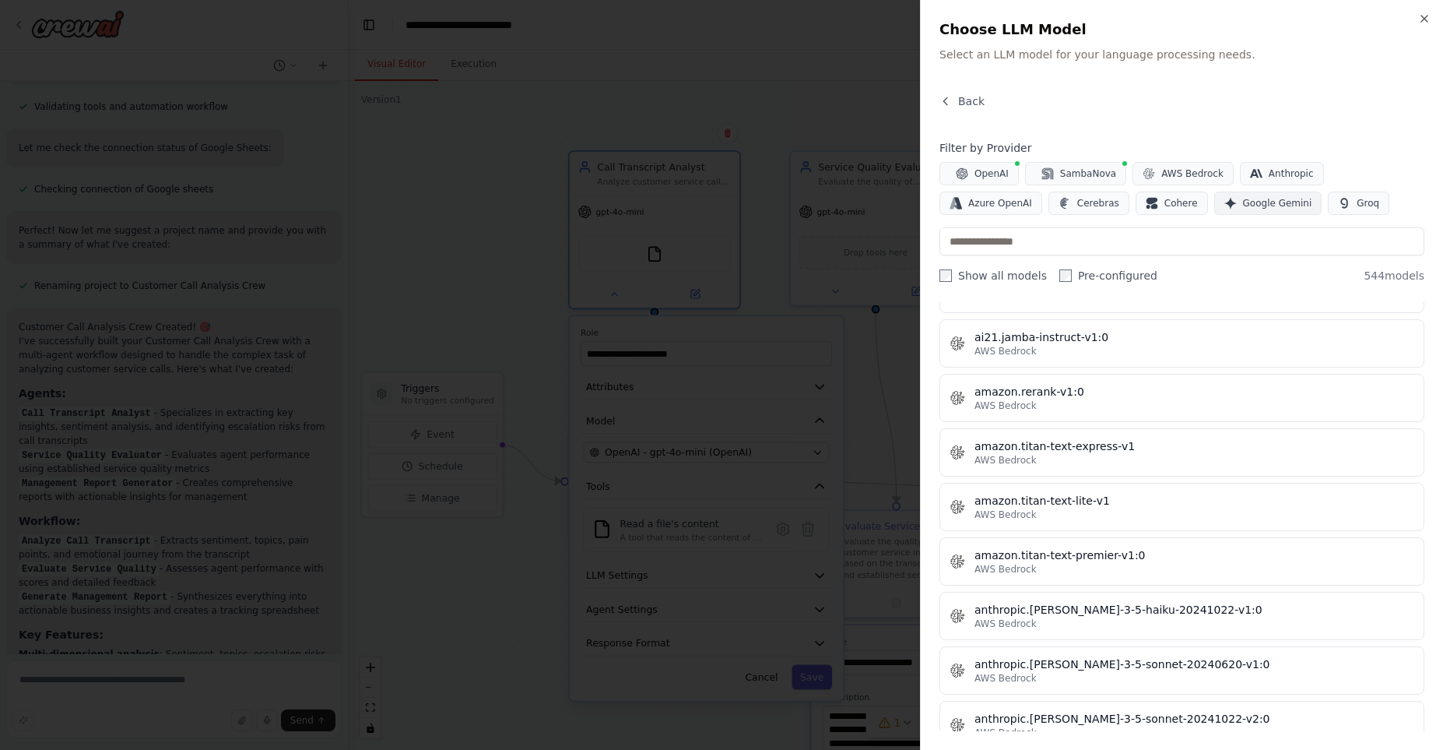
click at [1243, 199] on span "Google Gemini" at bounding box center [1277, 203] width 69 height 12
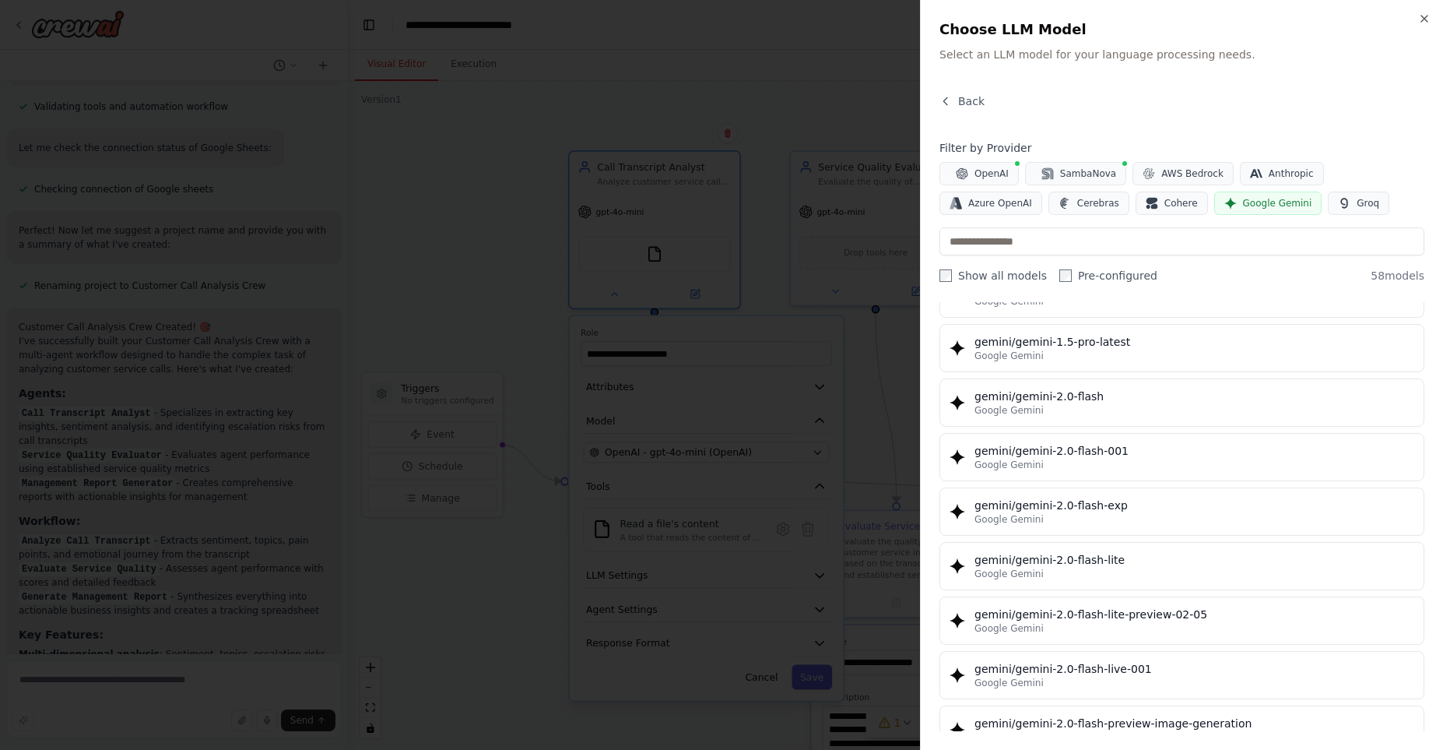
scroll to position [799, 0]
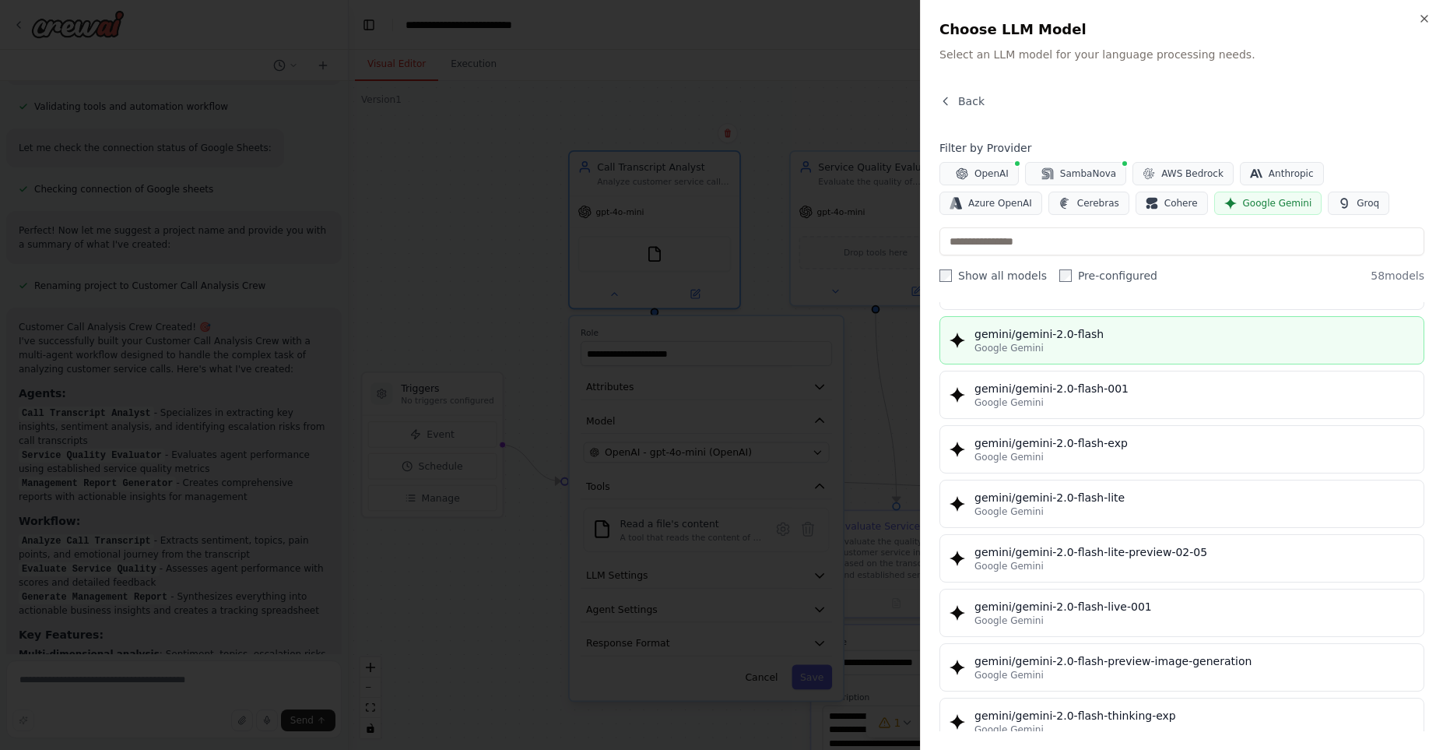
click at [1111, 327] on div "gemini/gemini-2.0-flash" at bounding box center [1195, 334] width 440 height 16
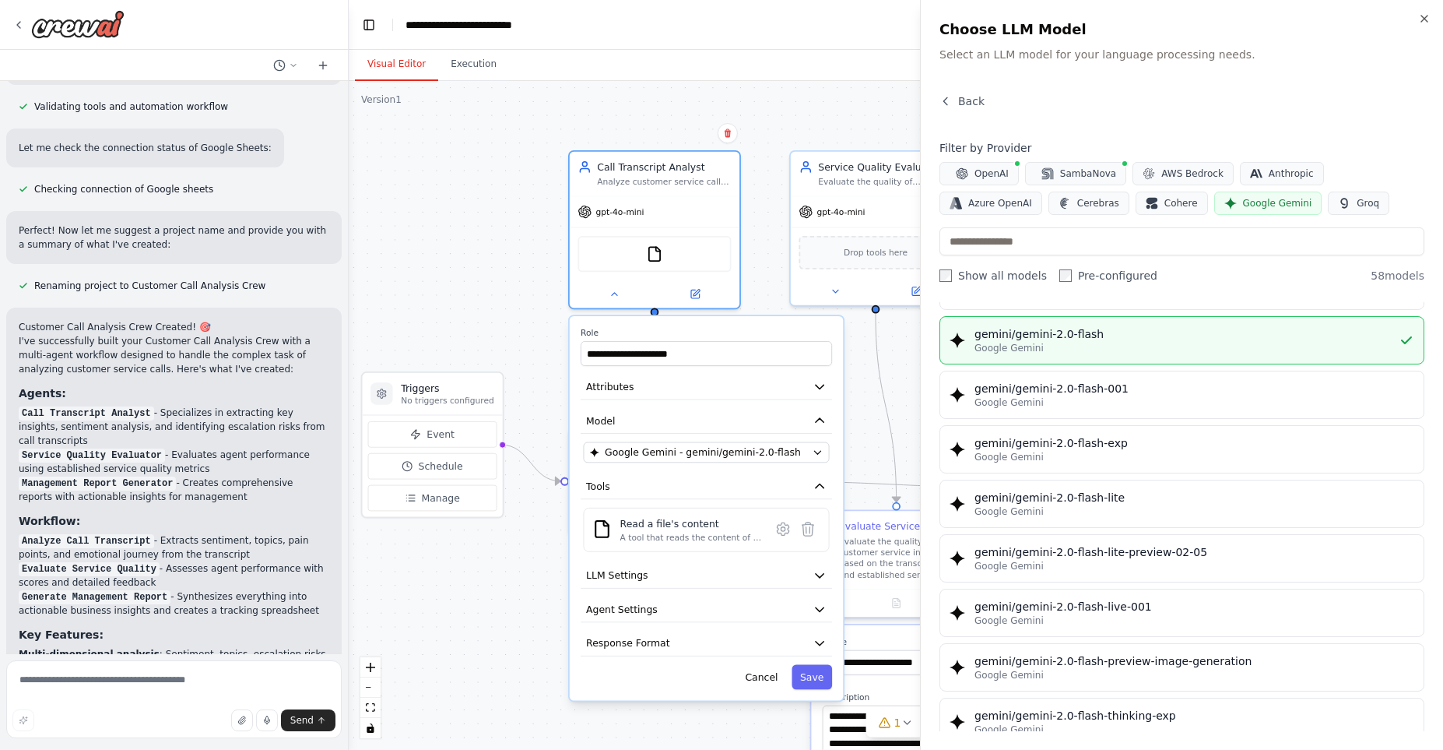
scroll to position [0, 0]
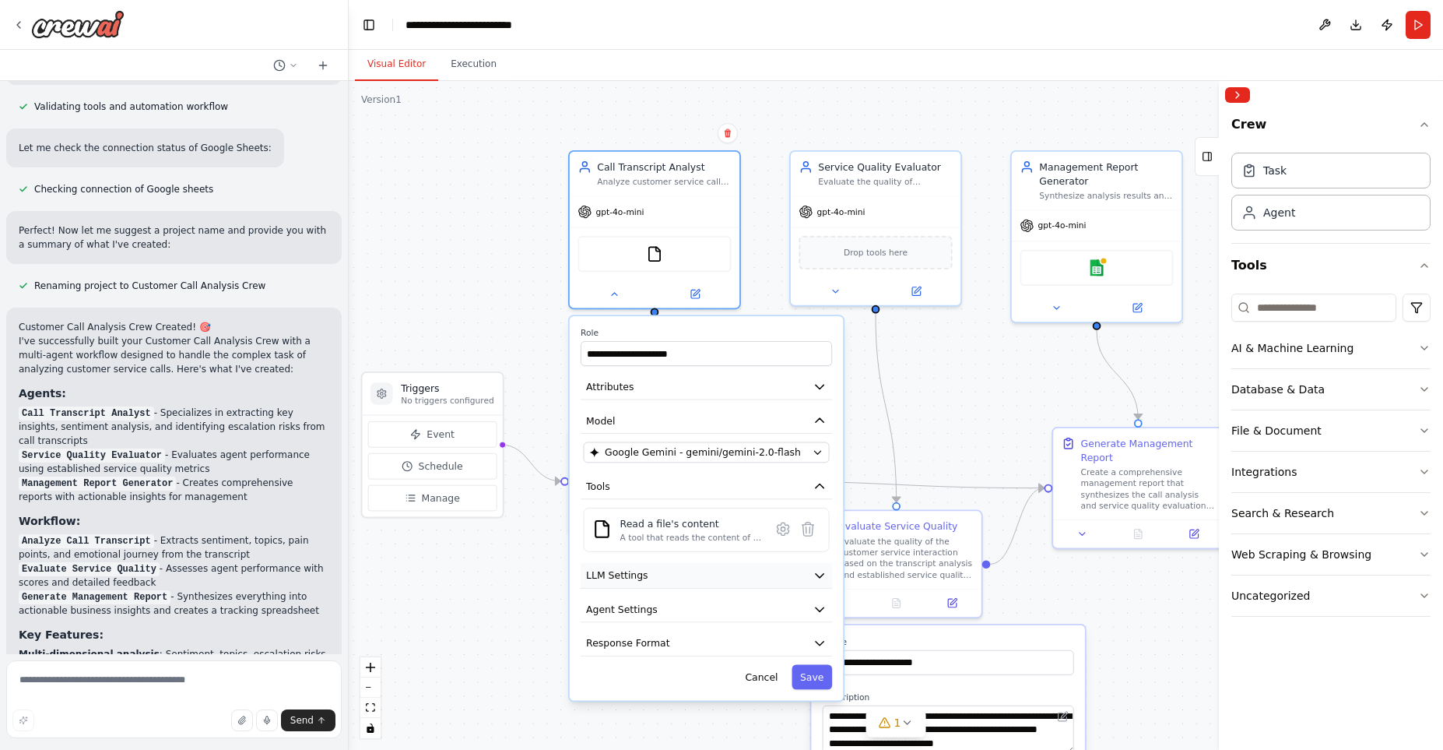
click at [804, 568] on button "LLM Settings" at bounding box center [706, 576] width 251 height 26
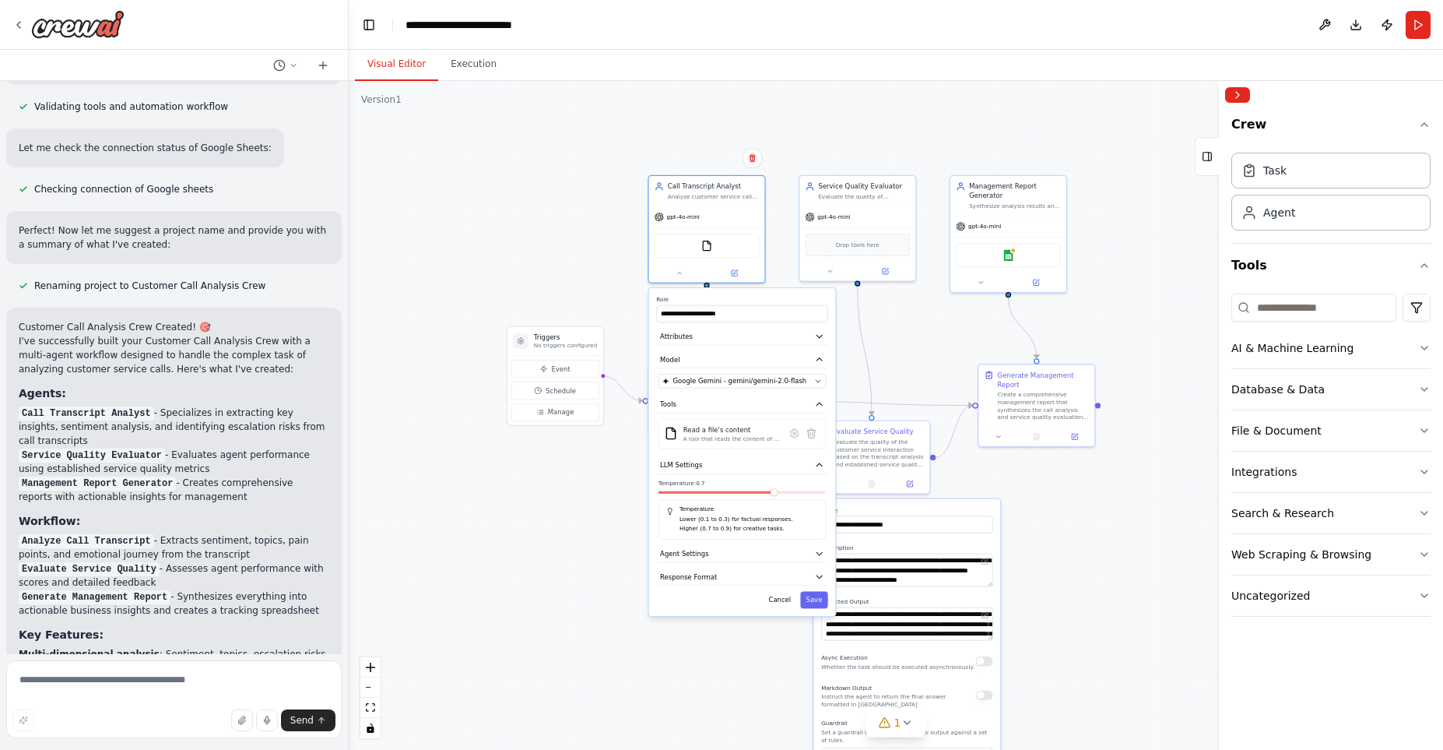
drag, startPoint x: 849, startPoint y: 450, endPoint x: 867, endPoint y: 312, distance: 139.0
click at [867, 312] on div ".deletable-edge-delete-btn { width: 20px; height: 20px; border: 0px solid #ffff…" at bounding box center [896, 415] width 1095 height 669
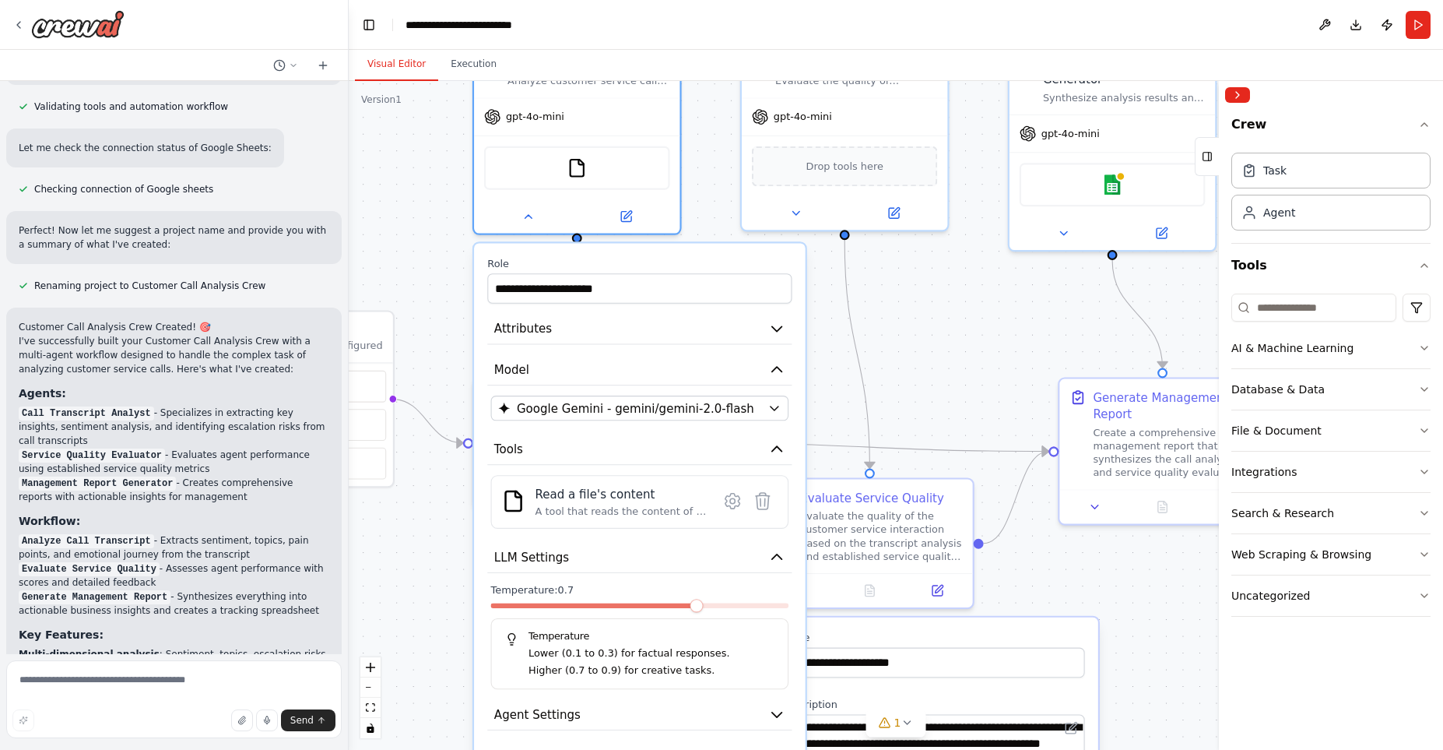
drag, startPoint x: 905, startPoint y: 358, endPoint x: 902, endPoint y: 279, distance: 78.7
click at [902, 279] on div ".deletable-edge-delete-btn { width: 20px; height: 20px; border: 0px solid #ffff…" at bounding box center [896, 415] width 1095 height 669
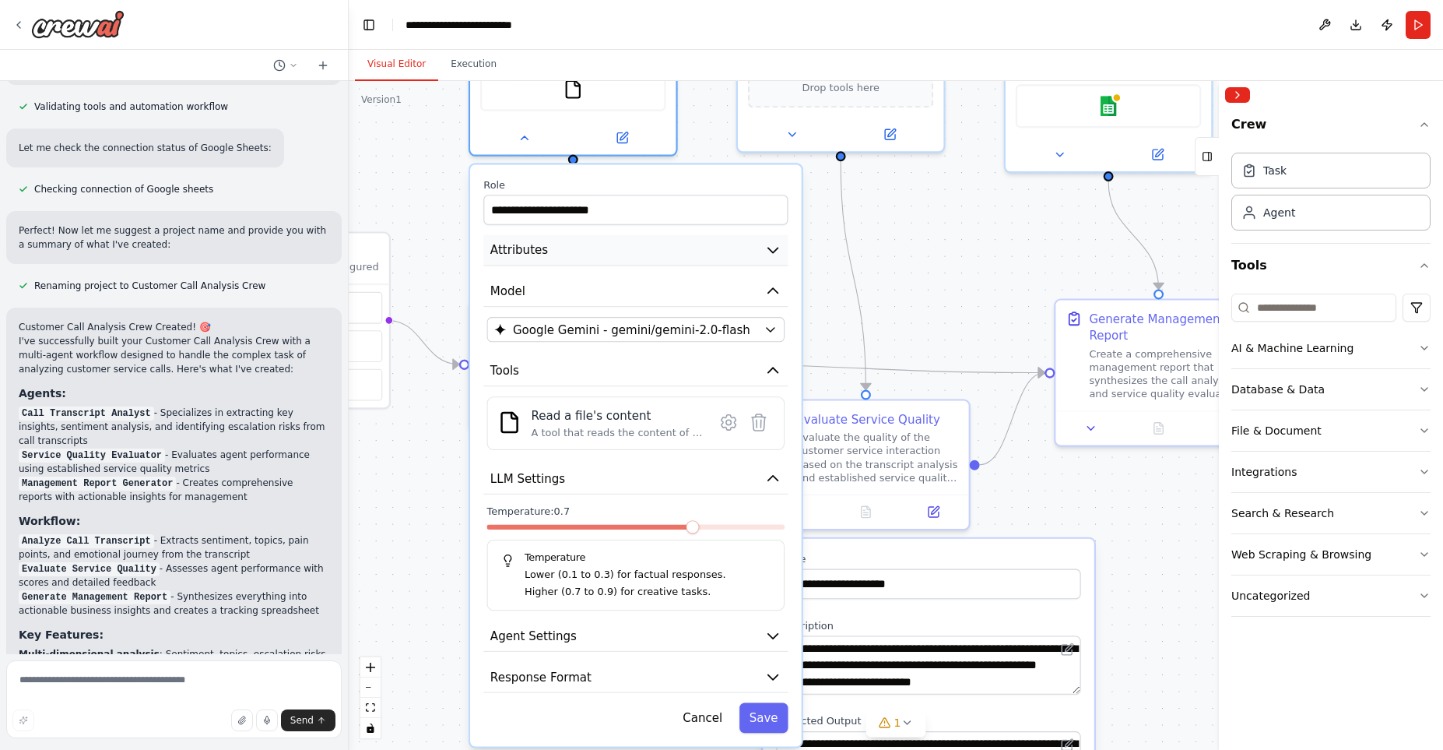
click at [763, 251] on button "Attributes" at bounding box center [635, 250] width 304 height 31
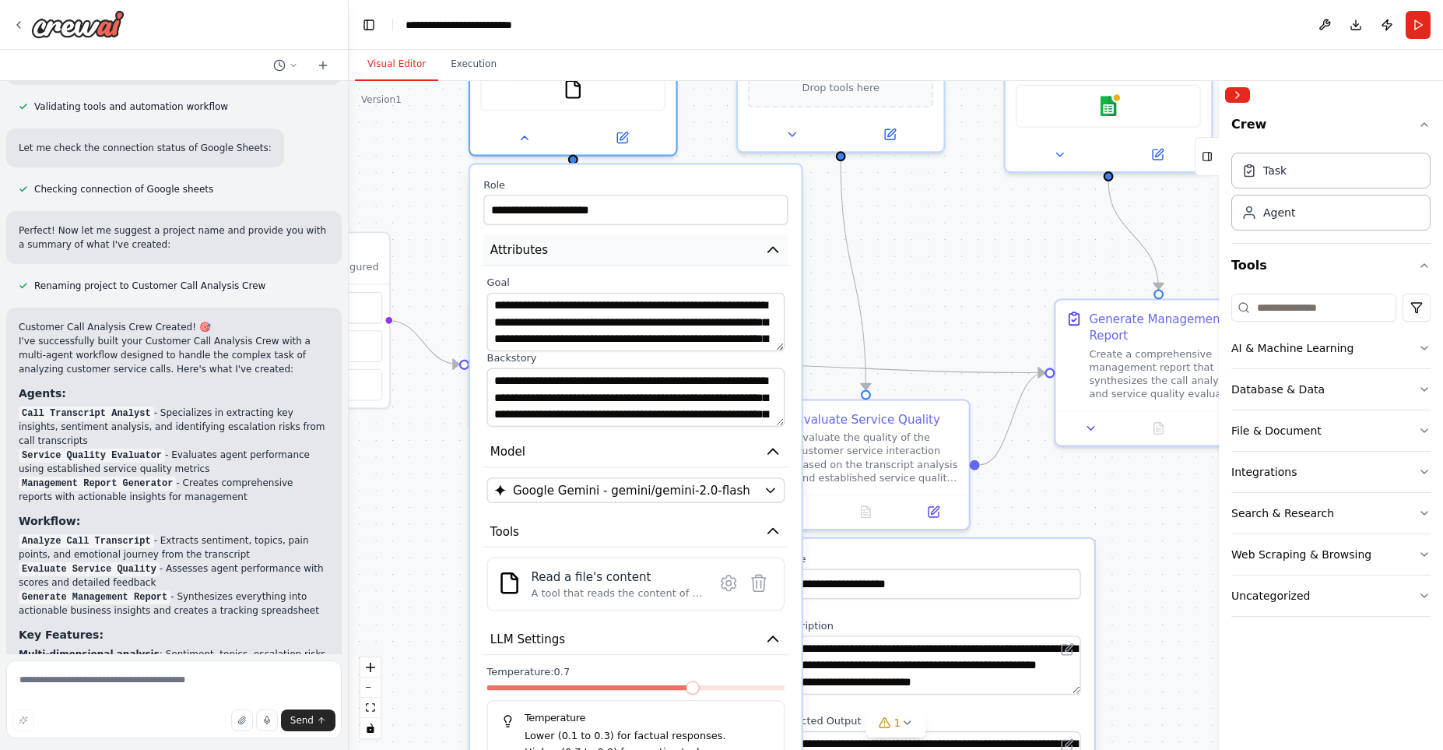
click at [763, 251] on button "Attributes" at bounding box center [635, 250] width 304 height 31
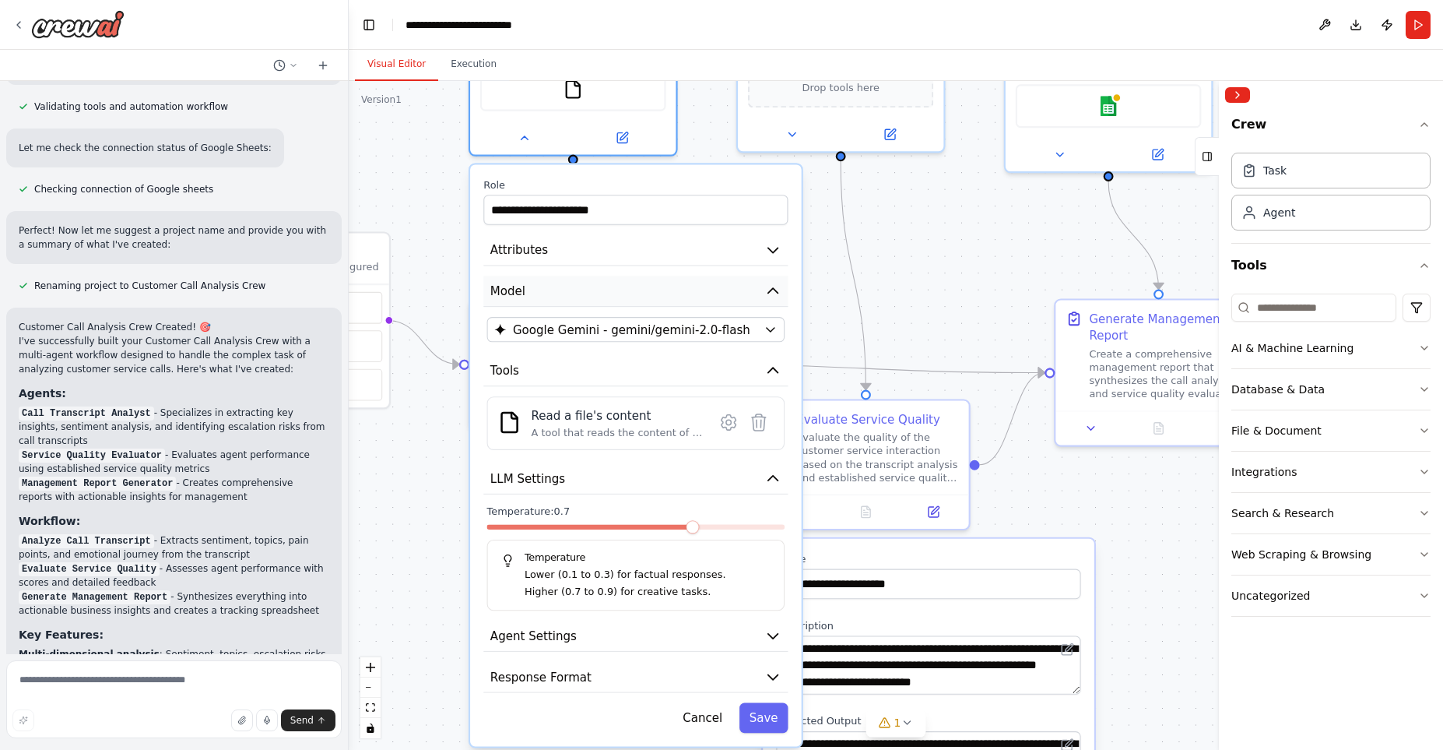
click at [771, 290] on icon "button" at bounding box center [773, 290] width 10 height 5
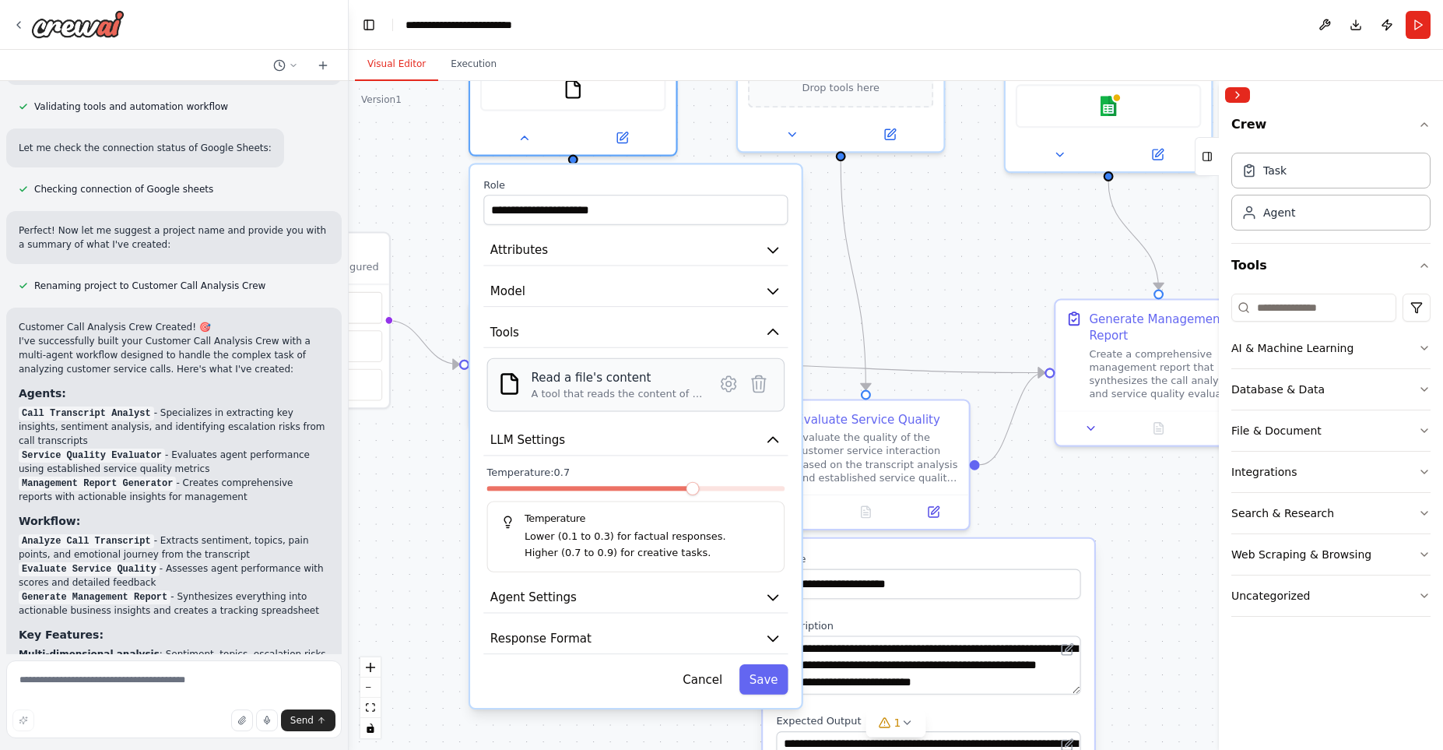
click at [650, 395] on div "A tool that reads the content of a file. To use this tool, provide a 'file_path…" at bounding box center [618, 393] width 172 height 13
click at [725, 381] on icon at bounding box center [729, 383] width 14 height 15
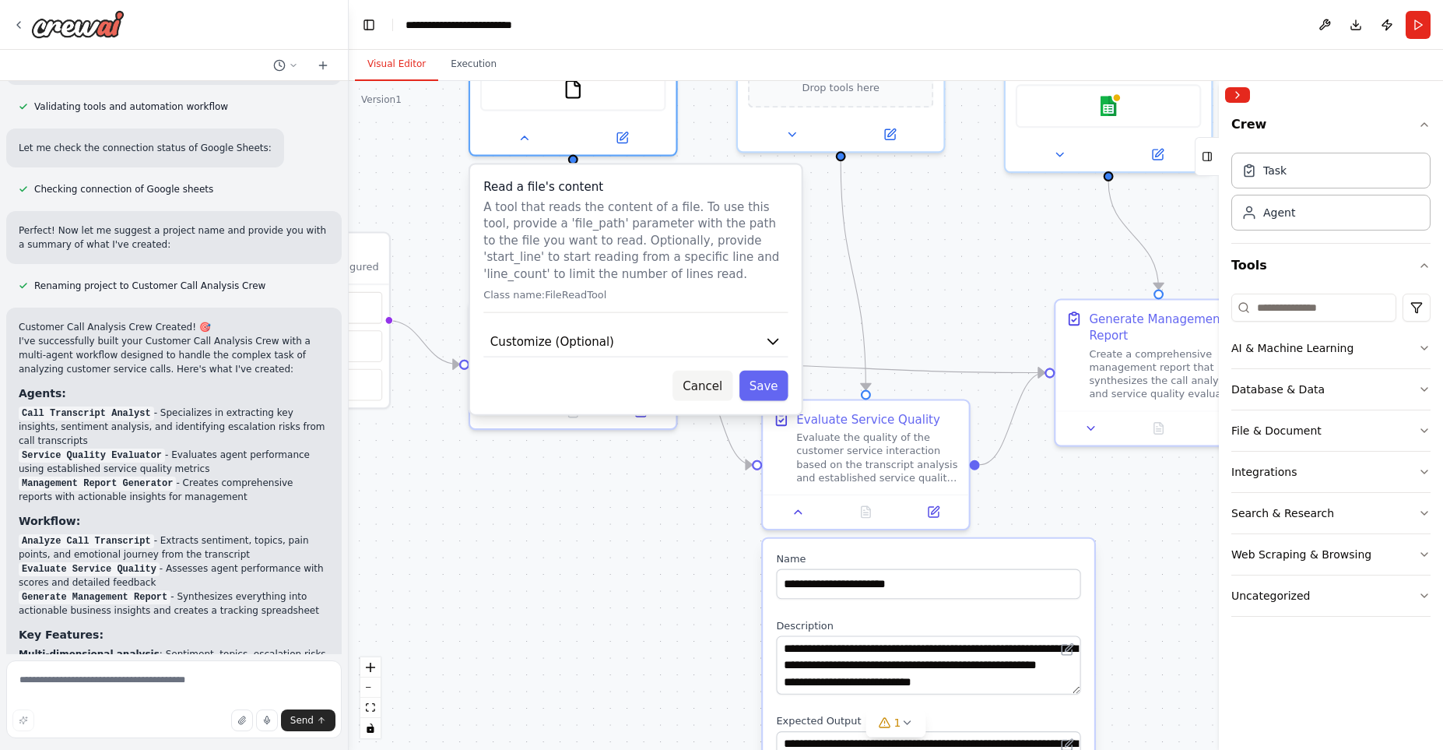
click at [714, 391] on button "Cancel" at bounding box center [703, 386] width 60 height 30
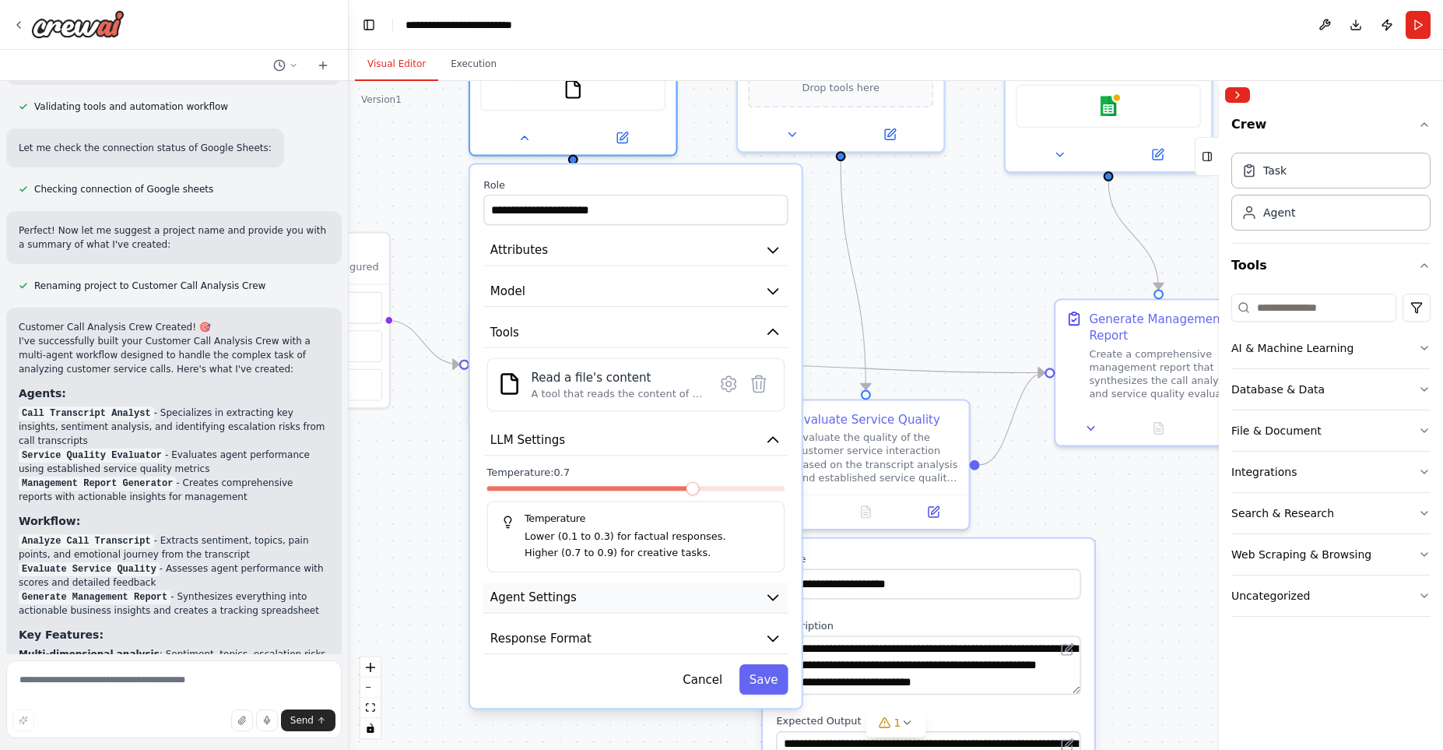
click at [681, 589] on button "Agent Settings" at bounding box center [635, 597] width 304 height 31
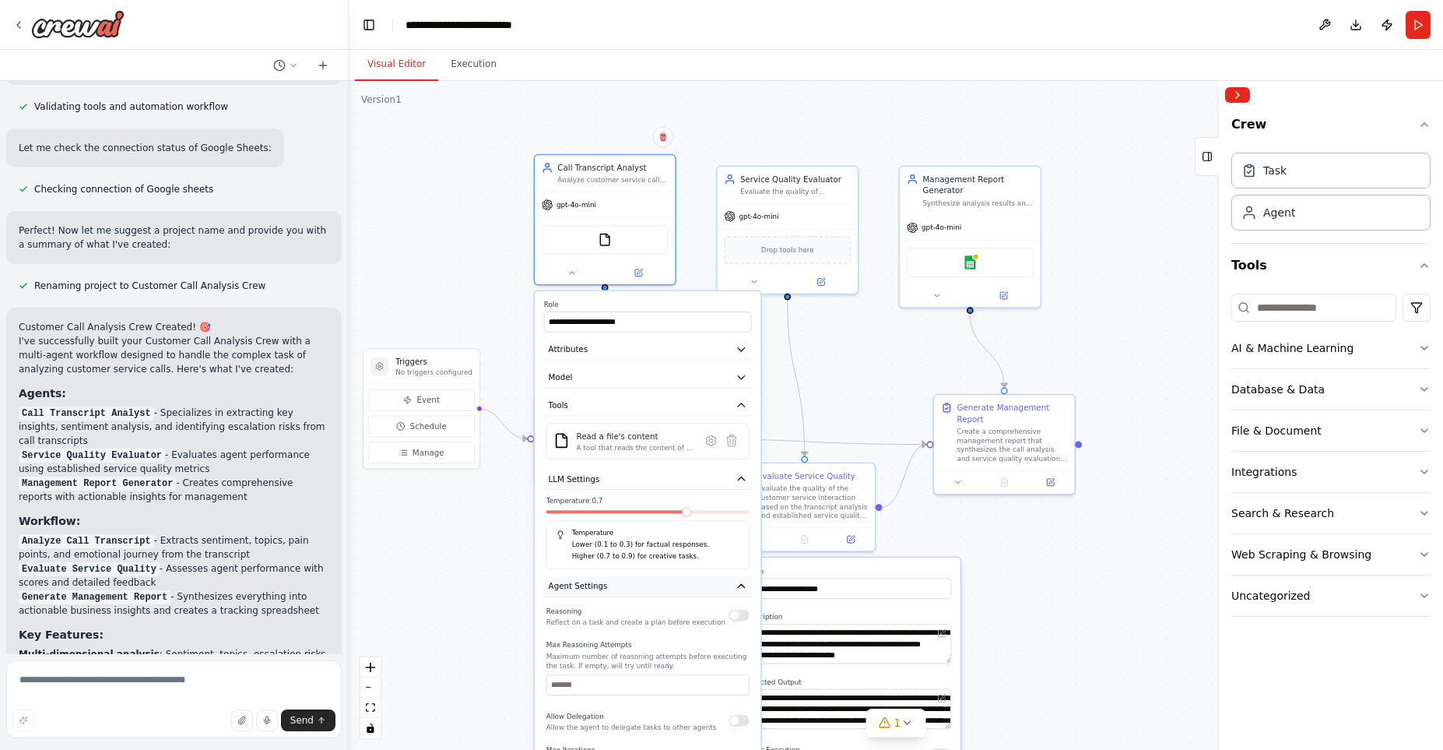
drag, startPoint x: 673, startPoint y: 598, endPoint x: 670, endPoint y: 588, distance: 10.8
click at [670, 588] on button "Agent Settings" at bounding box center [648, 586] width 208 height 21
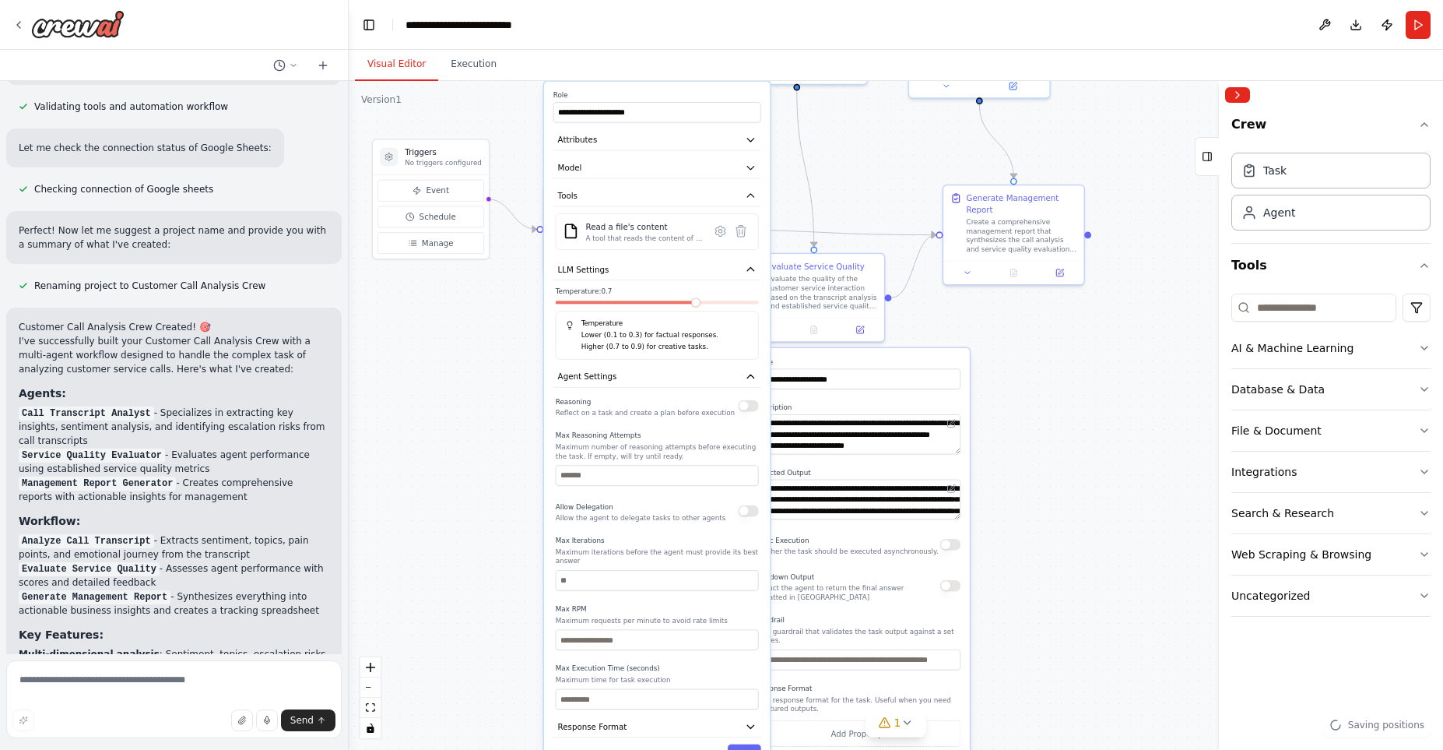
drag, startPoint x: 833, startPoint y: 374, endPoint x: 842, endPoint y: 165, distance: 209.6
click at [842, 165] on div ".deletable-edge-delete-btn { width: 20px; height: 20px; border: 0px solid #ffff…" at bounding box center [896, 415] width 1095 height 669
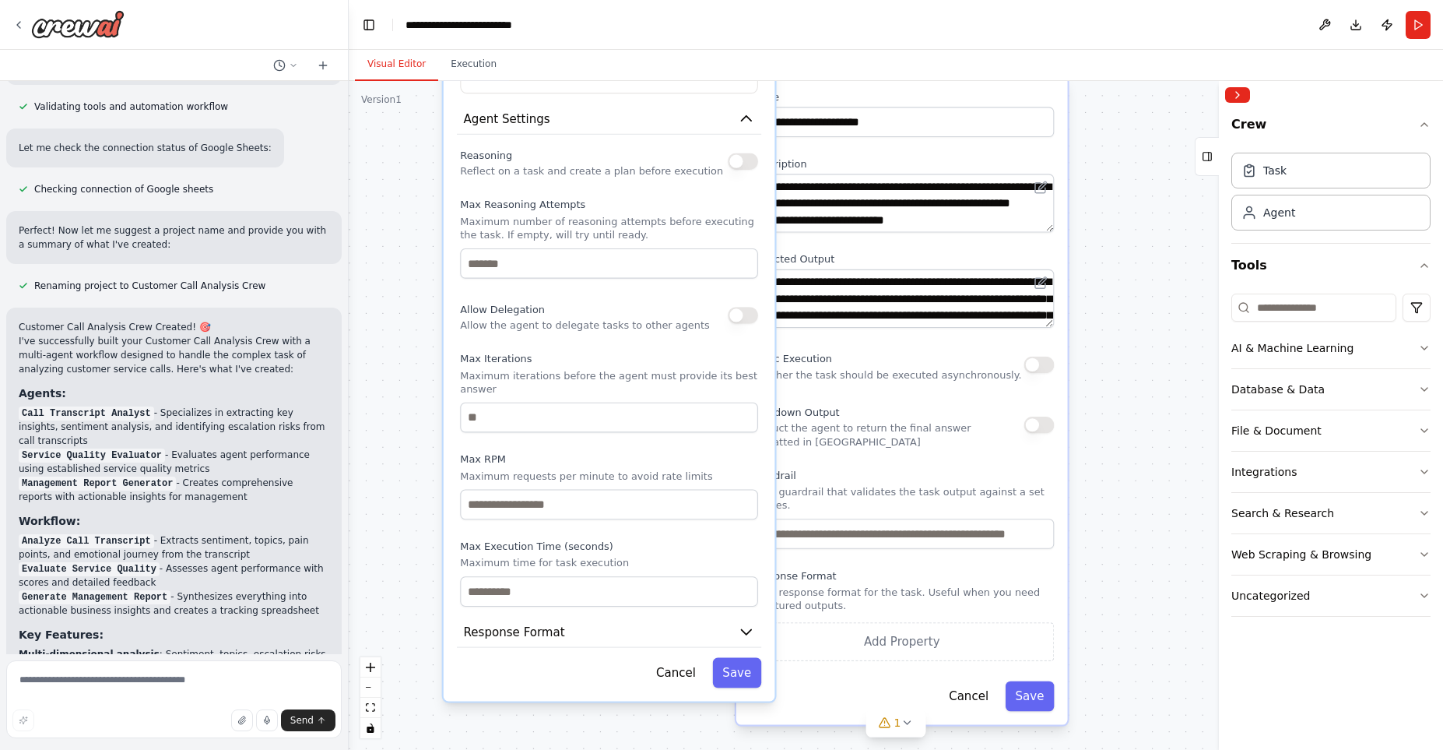
drag, startPoint x: 1101, startPoint y: 494, endPoint x: 1099, endPoint y: 287, distance: 206.3
click at [1099, 287] on div ".deletable-edge-delete-btn { width: 20px; height: 20px; border: 0px solid #ffff…" at bounding box center [896, 415] width 1095 height 669
click at [747, 629] on icon "button" at bounding box center [746, 631] width 16 height 16
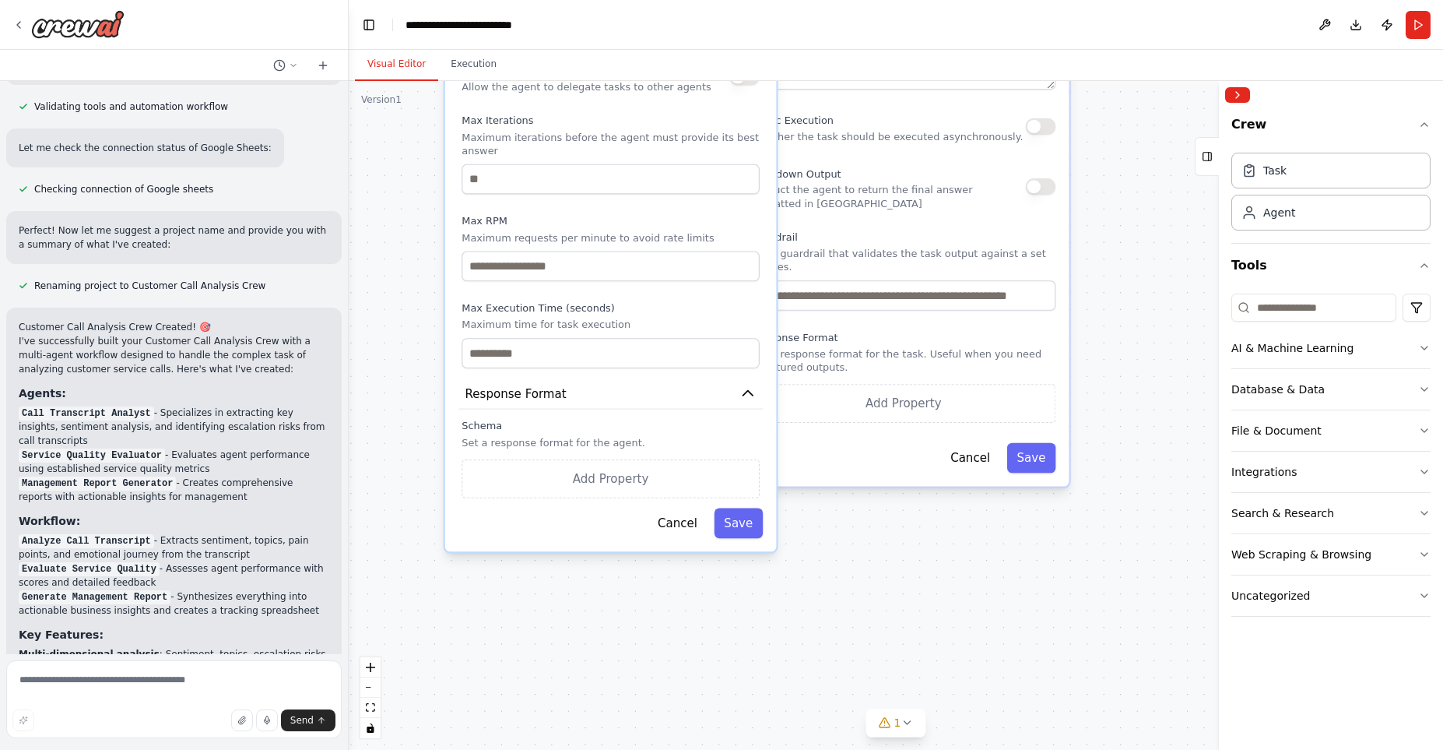
drag, startPoint x: 1116, startPoint y: 648, endPoint x: 1117, endPoint y: 410, distance: 238.2
click at [1117, 410] on div ".deletable-edge-delete-btn { width: 20px; height: 20px; border: 0px solid #ffff…" at bounding box center [896, 415] width 1095 height 669
drag, startPoint x: 1117, startPoint y: 410, endPoint x: 1120, endPoint y: 426, distance: 16.5
click at [1120, 426] on div ".deletable-edge-delete-btn { width: 20px; height: 20px; border: 0px solid #ffff…" at bounding box center [896, 415] width 1095 height 669
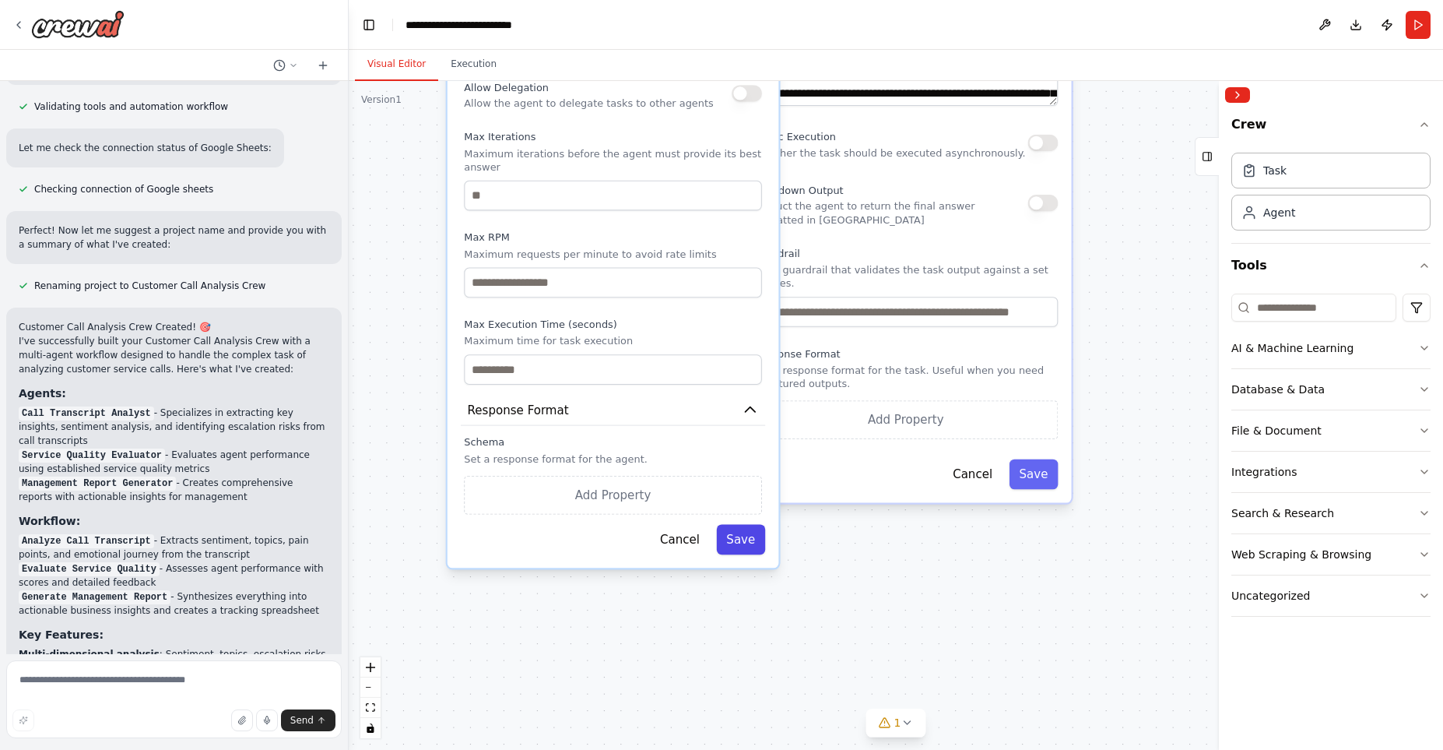
click at [748, 526] on button "Save" at bounding box center [740, 539] width 49 height 30
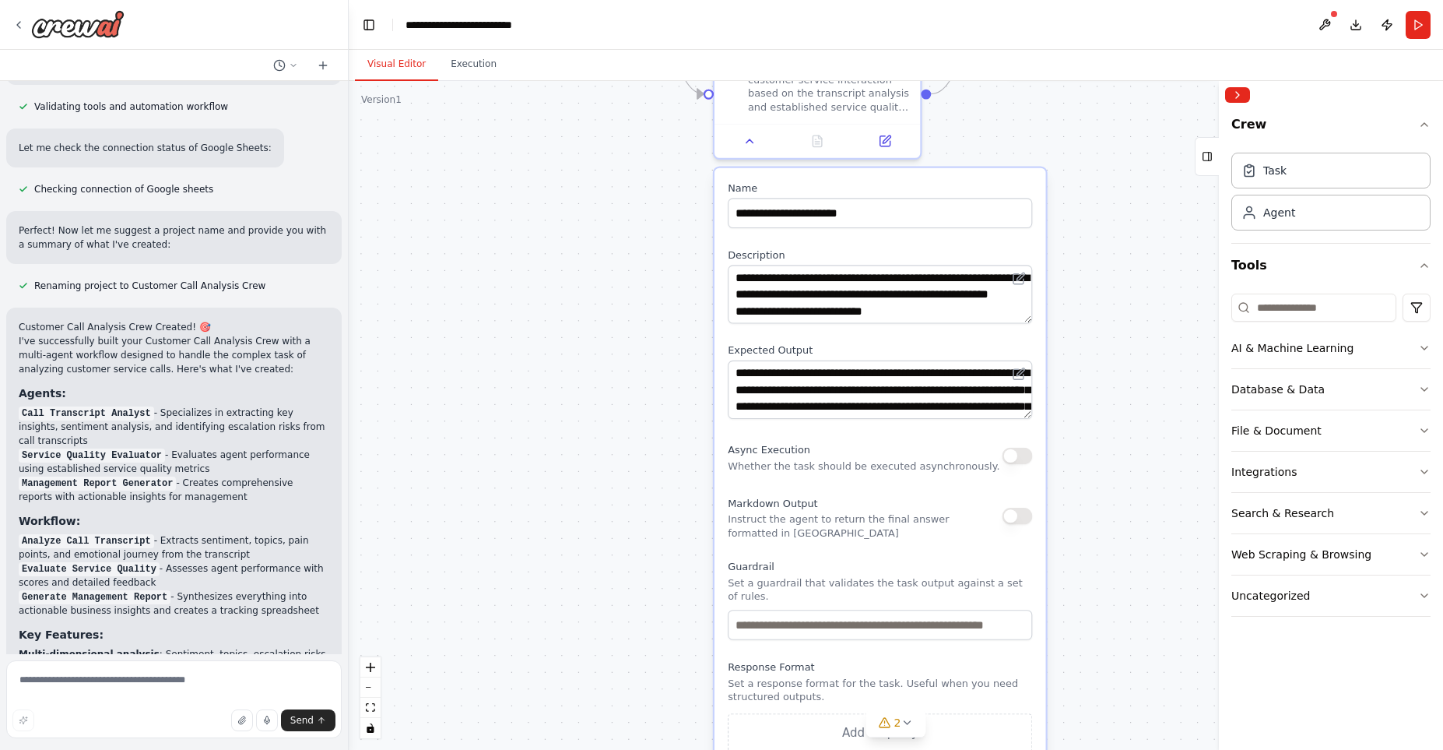
drag, startPoint x: 1144, startPoint y: 271, endPoint x: 1118, endPoint y: 588, distance: 318.0
click at [1118, 588] on div ".deletable-edge-delete-btn { width: 20px; height: 20px; border: 0px solid #ffff…" at bounding box center [896, 415] width 1095 height 669
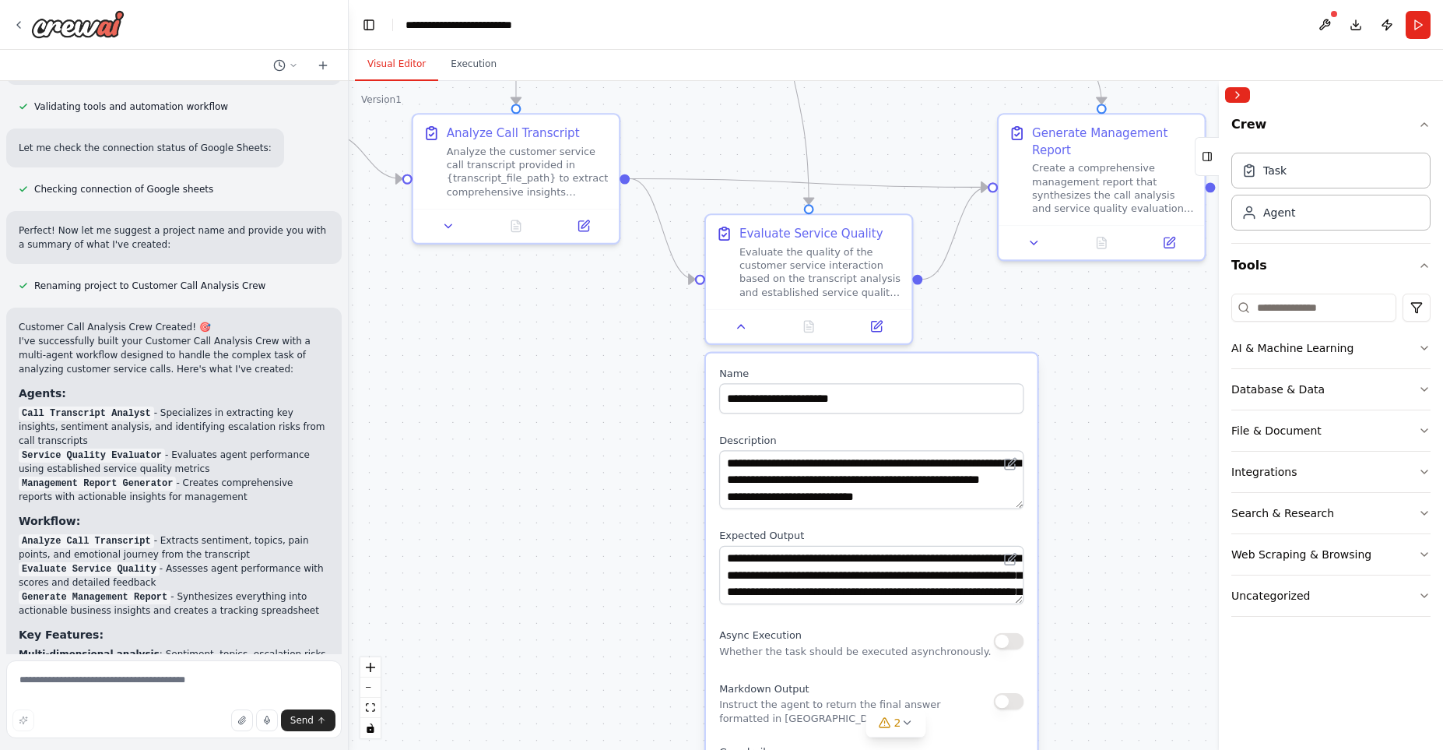
drag, startPoint x: 1112, startPoint y: 311, endPoint x: 1097, endPoint y: 541, distance: 230.9
click at [1097, 541] on div ".deletable-edge-delete-btn { width: 20px; height: 20px; border: 0px solid #ffff…" at bounding box center [896, 415] width 1095 height 669
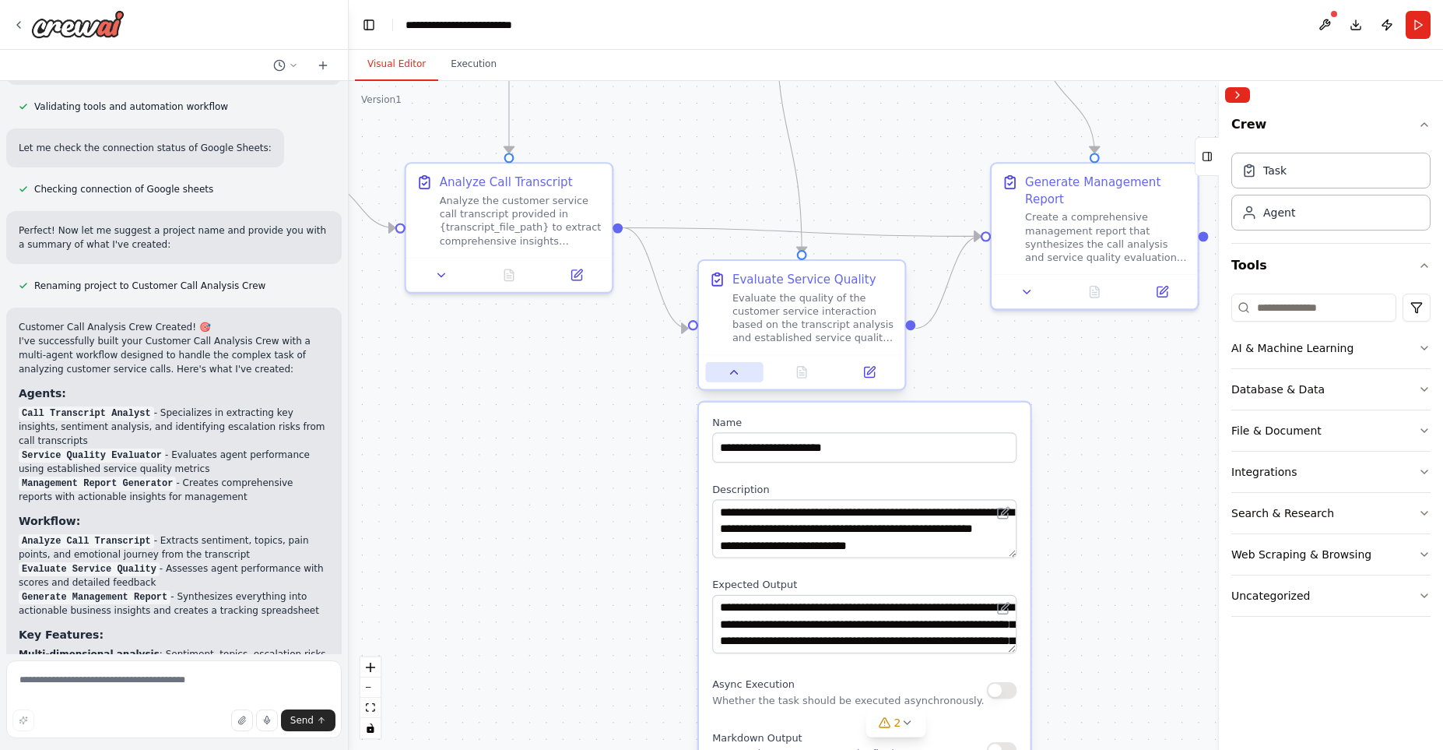
click at [730, 384] on div at bounding box center [802, 371] width 206 height 34
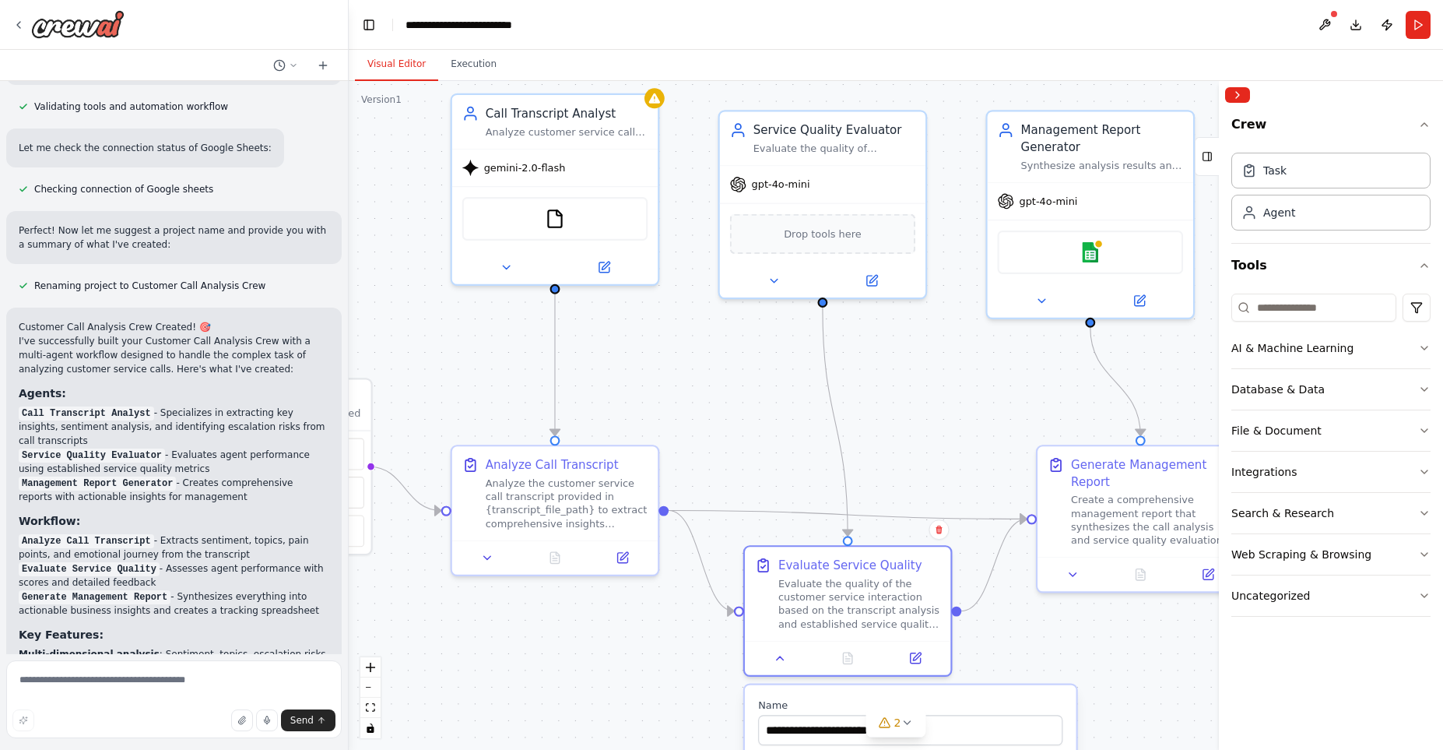
drag, startPoint x: 635, startPoint y: 374, endPoint x: 672, endPoint y: 691, distance: 319.0
click at [672, 691] on div ".deletable-edge-delete-btn { width: 20px; height: 20px; border: 0px solid #ffff…" at bounding box center [896, 415] width 1095 height 669
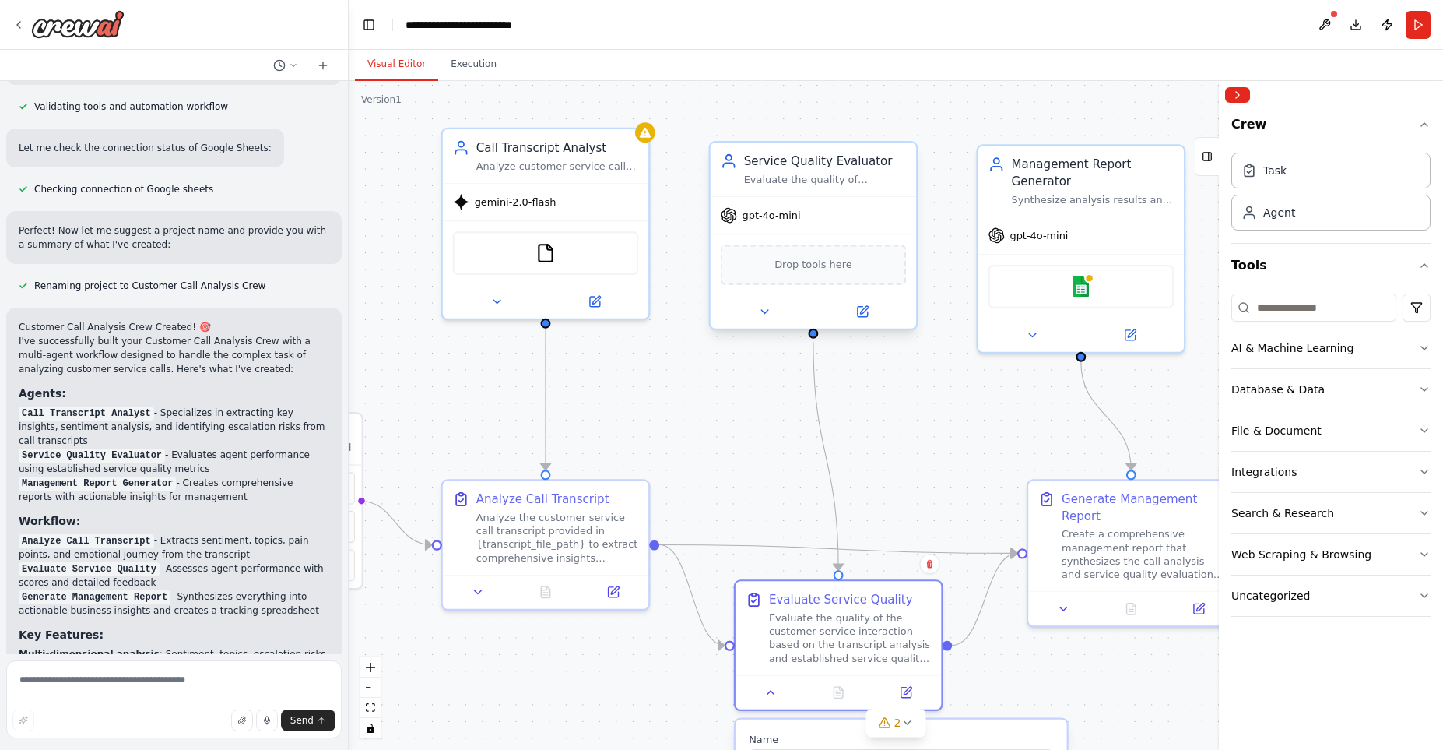
click at [727, 217] on icon at bounding box center [730, 216] width 16 height 16
click at [836, 251] on div "Drop tools here" at bounding box center [814, 264] width 186 height 40
click at [775, 219] on span "gpt-4o-mini" at bounding box center [772, 215] width 58 height 13
click at [758, 312] on icon at bounding box center [764, 311] width 13 height 13
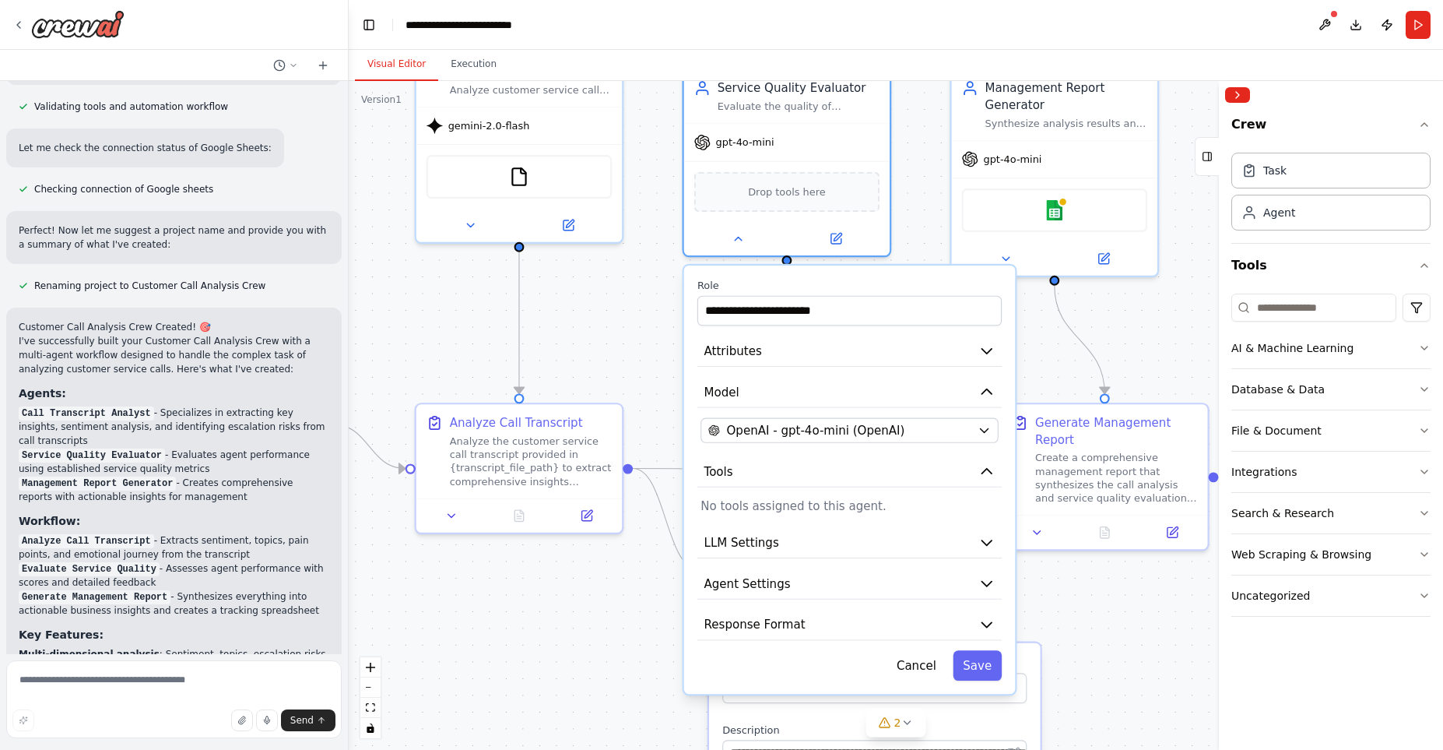
drag, startPoint x: 1070, startPoint y: 403, endPoint x: 1028, endPoint y: 306, distance: 105.3
click at [1028, 306] on div ".deletable-edge-delete-btn { width: 20px; height: 20px; border: 0px solid #ffff…" at bounding box center [896, 415] width 1095 height 669
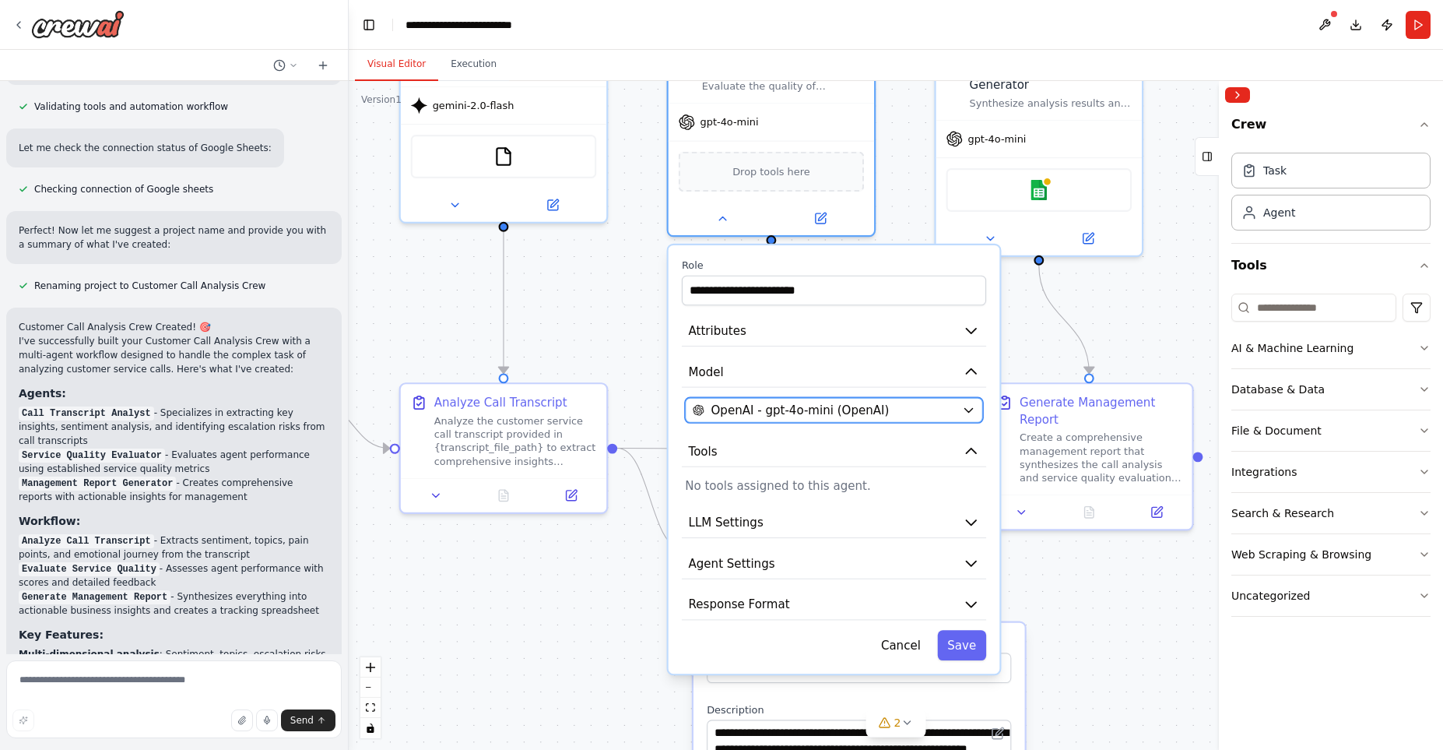
click at [919, 406] on div "OpenAI - gpt-4o-mini (OpenAI)" at bounding box center [824, 410] width 262 height 16
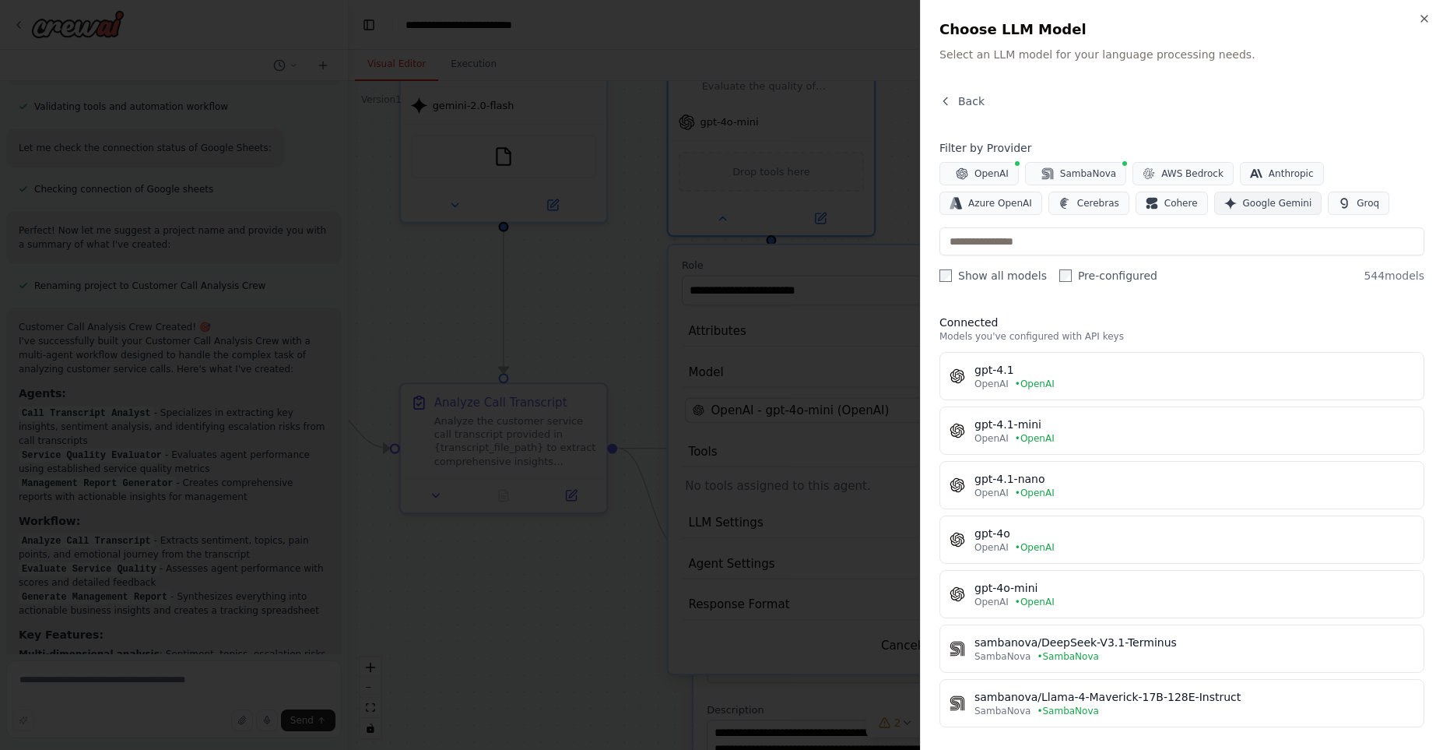
click at [1243, 197] on span "Google Gemini" at bounding box center [1277, 203] width 69 height 12
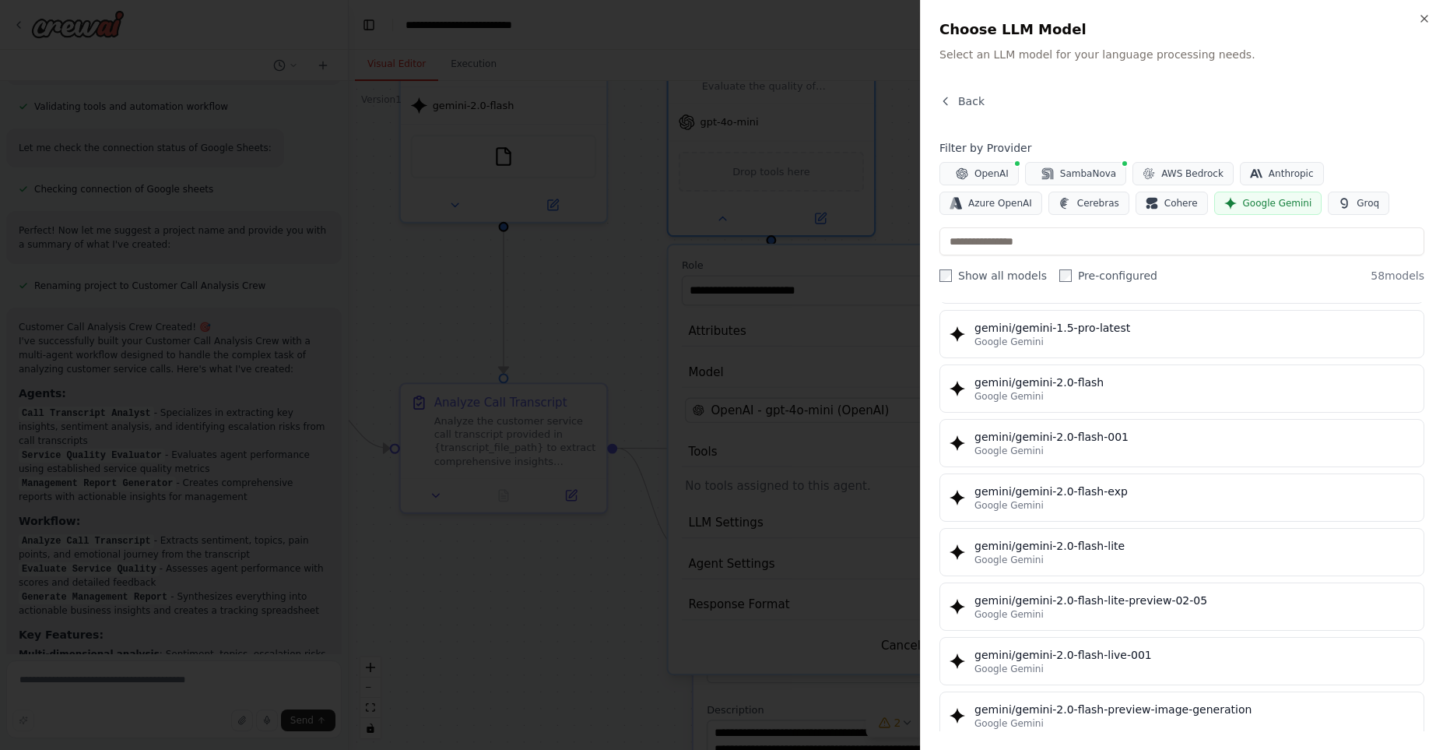
scroll to position [799, 0]
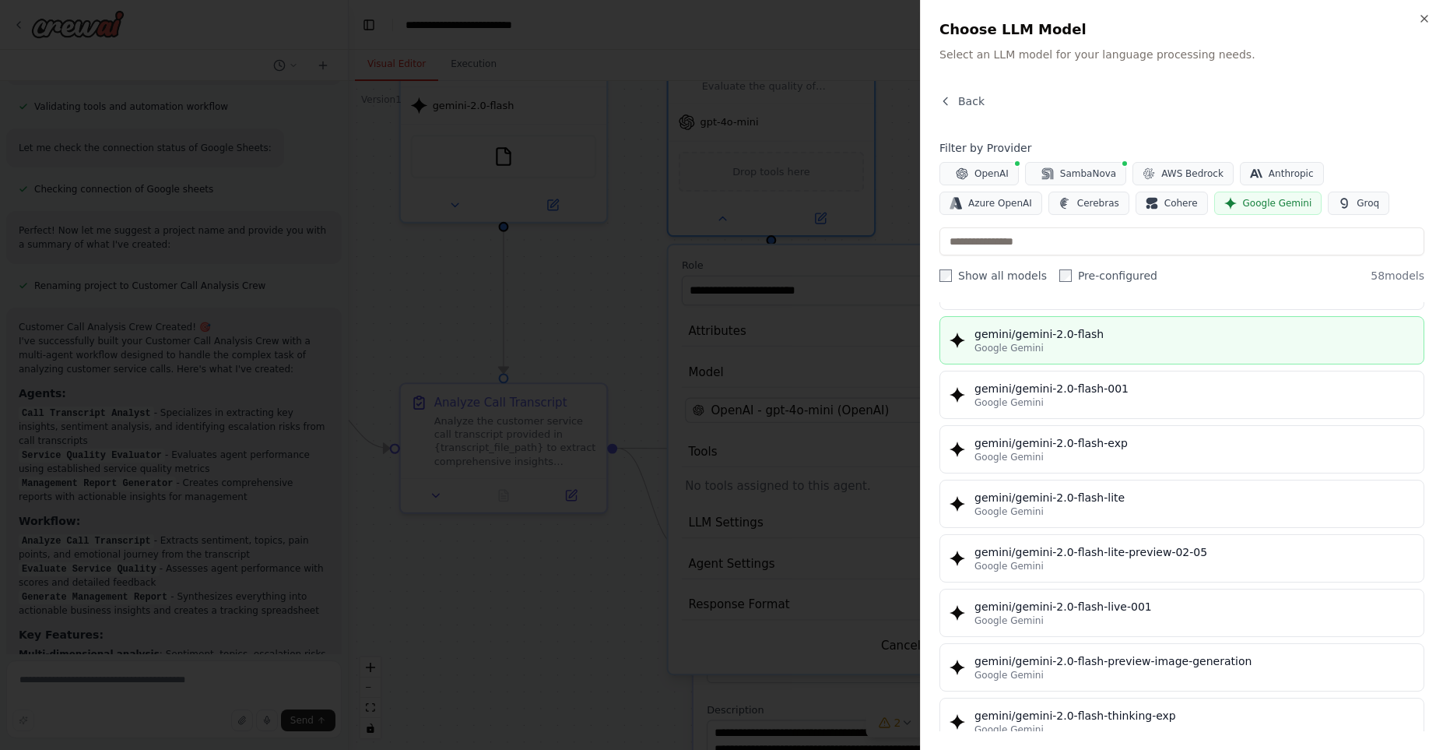
click at [1056, 352] on div "Google Gemini" at bounding box center [1195, 348] width 440 height 12
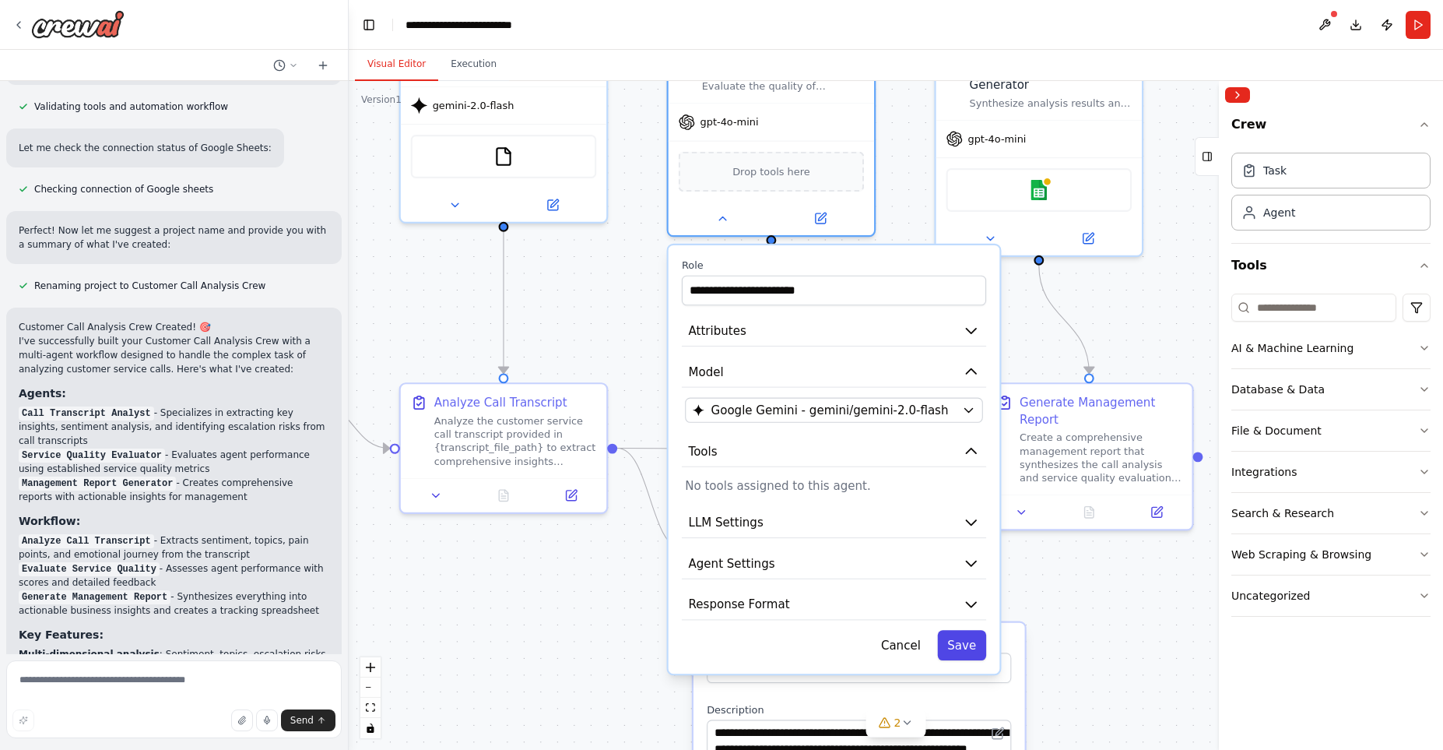
click at [972, 649] on button "Save" at bounding box center [961, 645] width 49 height 30
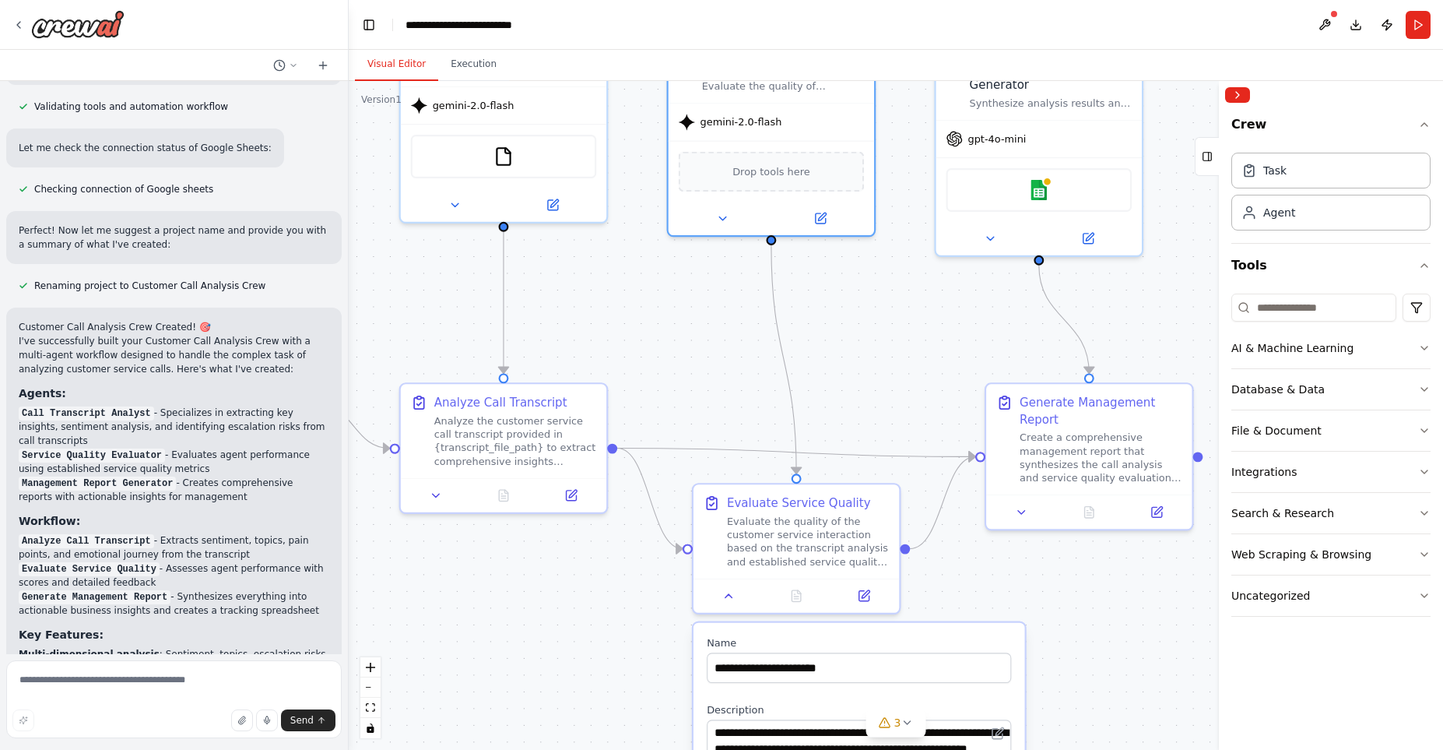
drag, startPoint x: 883, startPoint y: 311, endPoint x: 937, endPoint y: 436, distance: 136.0
click at [937, 436] on div ".deletable-edge-delete-btn { width: 20px; height: 20px; border: 0px solid #ffff…" at bounding box center [896, 415] width 1095 height 669
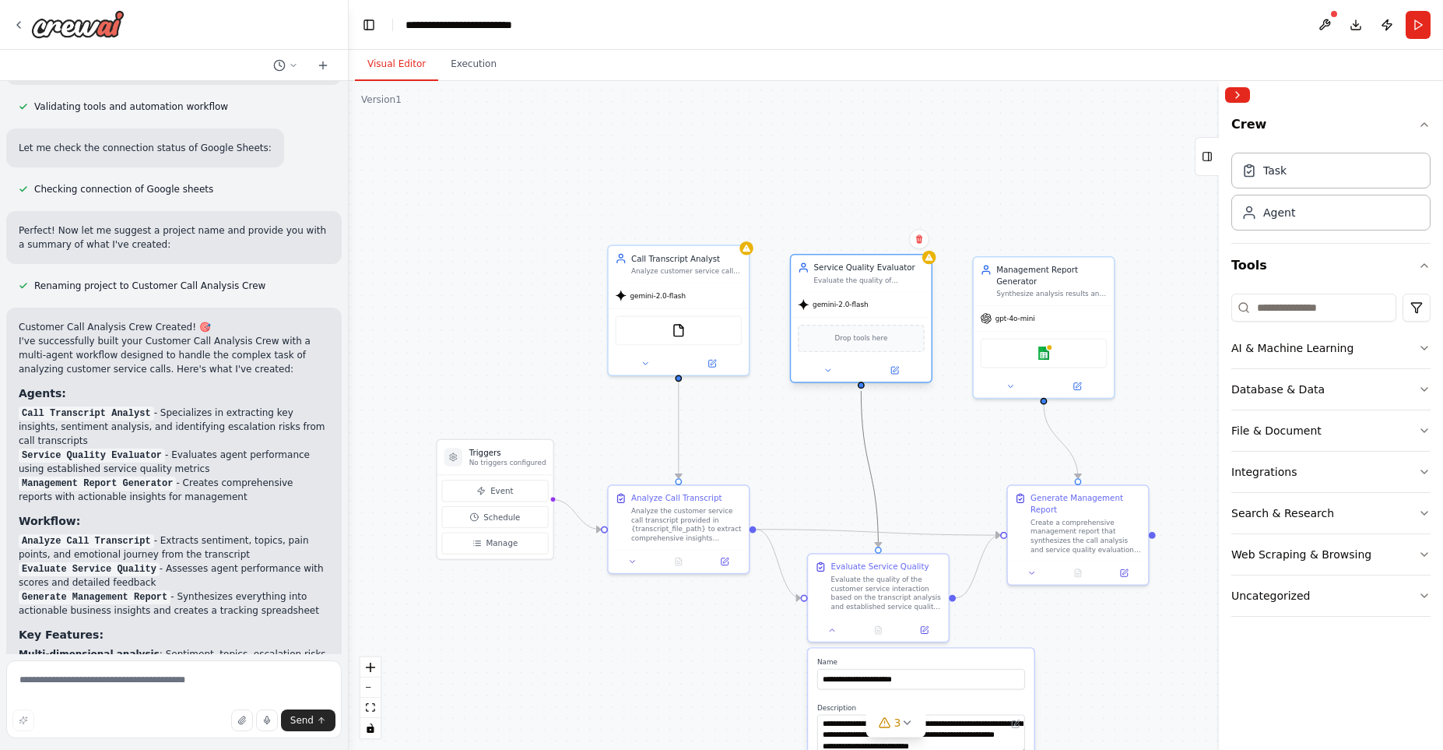
drag, startPoint x: 873, startPoint y: 462, endPoint x: 824, endPoint y: 357, distance: 116.7
click at [824, 357] on div ".deletable-edge-delete-btn { width: 20px; height: 20px; border: 0px solid #ffff…" at bounding box center [780, 444] width 803 height 490
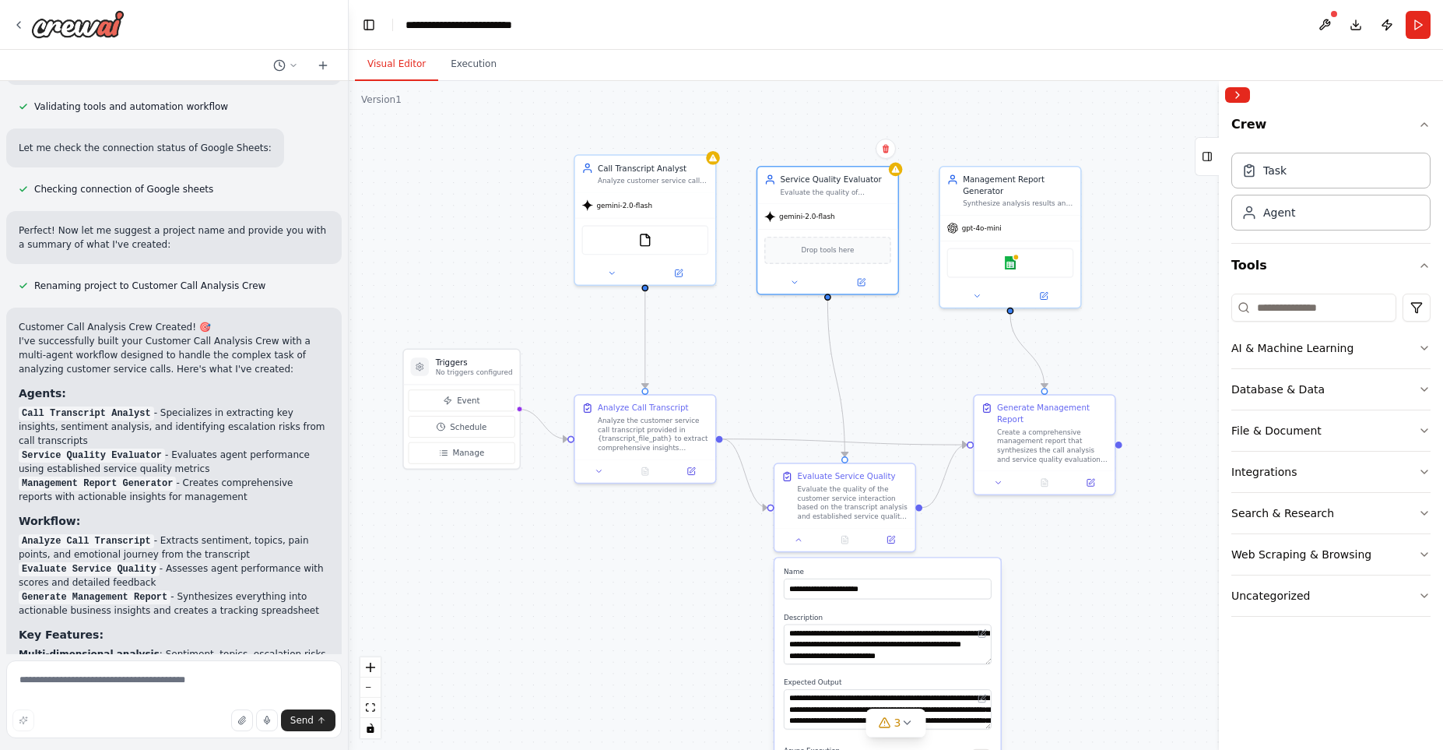
drag, startPoint x: 881, startPoint y: 445, endPoint x: 829, endPoint y: 334, distance: 121.9
click at [829, 334] on div ".deletable-edge-delete-btn { width: 20px; height: 20px; border: 0px solid #ffff…" at bounding box center [896, 415] width 1095 height 669
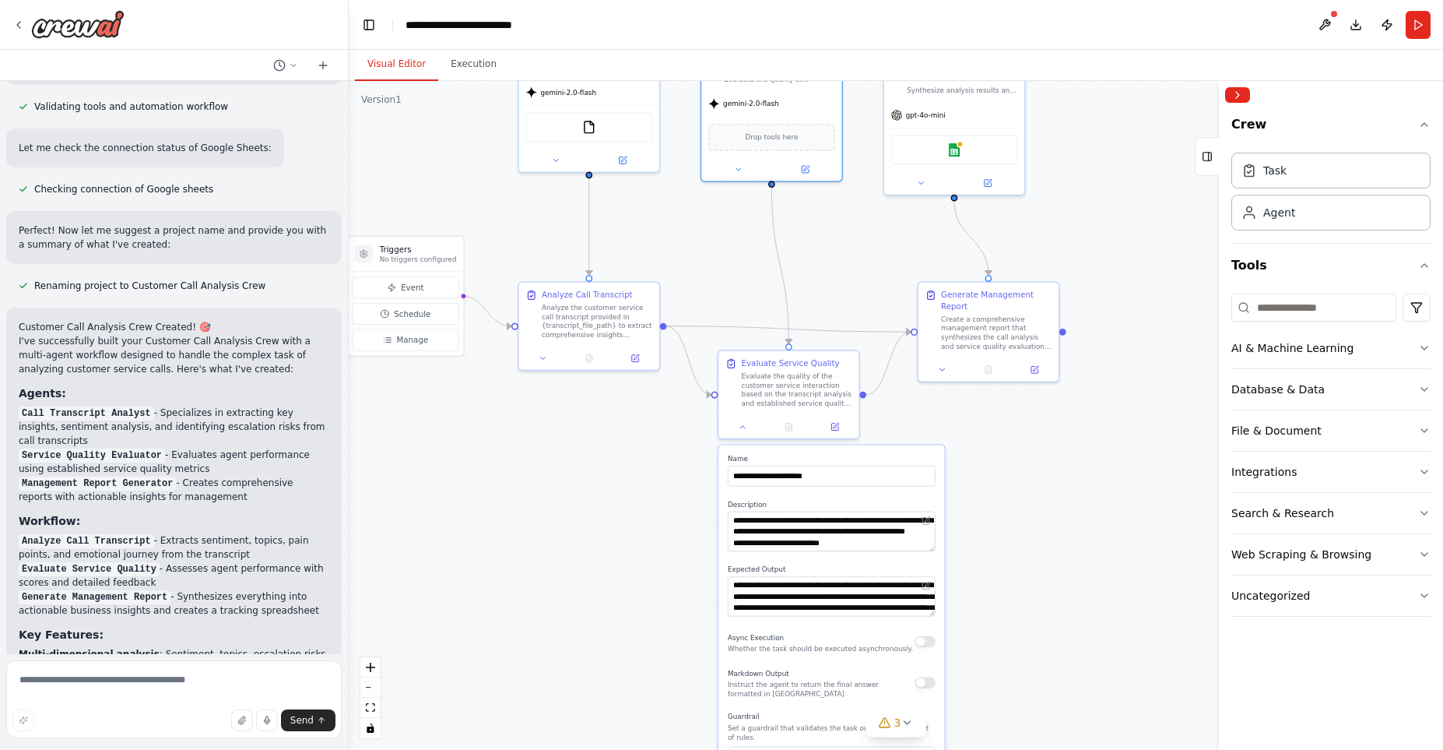
drag, startPoint x: 886, startPoint y: 390, endPoint x: 847, endPoint y: 280, distance: 116.5
click at [847, 280] on div ".deletable-edge-delete-btn { width: 20px; height: 20px; border: 0px solid #ffff…" at bounding box center [896, 415] width 1095 height 669
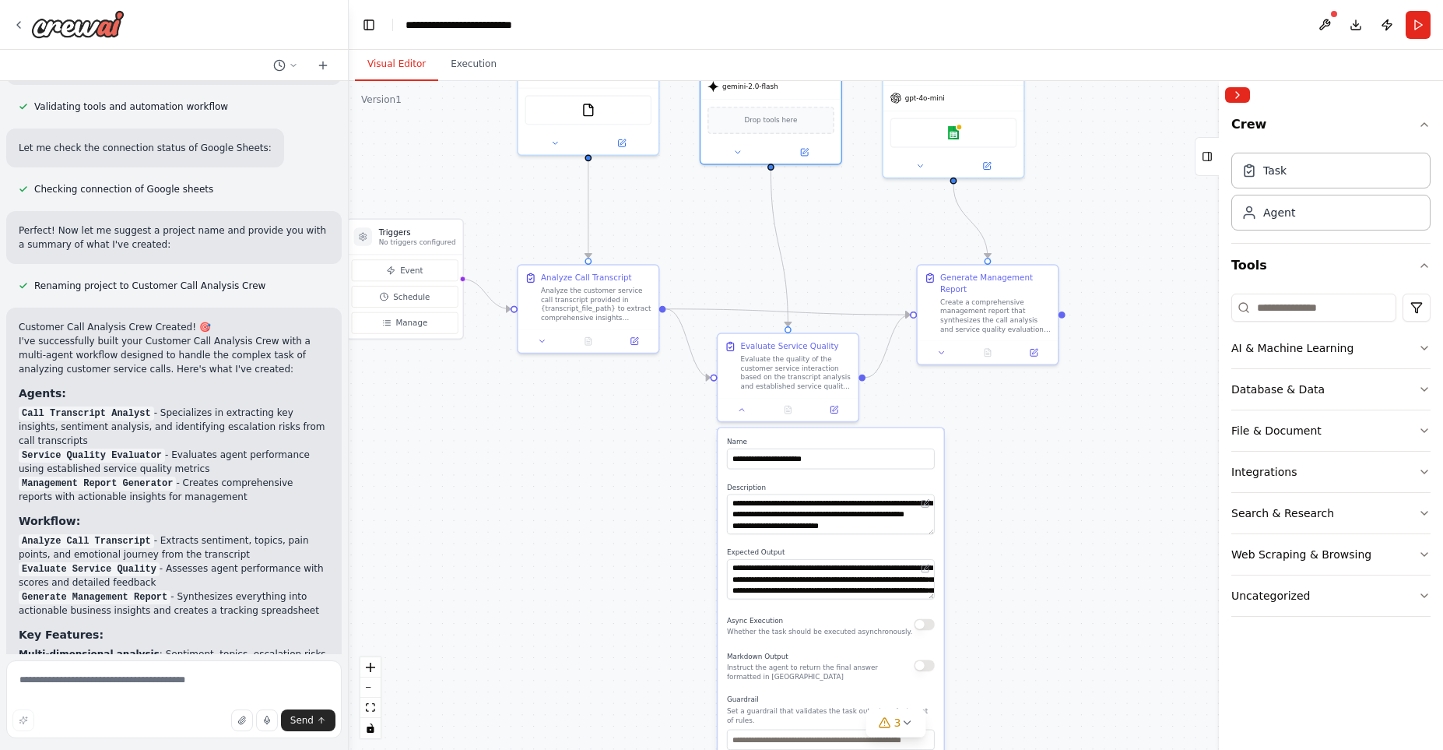
click at [747, 420] on div at bounding box center [788, 409] width 140 height 23
click at [733, 411] on button at bounding box center [741, 407] width 39 height 14
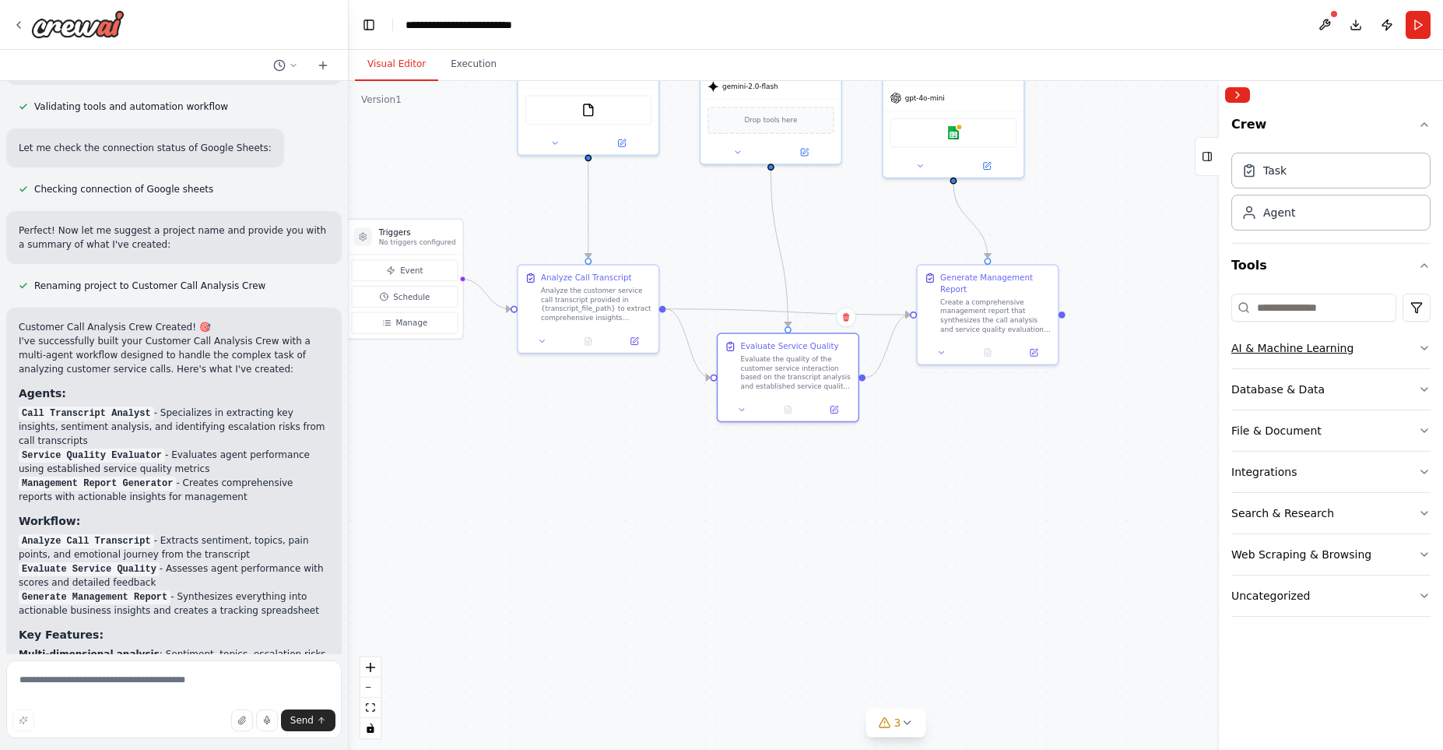
click at [1359, 351] on button "AI & Machine Learning" at bounding box center [1331, 348] width 199 height 40
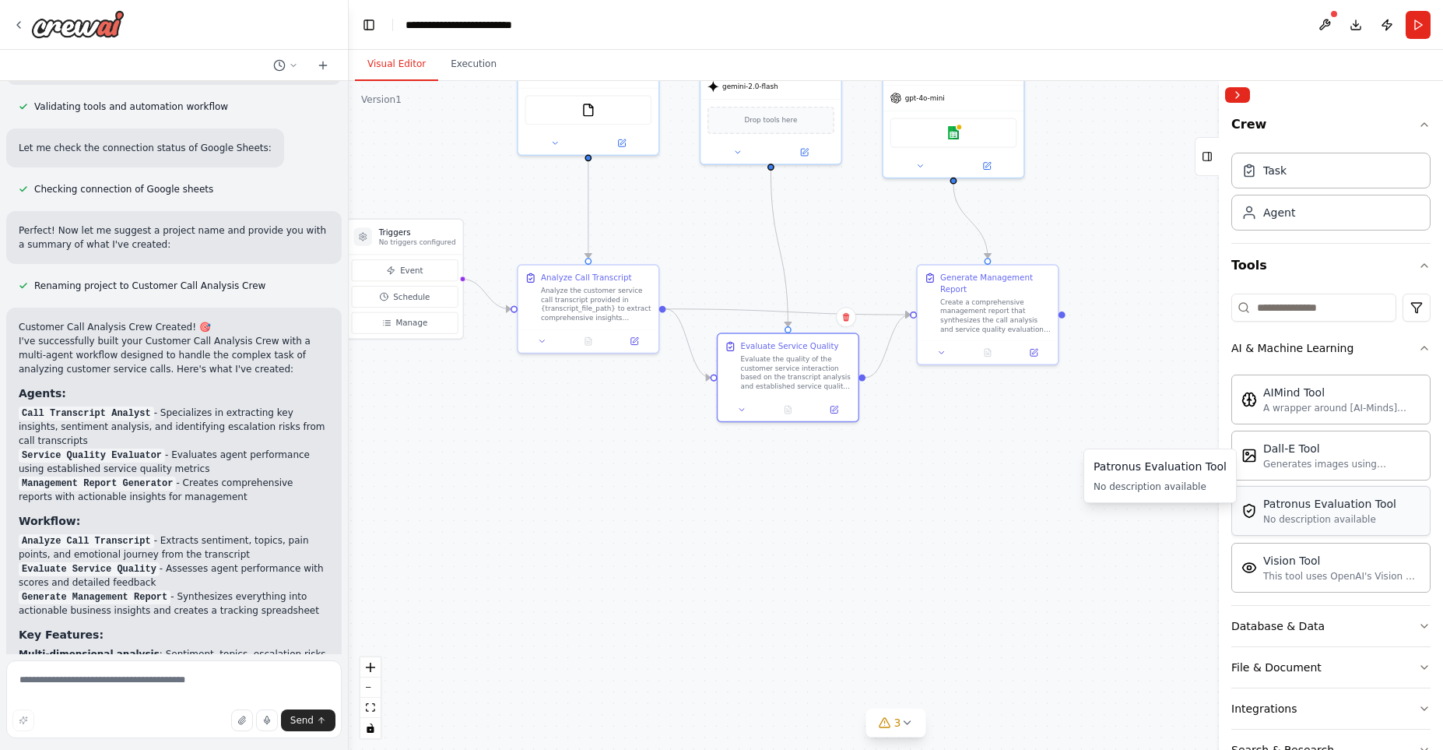
scroll to position [89, 0]
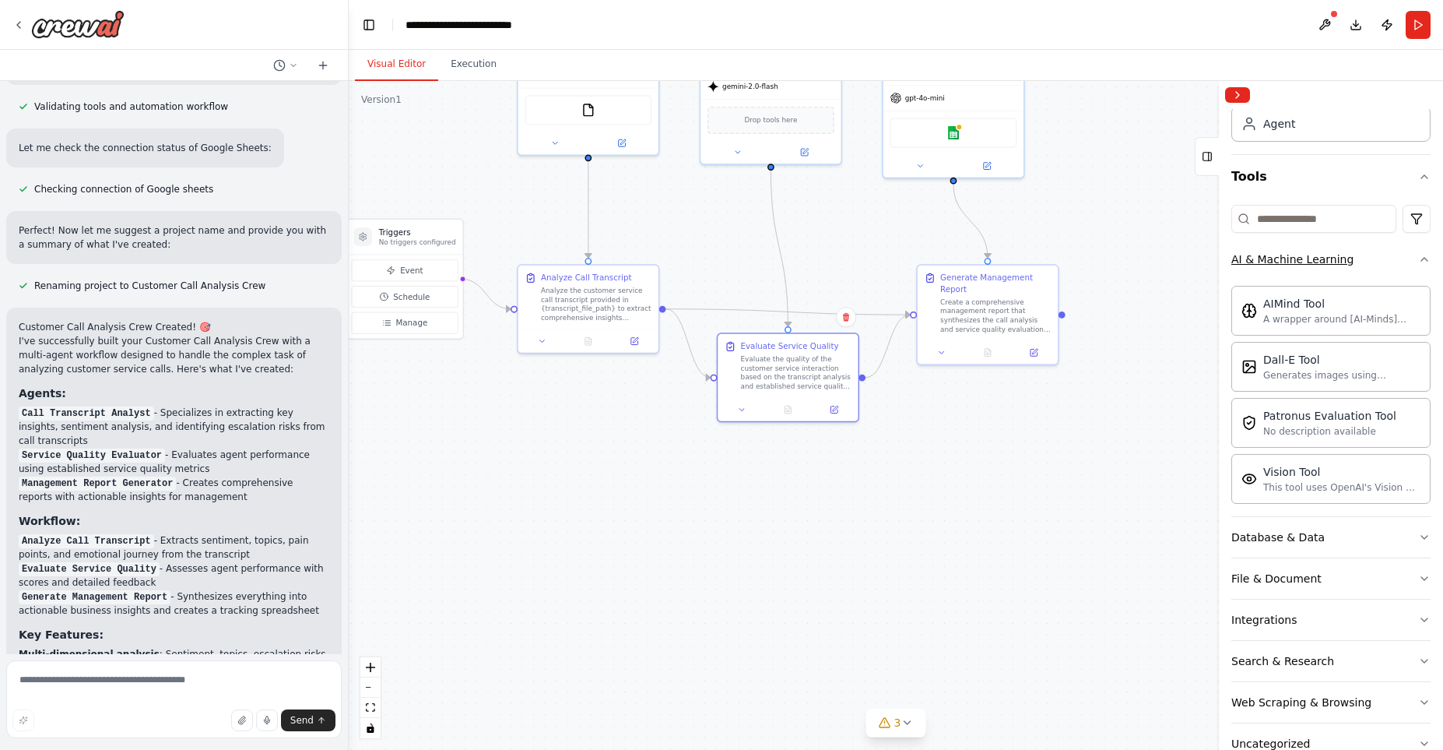
click at [1407, 262] on button "AI & Machine Learning" at bounding box center [1331, 259] width 199 height 40
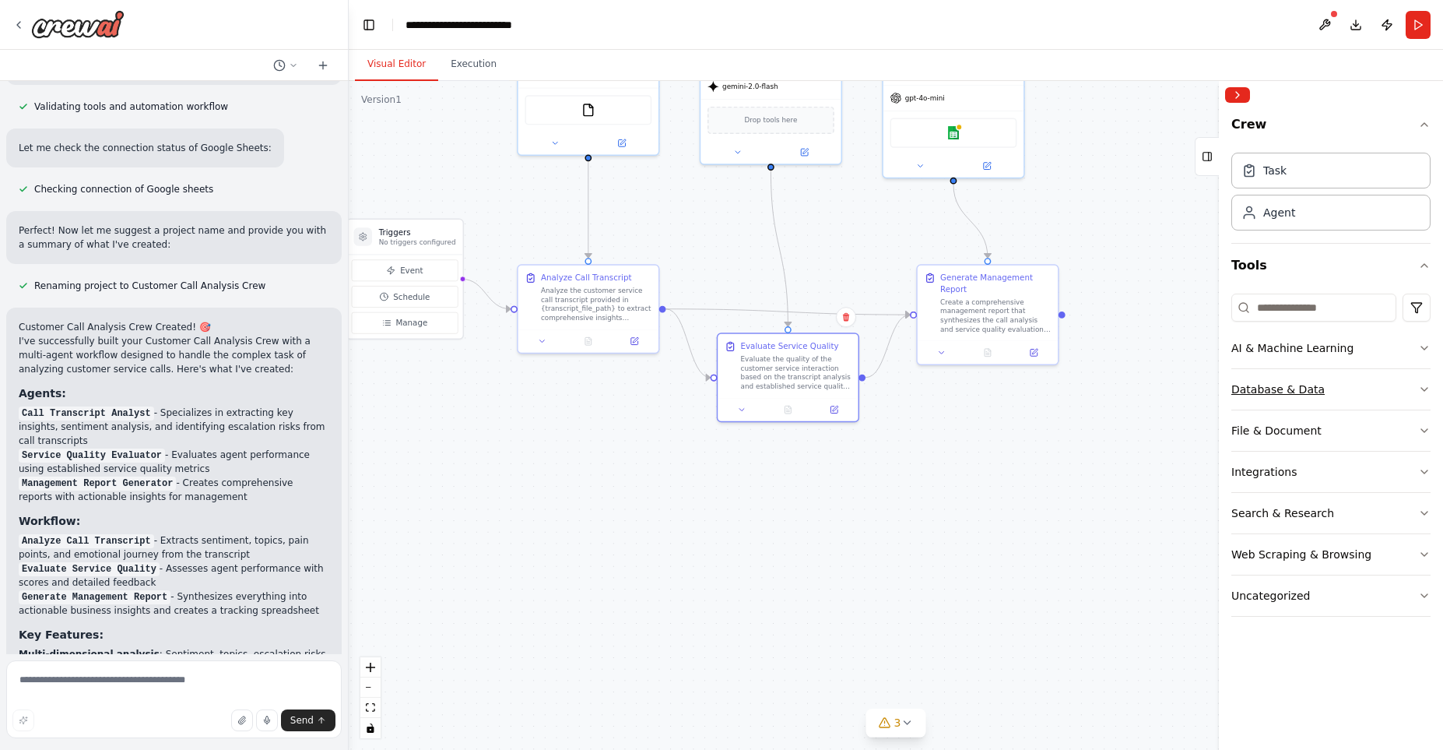
click at [1422, 391] on icon "button" at bounding box center [1424, 389] width 12 height 12
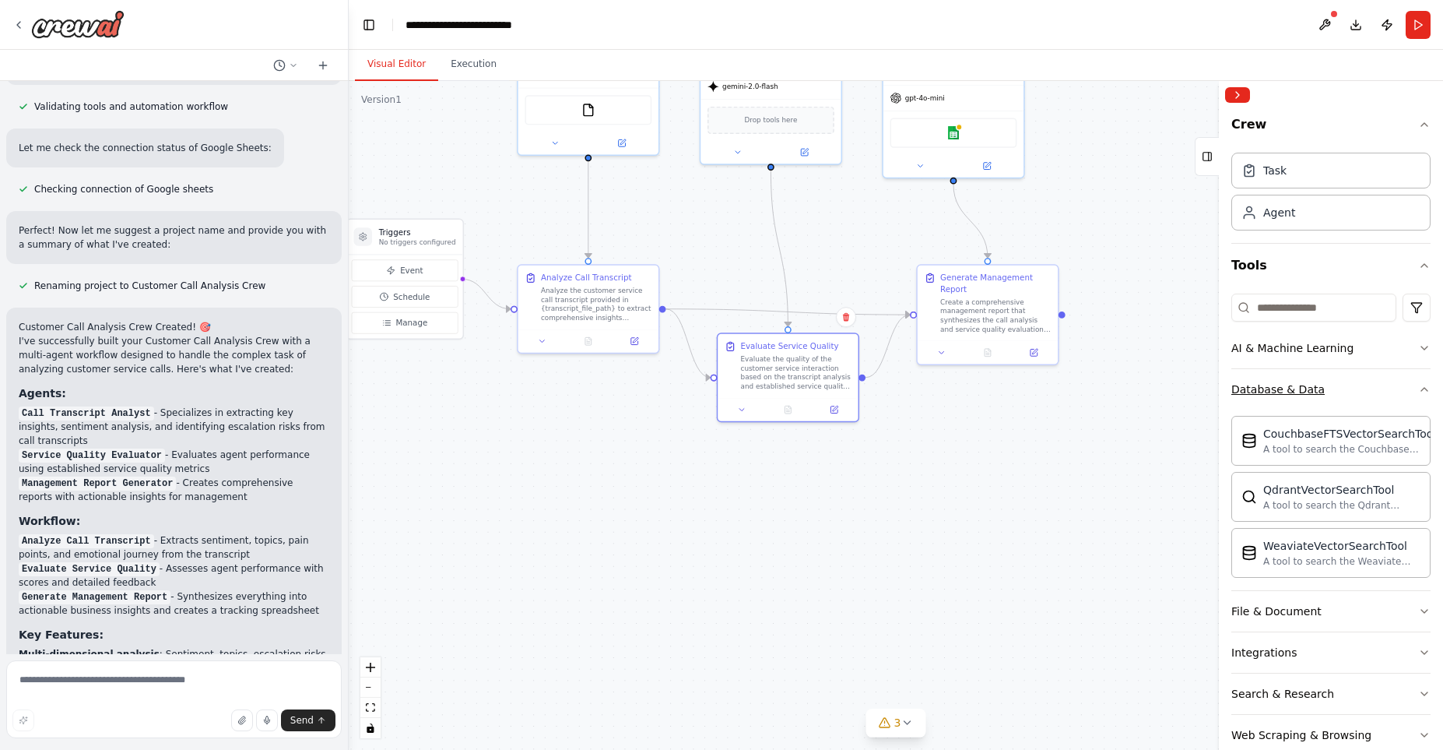
click at [1424, 387] on icon "button" at bounding box center [1424, 389] width 12 height 12
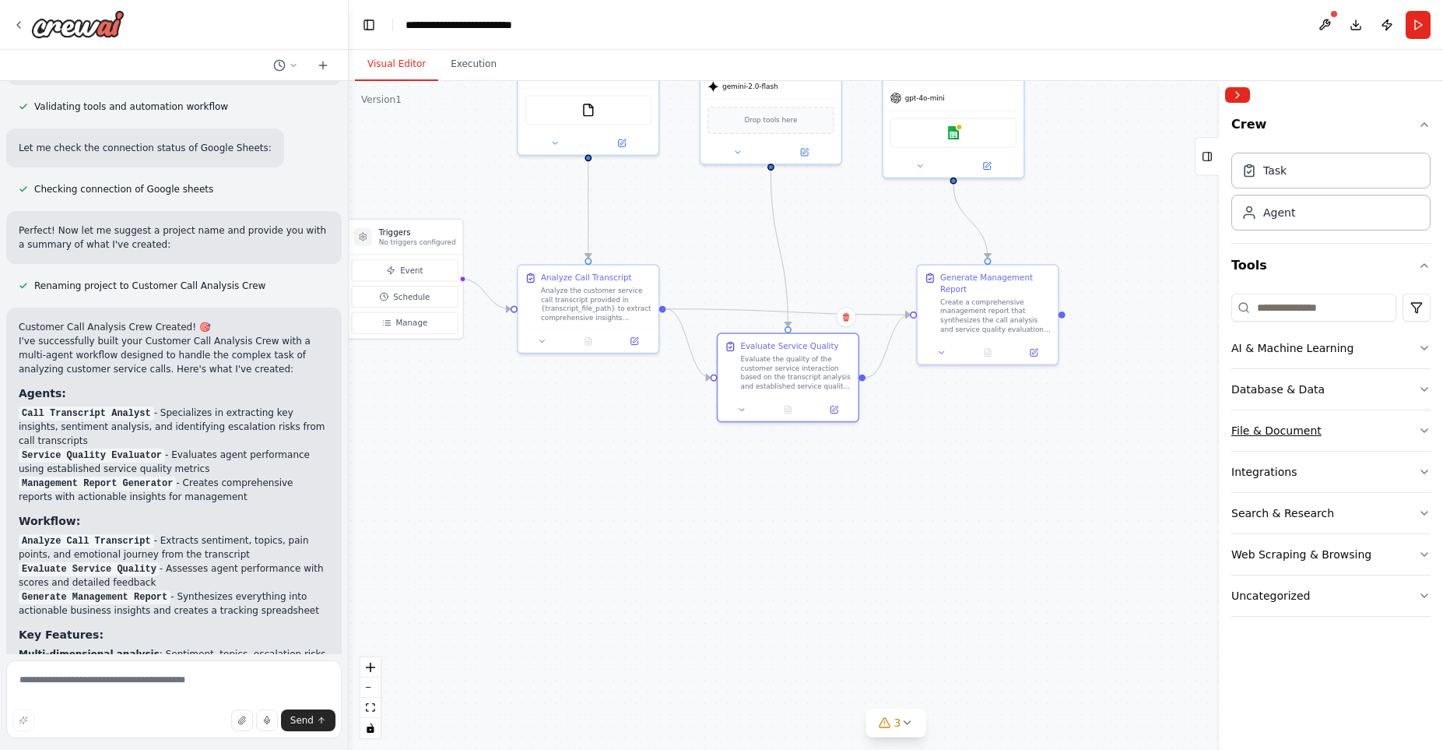
click at [1414, 432] on button "File & Document" at bounding box center [1331, 430] width 199 height 40
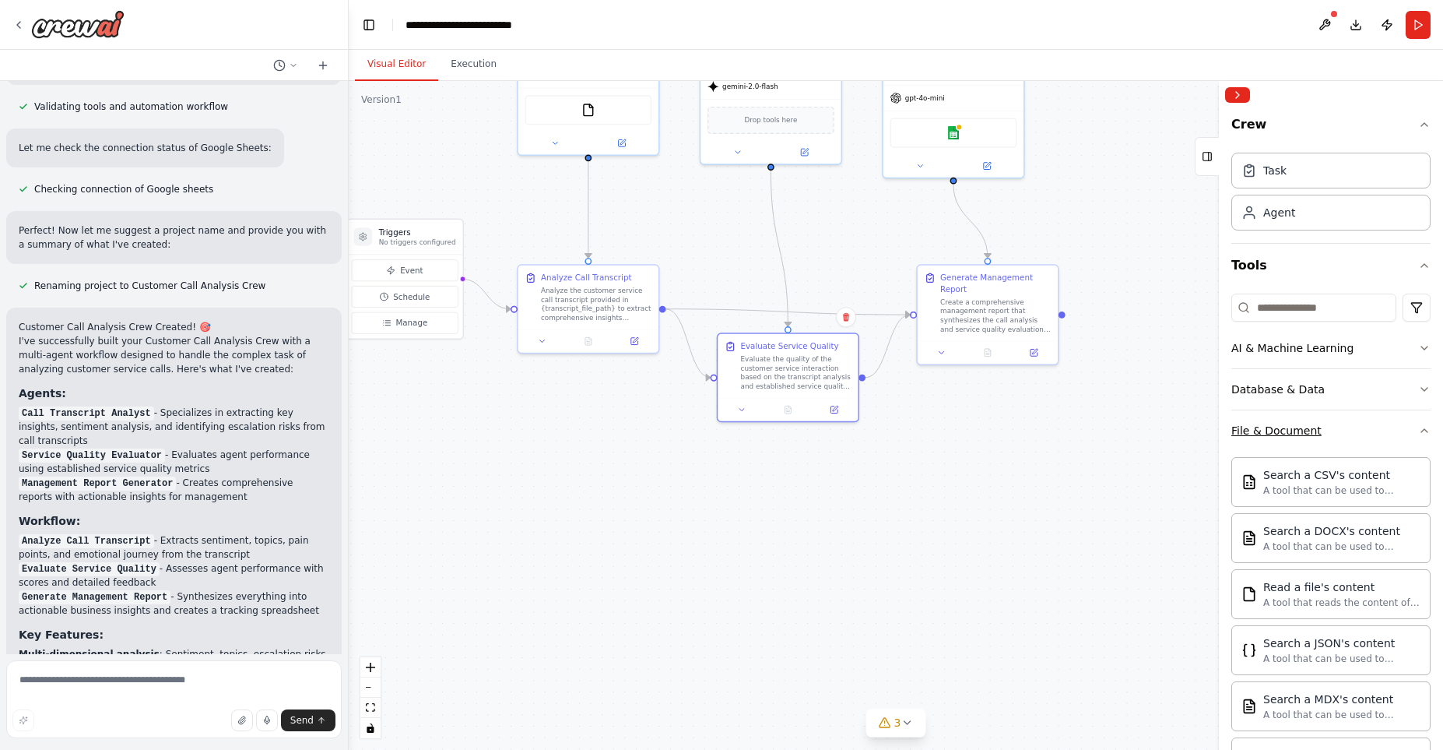
click at [1422, 434] on icon "button" at bounding box center [1424, 430] width 12 height 12
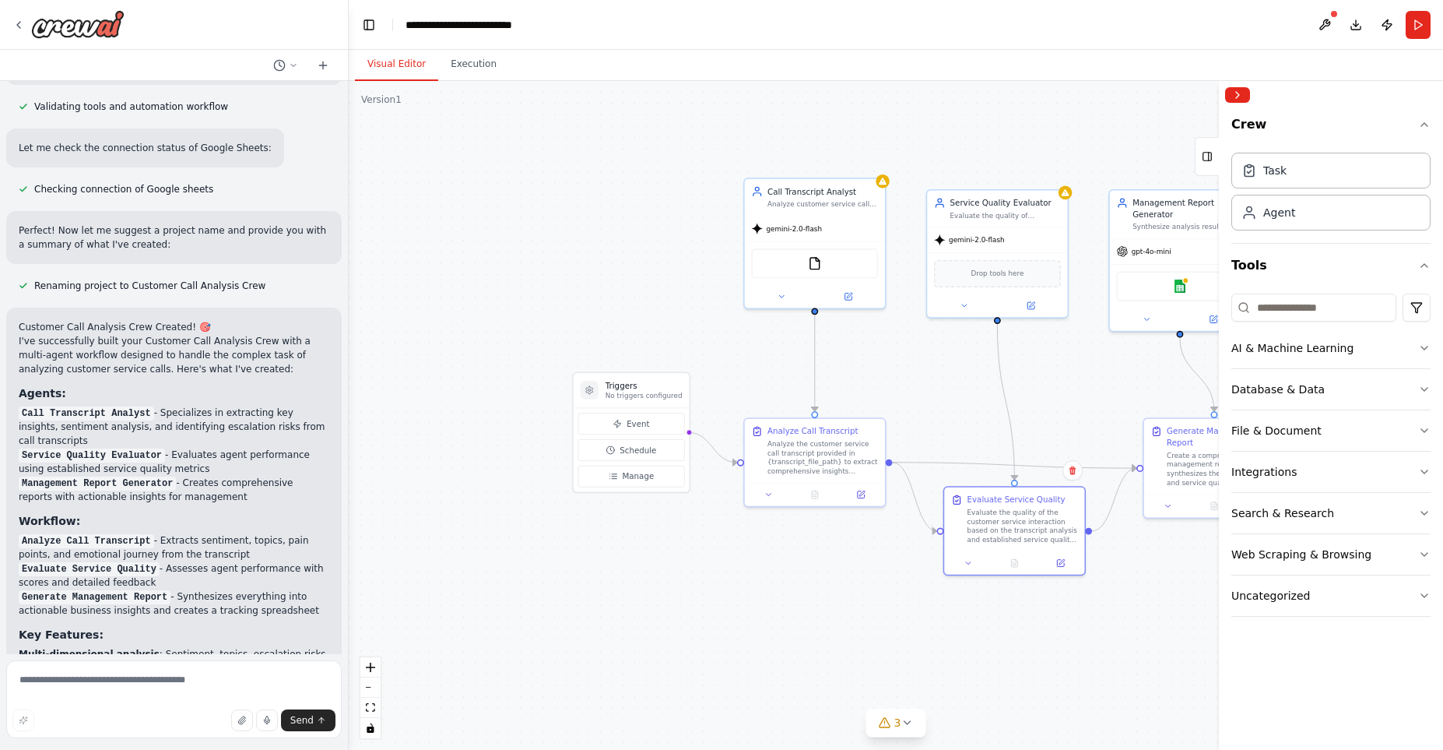
drag, startPoint x: 664, startPoint y: 497, endPoint x: 891, endPoint y: 650, distance: 273.6
click at [891, 650] on div ".deletable-edge-delete-btn { width: 20px; height: 20px; border: 0px solid #ffff…" at bounding box center [896, 415] width 1095 height 669
drag, startPoint x: 926, startPoint y: 378, endPoint x: 858, endPoint y: 425, distance: 82.3
click at [858, 425] on div ".deletable-edge-delete-btn { width: 20px; height: 20px; border: 0px solid #ffff…" at bounding box center [896, 415] width 1095 height 669
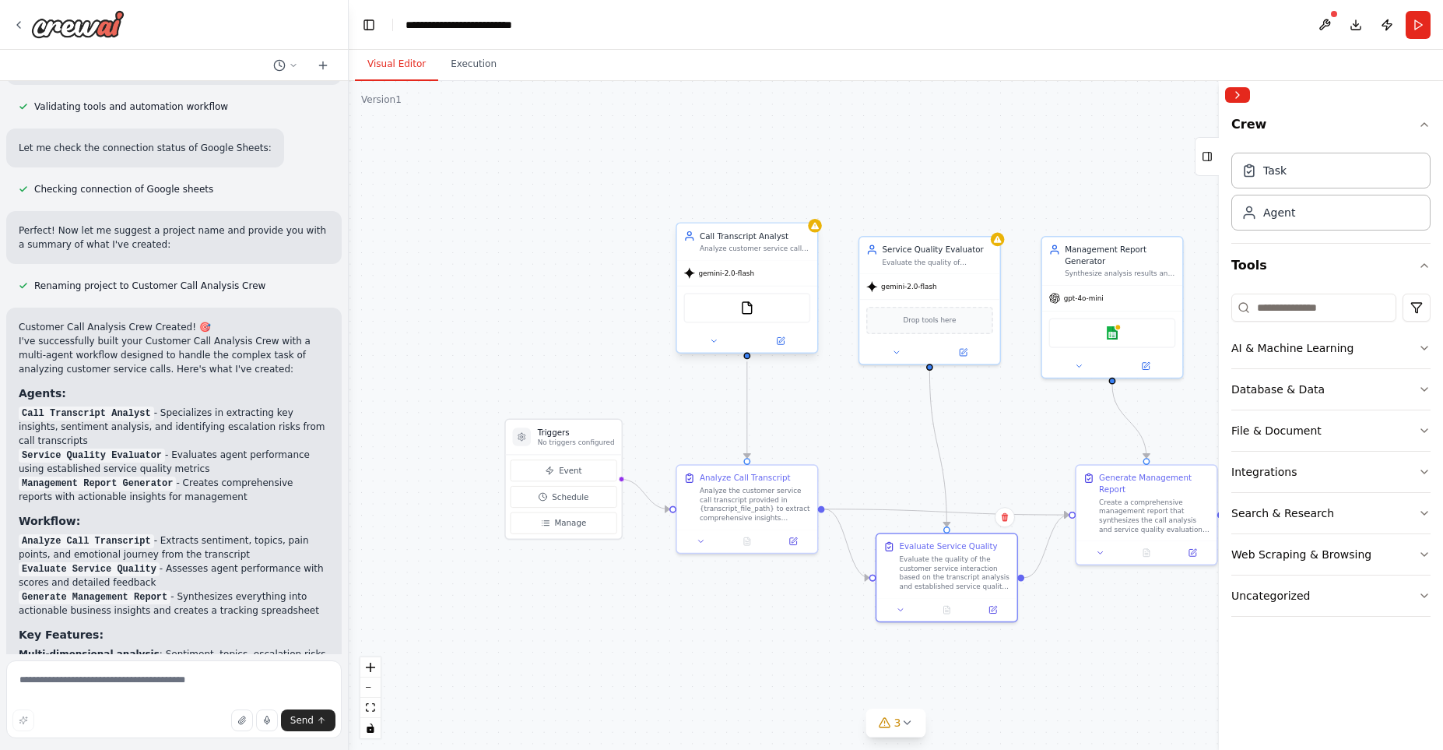
click at [758, 308] on div "FileReadTool" at bounding box center [747, 308] width 127 height 30
click at [715, 301] on div "FileReadTool" at bounding box center [747, 308] width 127 height 30
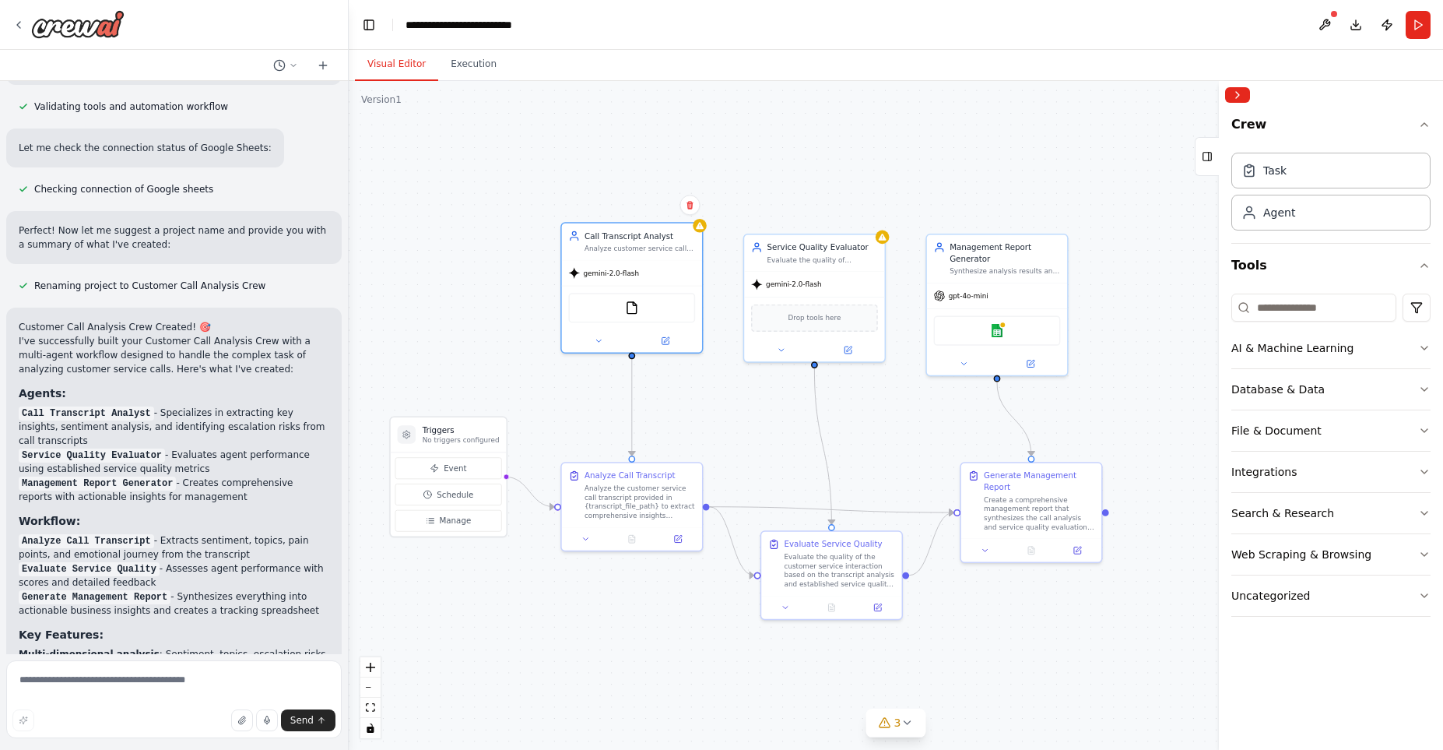
drag, startPoint x: 648, startPoint y: 644, endPoint x: 533, endPoint y: 642, distance: 115.2
click at [533, 642] on div ".deletable-edge-delete-btn { width: 20px; height: 20px; border: 0px solid #ffff…" at bounding box center [896, 415] width 1095 height 669
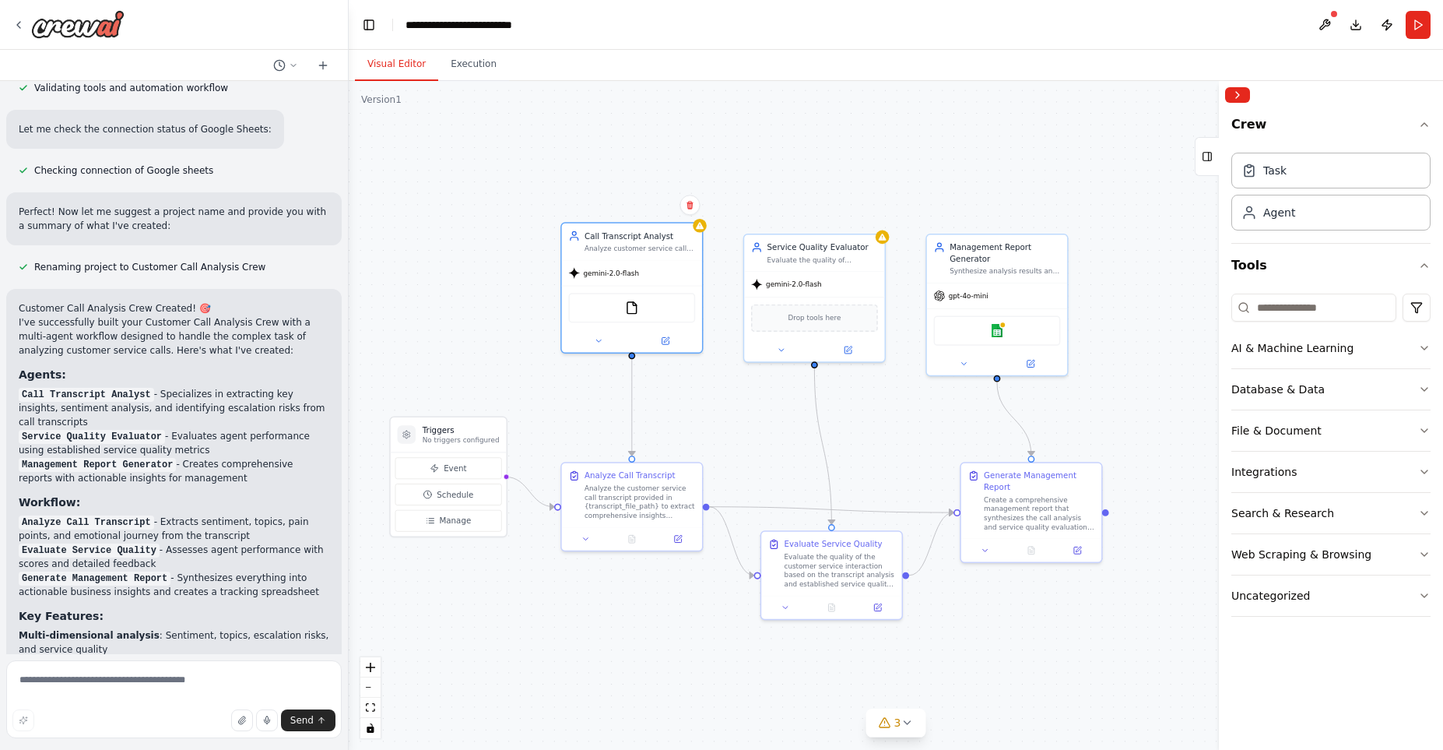
scroll to position [1162, 0]
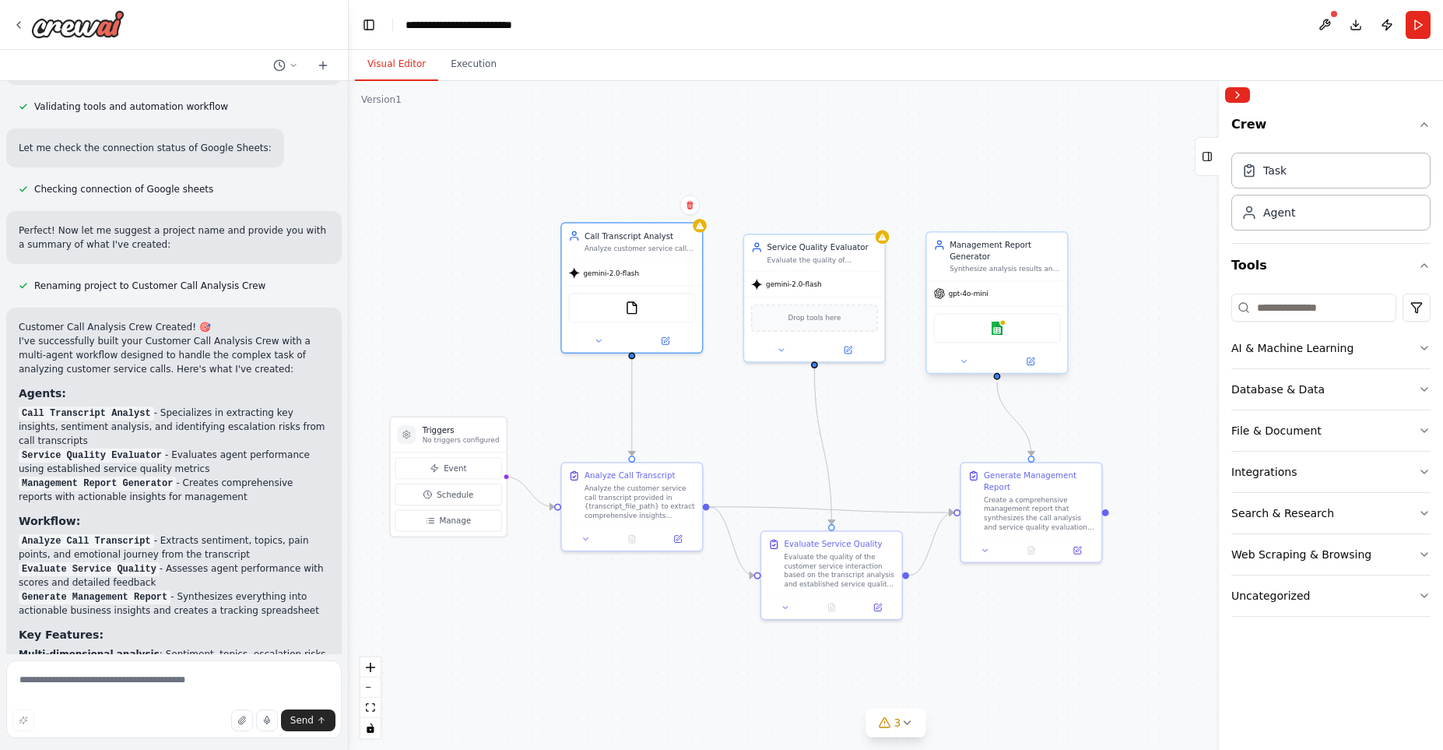
click at [965, 288] on div "gpt-4o-mini" at bounding box center [961, 294] width 54 height 12
click at [991, 296] on div "gpt-4o-mini" at bounding box center [997, 293] width 140 height 25
click at [971, 367] on button at bounding box center [964, 361] width 65 height 14
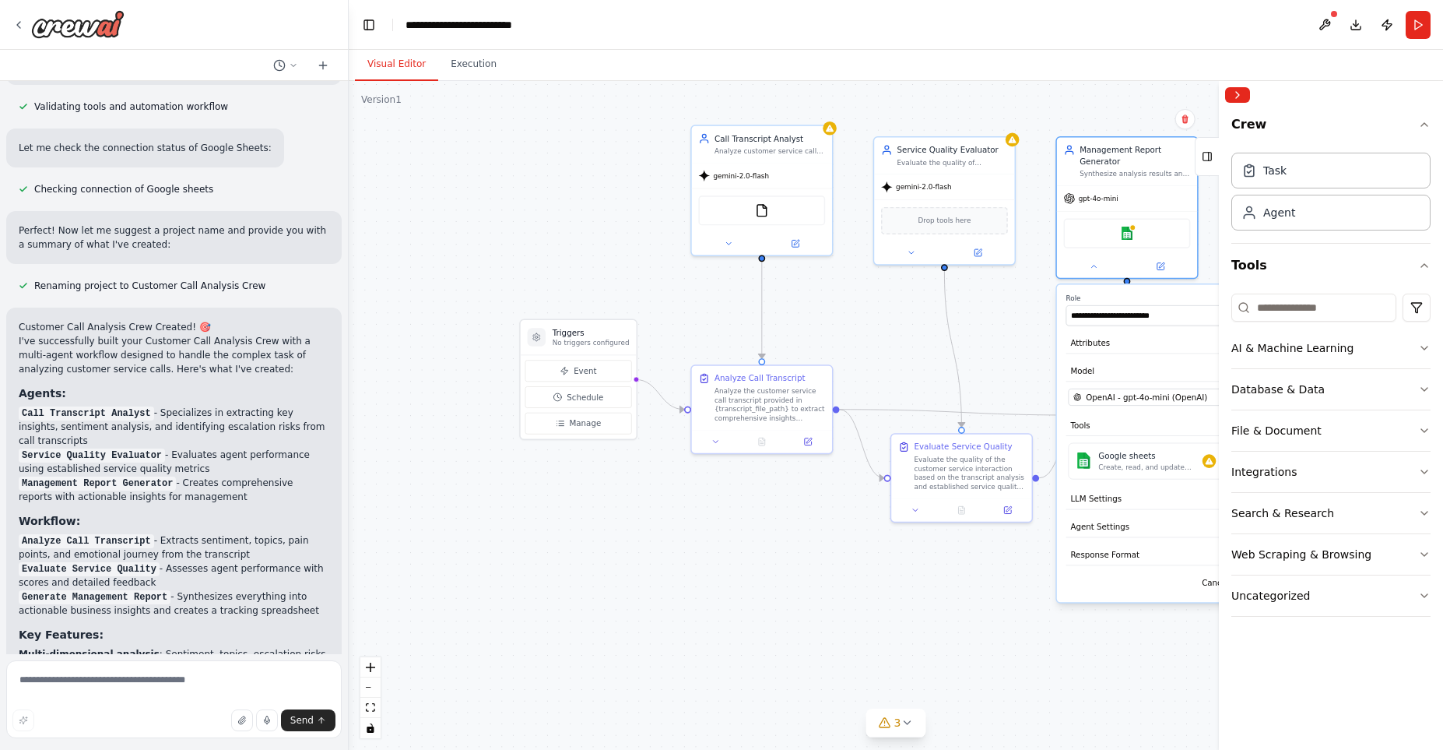
drag, startPoint x: 483, startPoint y: 388, endPoint x: 613, endPoint y: 291, distance: 162.4
click at [613, 291] on div ".deletable-edge-delete-btn { width: 20px; height: 20px; border: 0px solid #ffff…" at bounding box center [896, 415] width 1095 height 669
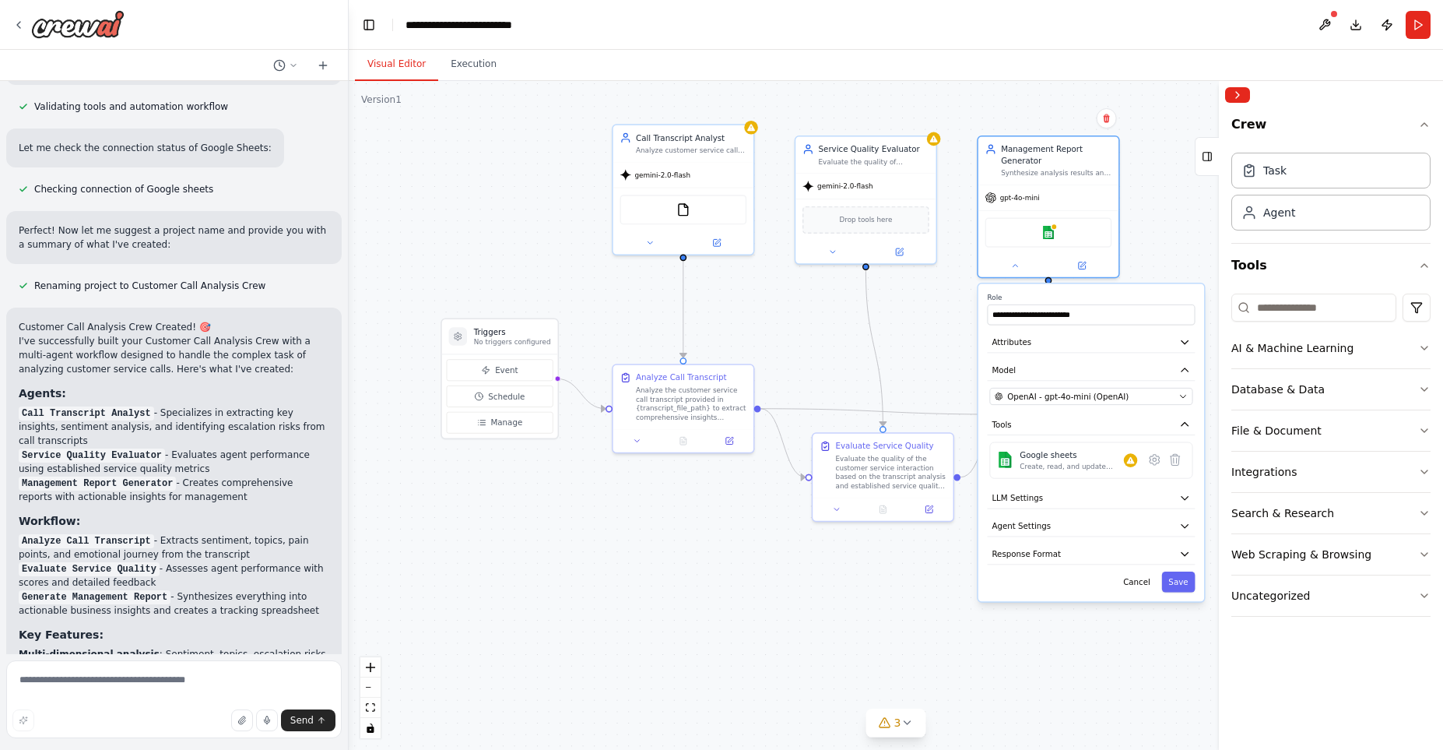
drag, startPoint x: 899, startPoint y: 353, endPoint x: 821, endPoint y: 352, distance: 77.9
click at [821, 352] on div ".deletable-edge-delete-btn { width: 20px; height: 20px; border: 0px solid #ffff…" at bounding box center [896, 415] width 1095 height 669
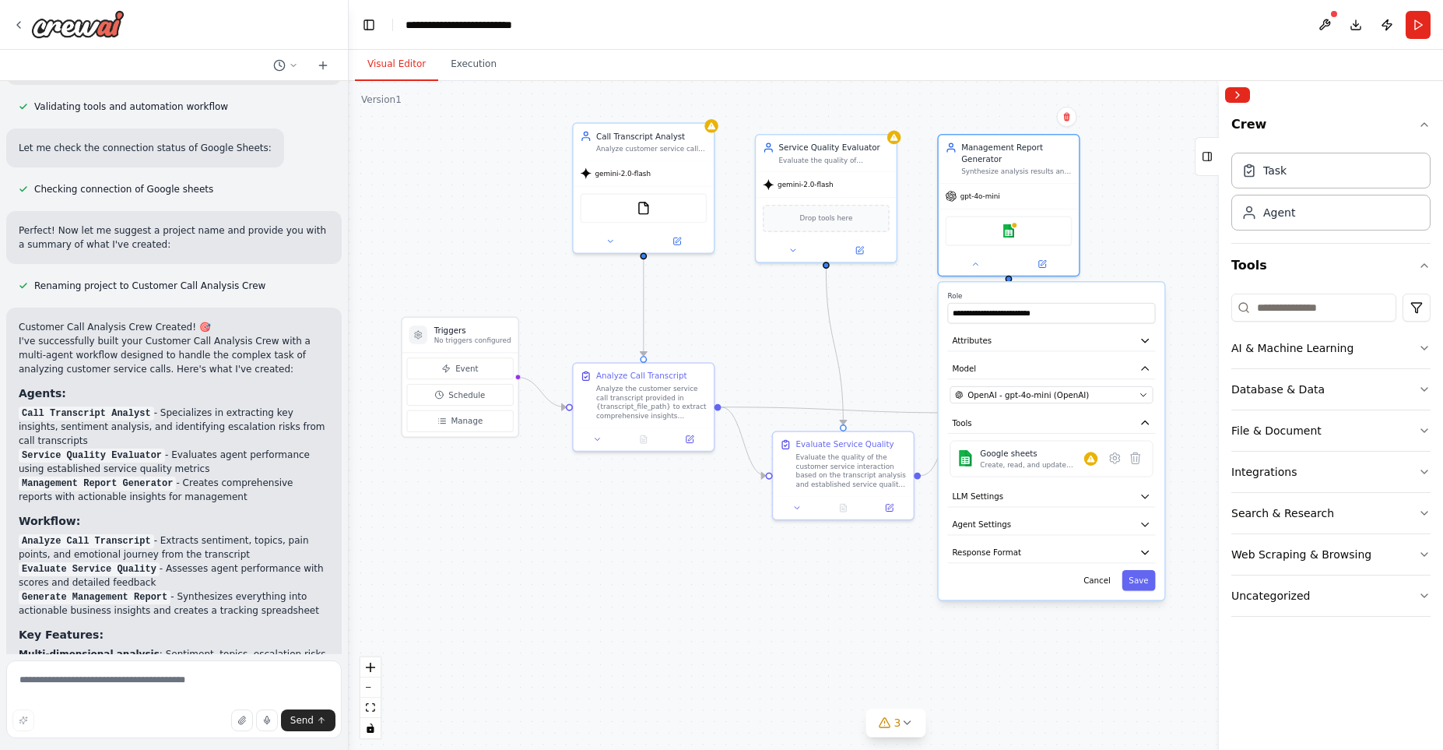
drag, startPoint x: 821, startPoint y: 352, endPoint x: 585, endPoint y: 351, distance: 236.7
click at [585, 351] on div ".deletable-edge-delete-btn { width: 20px; height: 20px; border: 0px solid #ffff…" at bounding box center [896, 415] width 1095 height 669
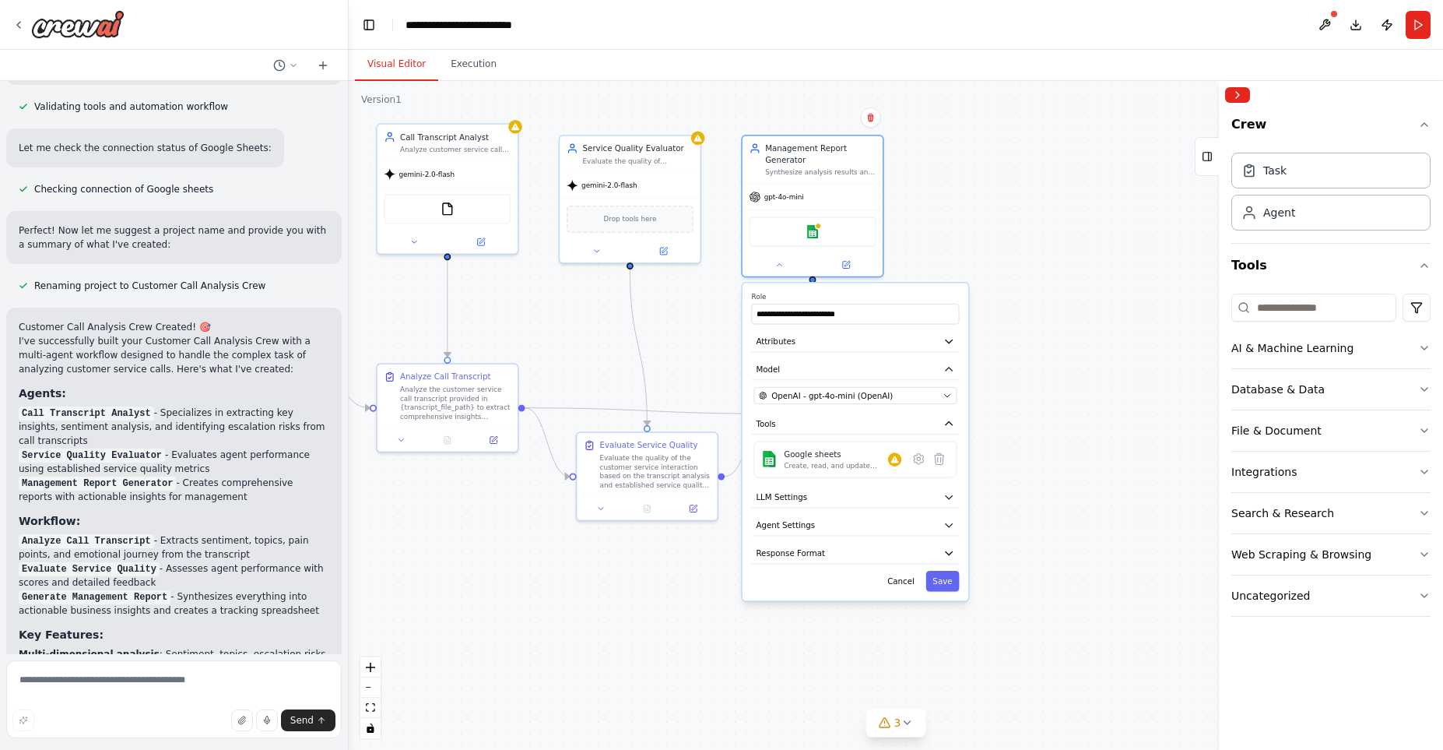
click at [135, 715] on div "Send" at bounding box center [173, 720] width 323 height 22
click at [88, 684] on textarea at bounding box center [174, 699] width 336 height 78
type textarea "**********"
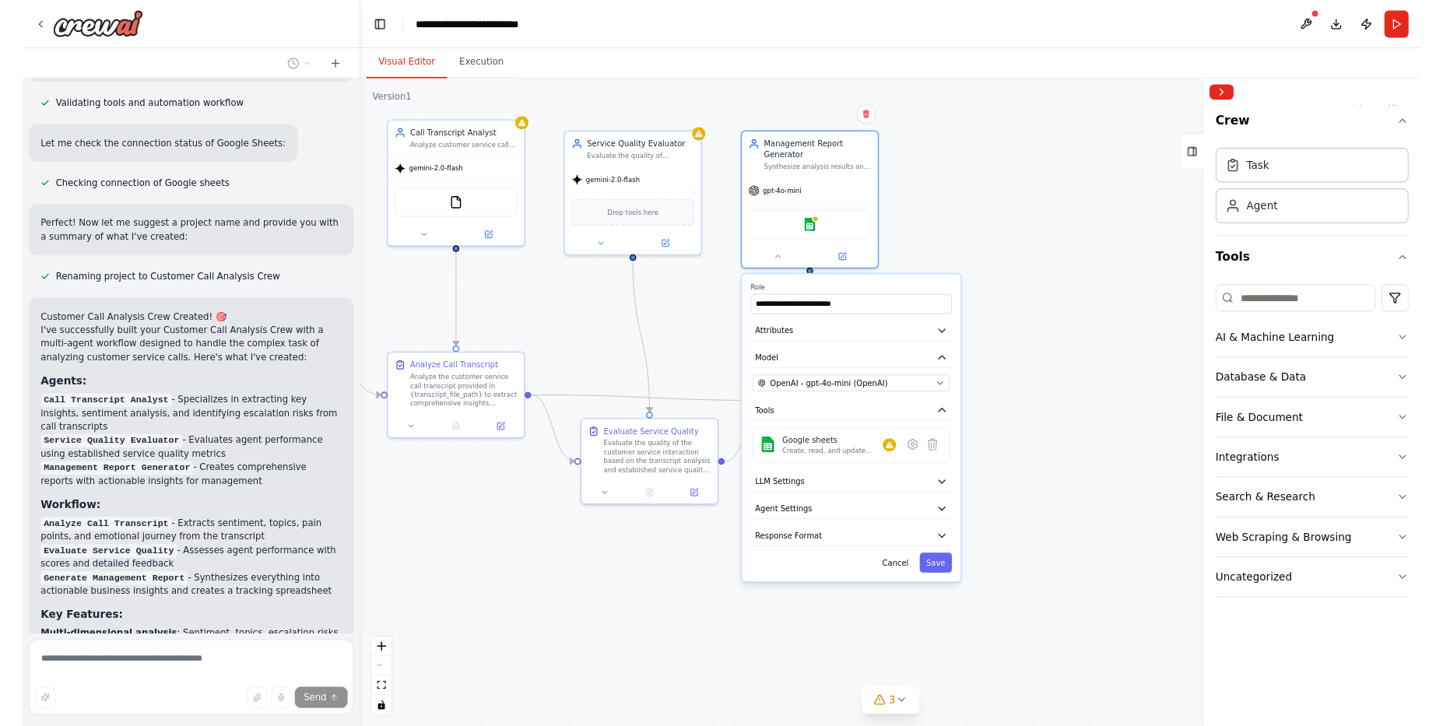
scroll to position [1452, 0]
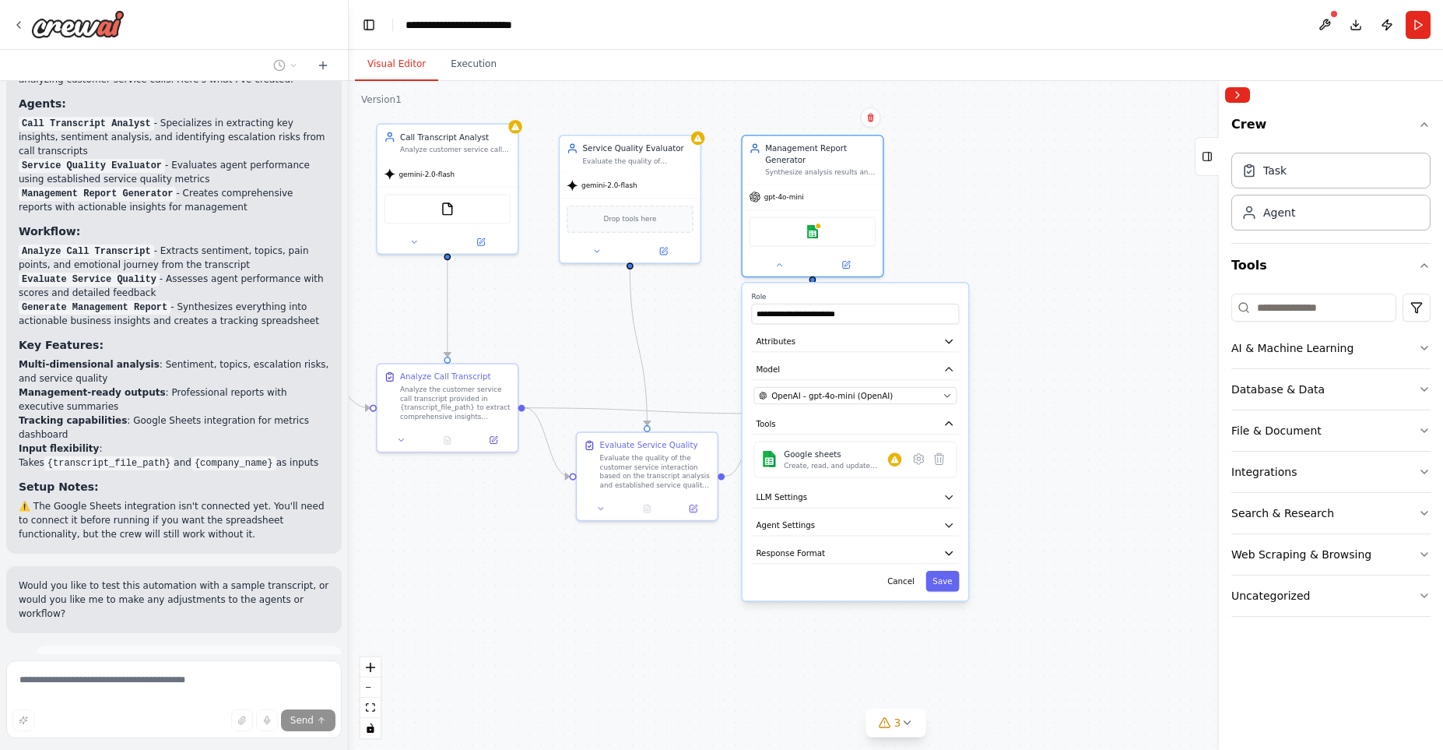
click at [222, 722] on div "Thinking... Stop" at bounding box center [174, 746] width 336 height 48
